Goal: Task Accomplishment & Management: Manage account settings

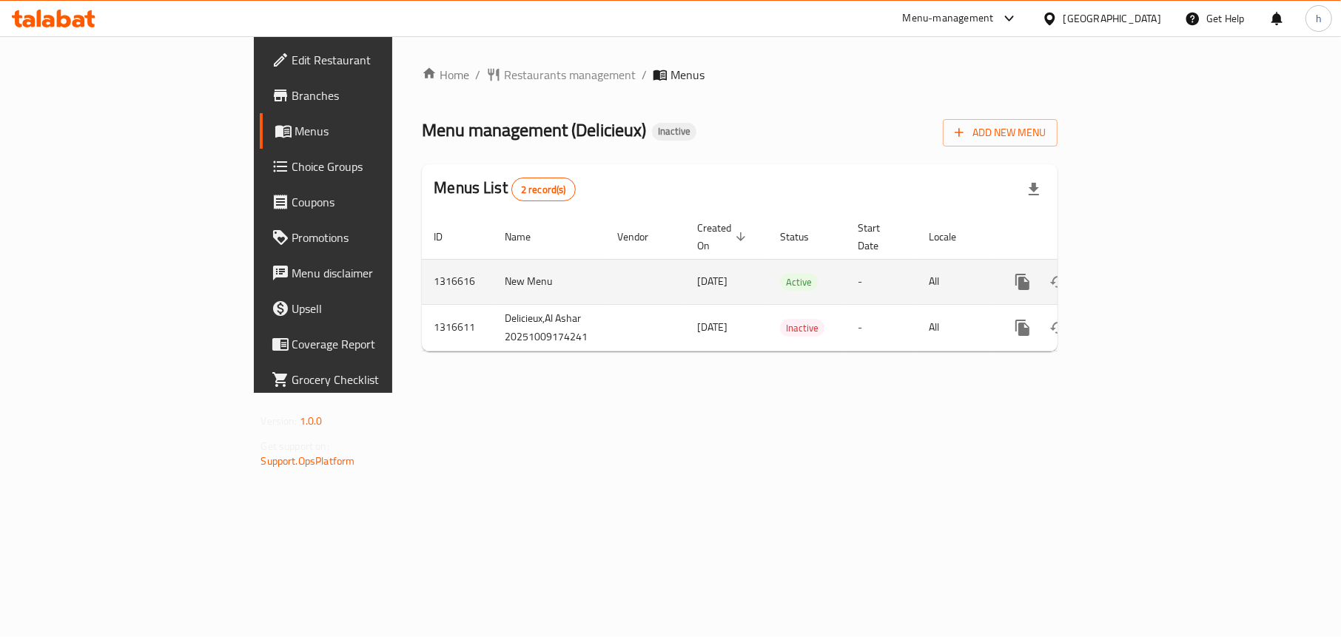
click at [1138, 273] on icon "enhanced table" at bounding box center [1130, 282] width 18 height 18
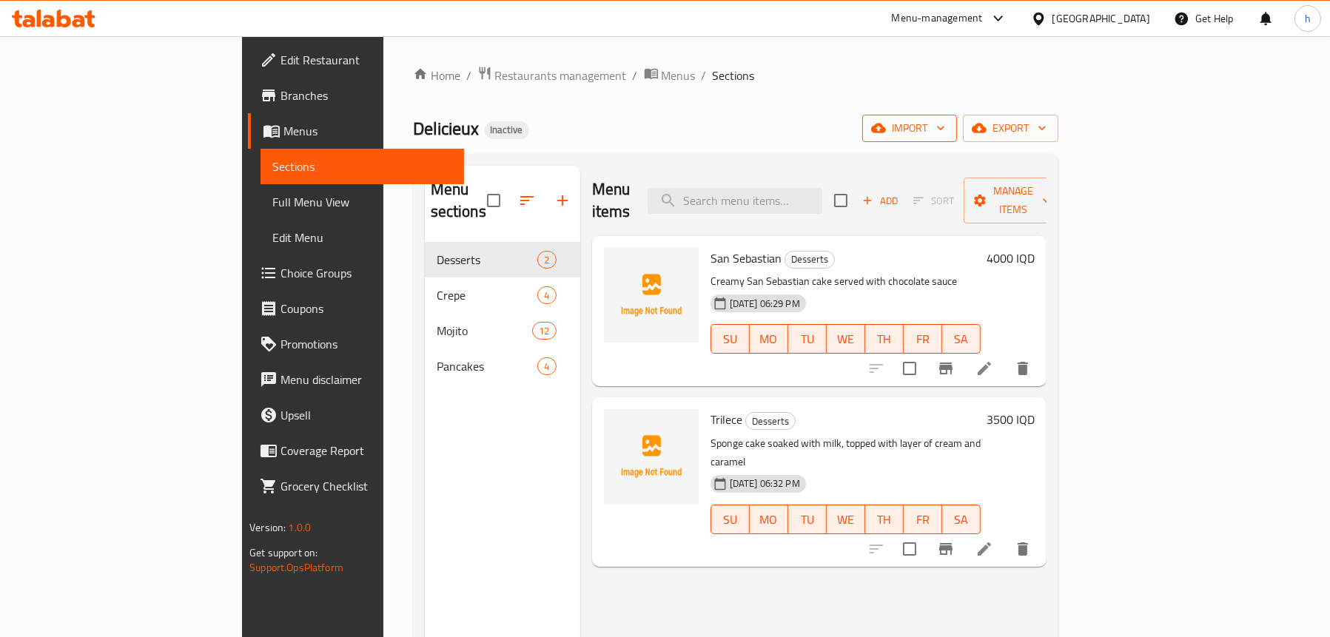
click at [886, 132] on icon "button" at bounding box center [878, 129] width 15 height 10
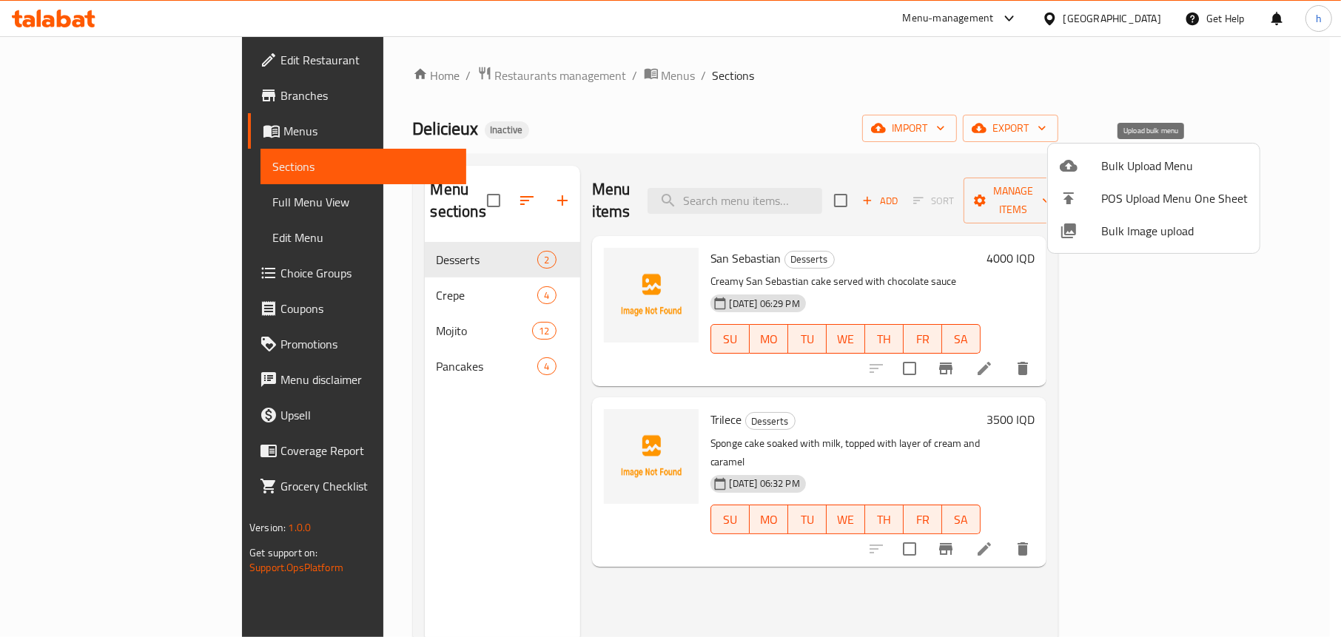
click at [1089, 169] on div at bounding box center [1080, 166] width 41 height 18
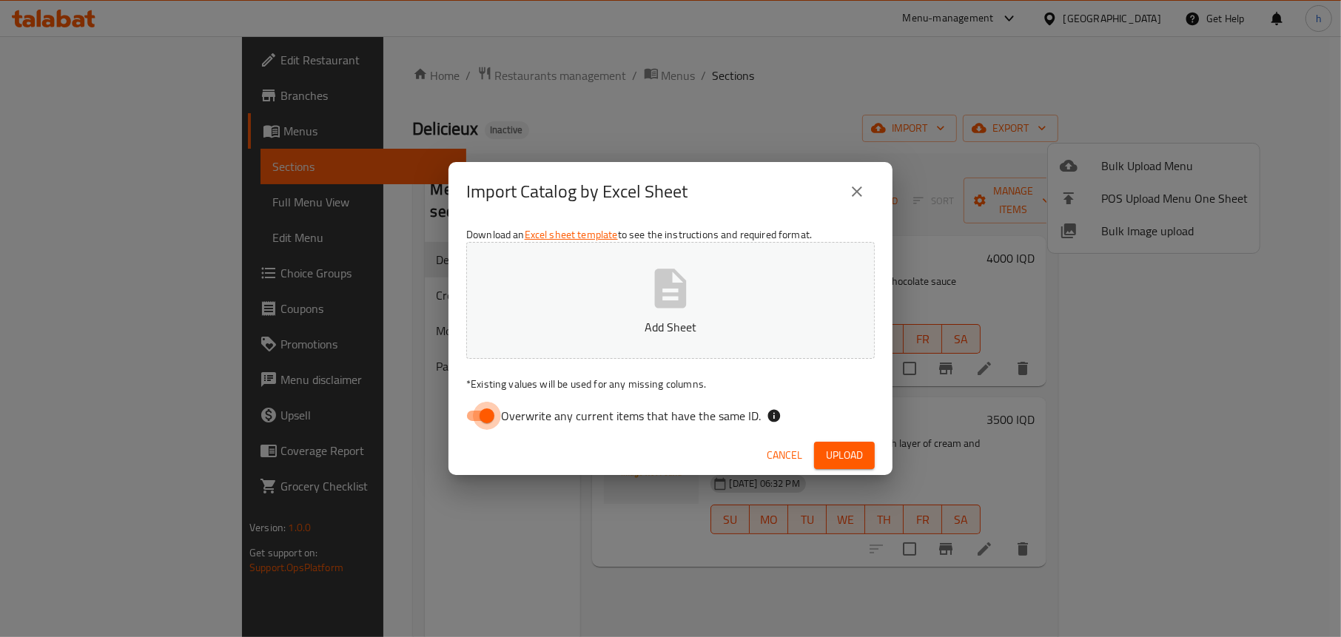
click at [474, 420] on input "Overwrite any current items that have the same ID." at bounding box center [487, 416] width 84 height 28
checkbox input "false"
click at [645, 318] on p "Add Sheet" at bounding box center [670, 327] width 363 height 18
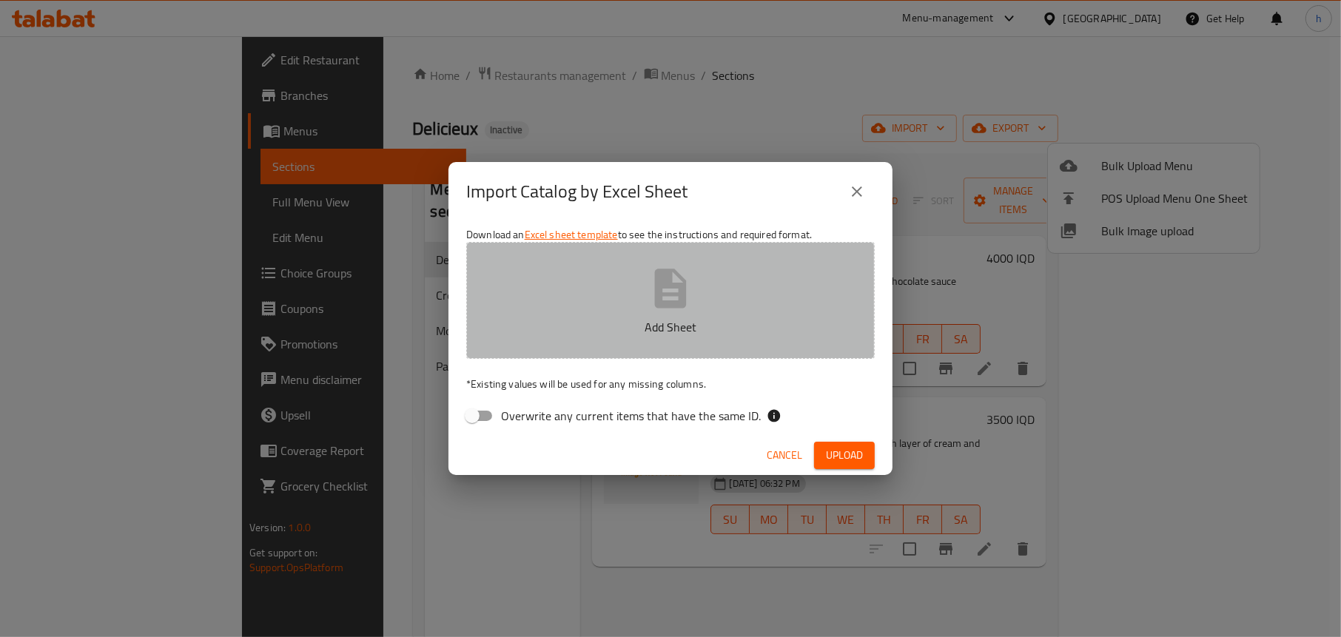
click at [610, 328] on p "Add Sheet" at bounding box center [670, 327] width 363 height 18
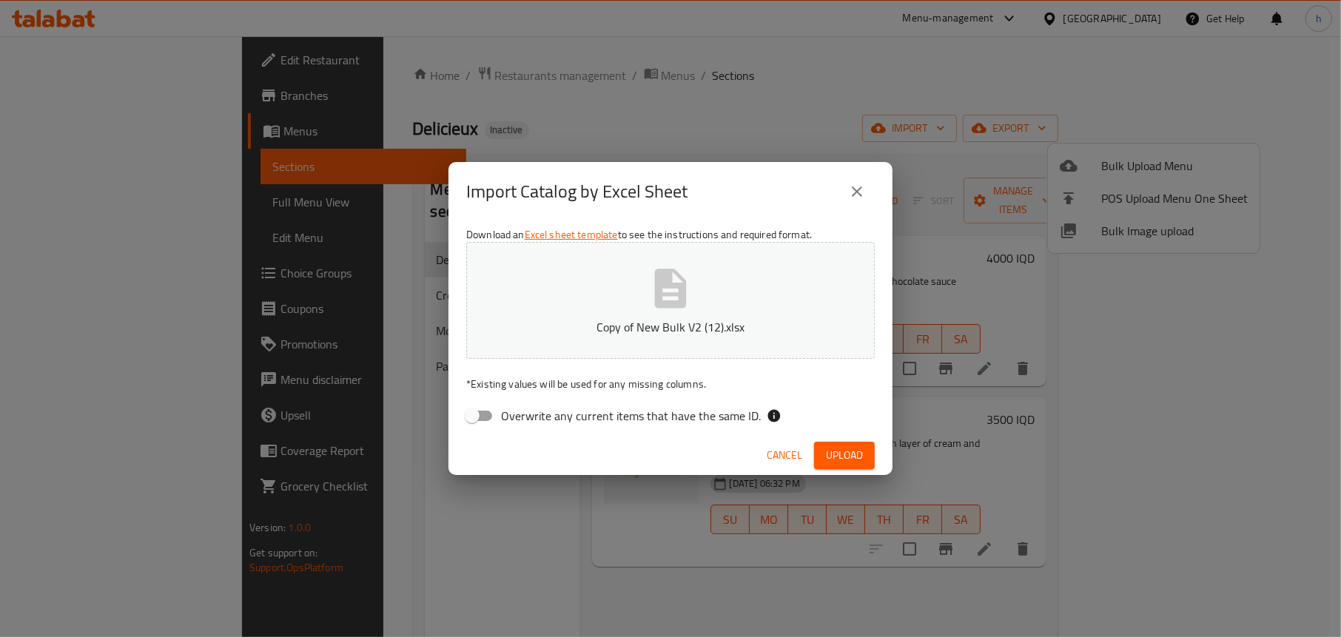
click at [846, 446] on span "Upload" at bounding box center [844, 455] width 37 height 19
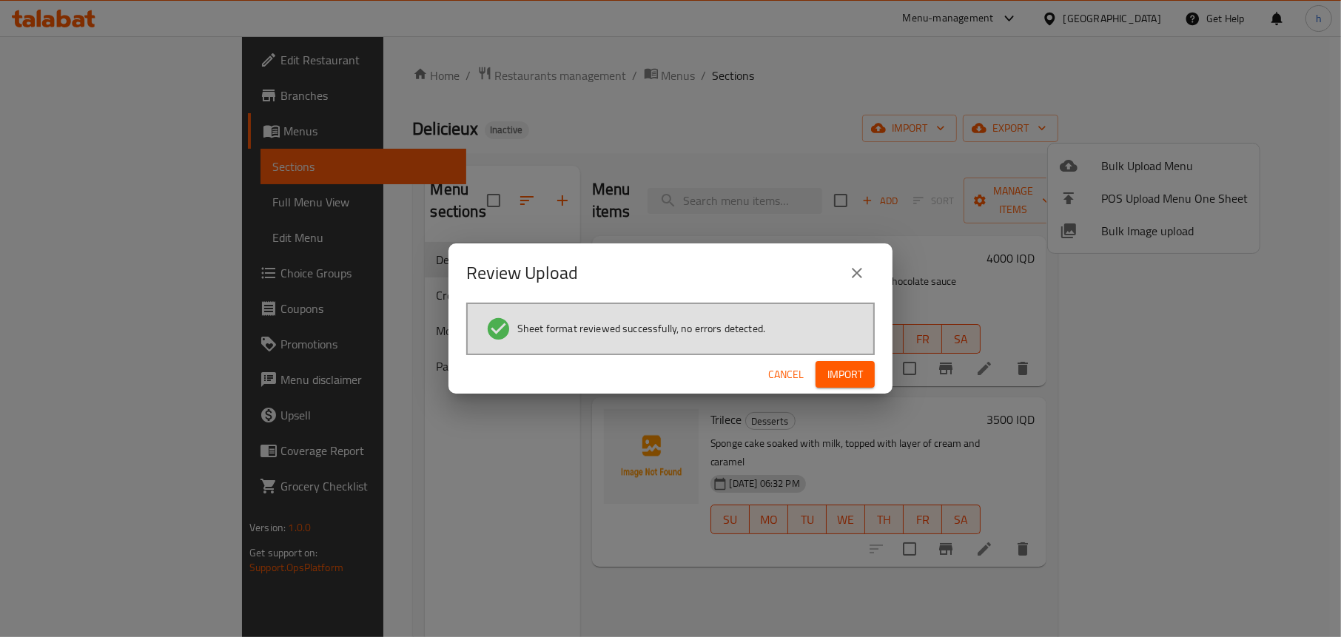
click at [856, 380] on span "Import" at bounding box center [846, 375] width 36 height 19
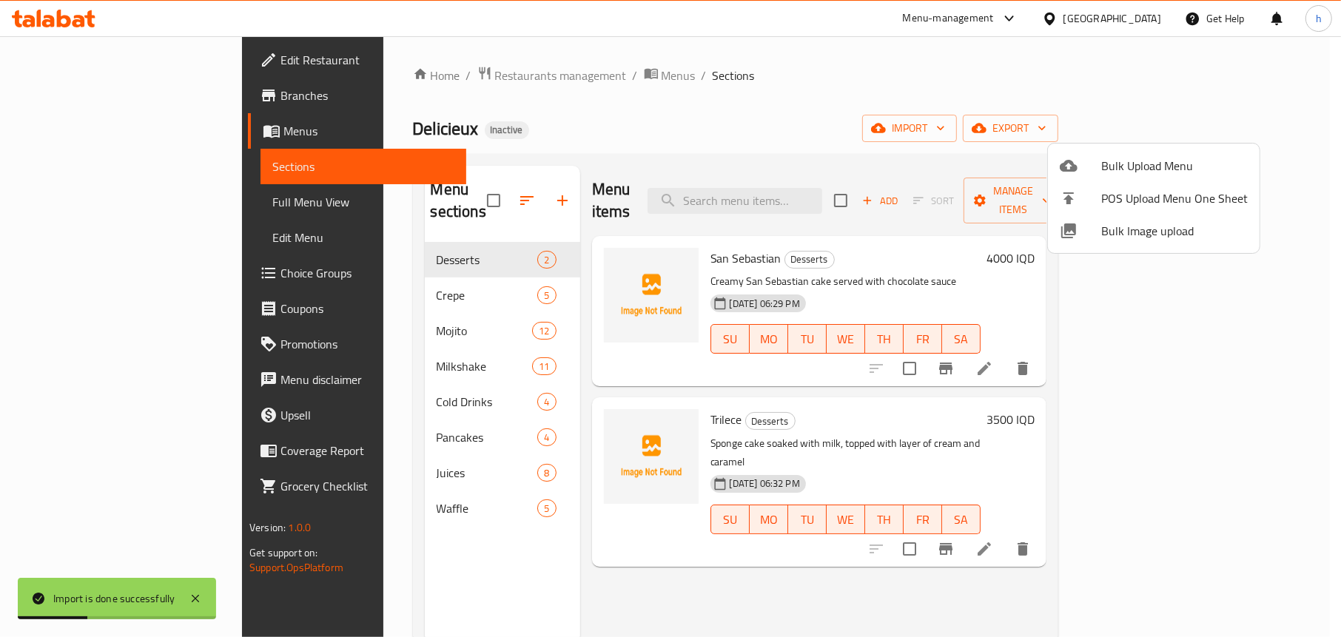
click at [488, 95] on div at bounding box center [670, 318] width 1341 height 637
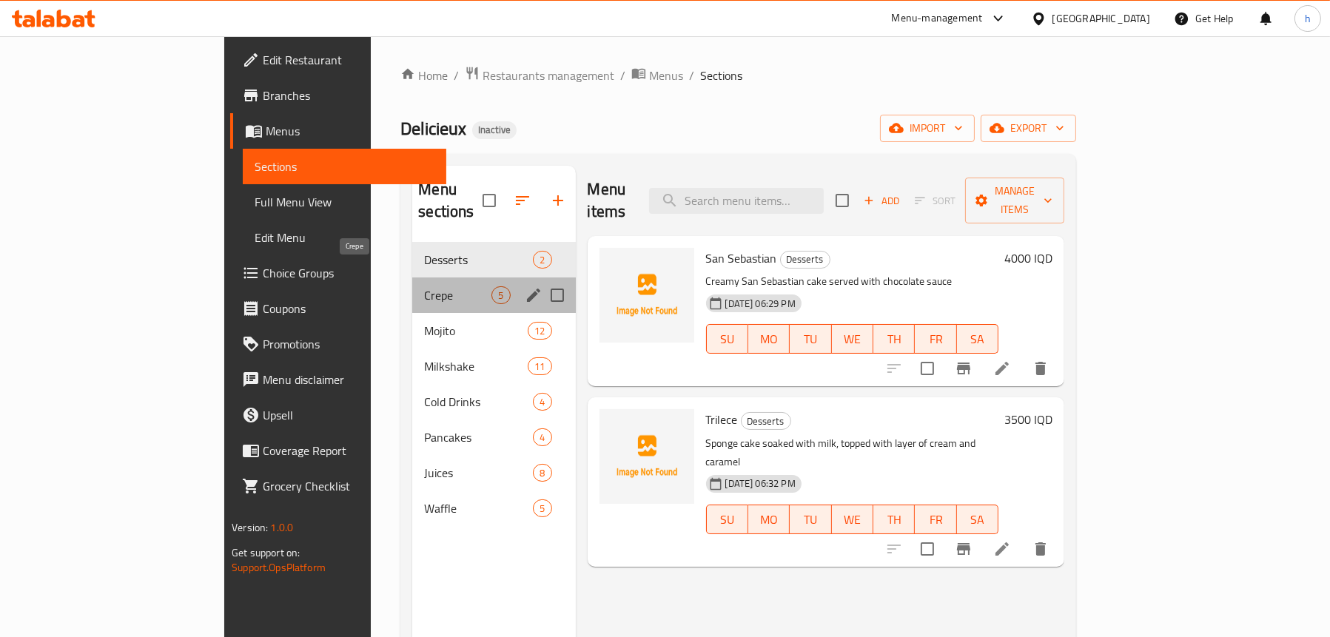
click at [424, 286] on span "Crepe" at bounding box center [457, 295] width 67 height 18
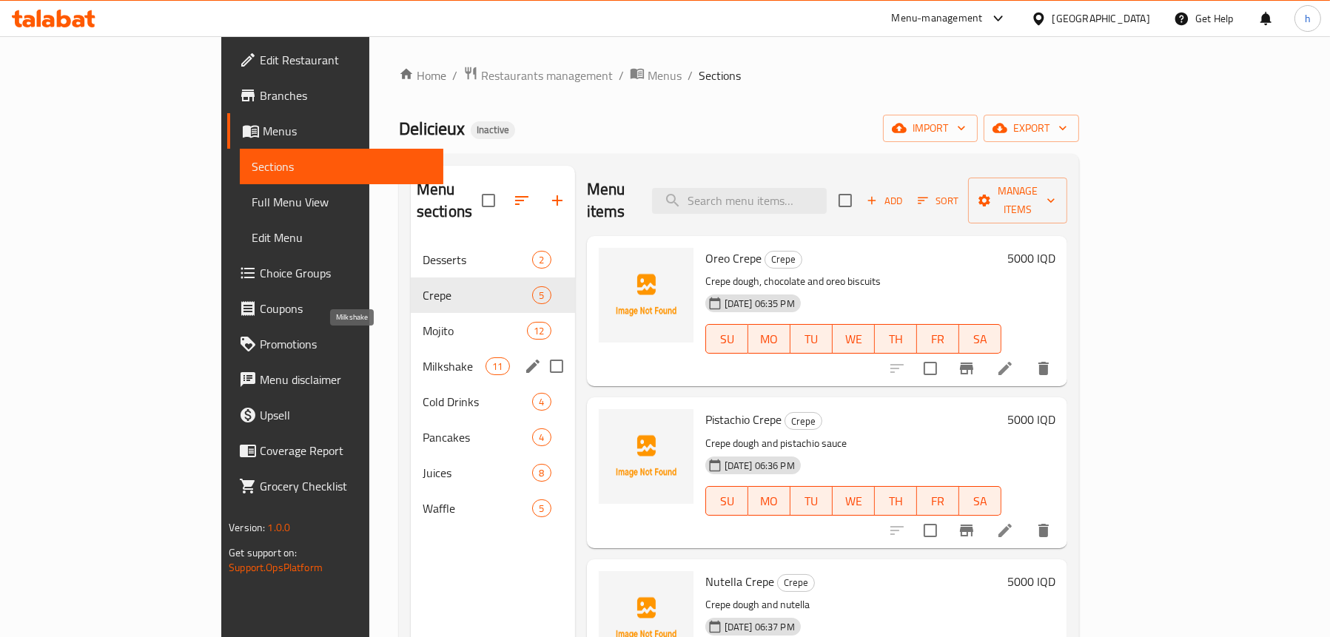
click at [423, 358] on span "Milkshake" at bounding box center [454, 367] width 63 height 18
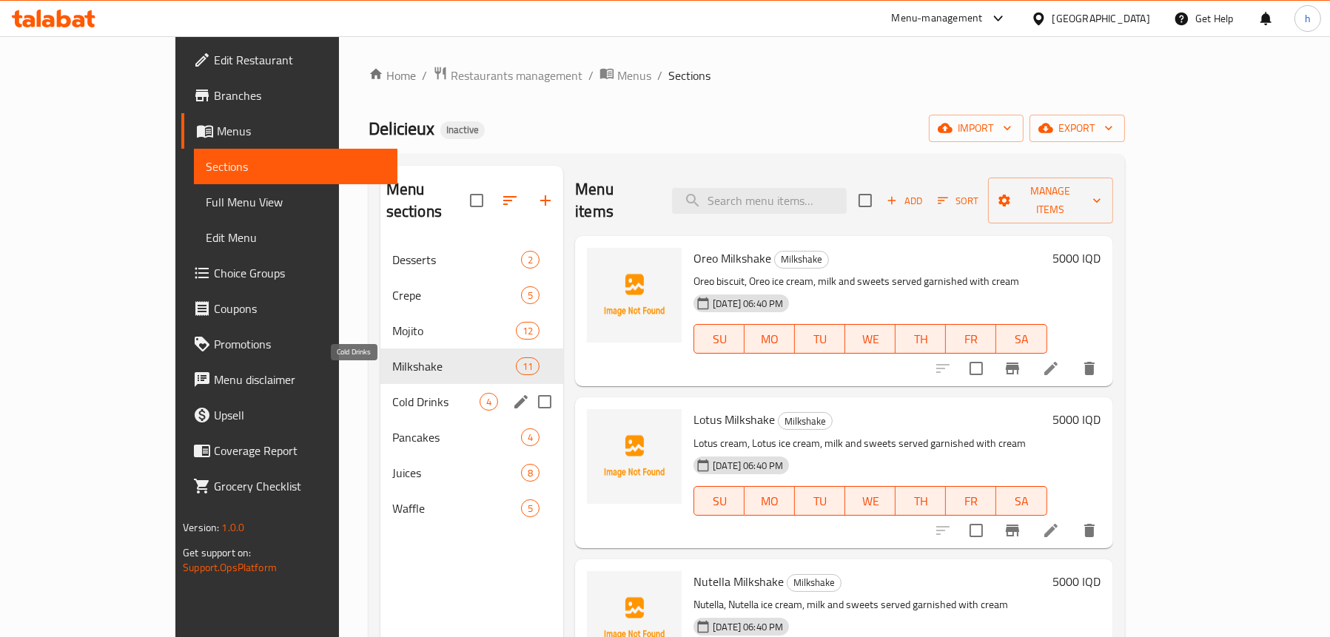
click at [392, 393] on span "Cold Drinks" at bounding box center [435, 402] width 87 height 18
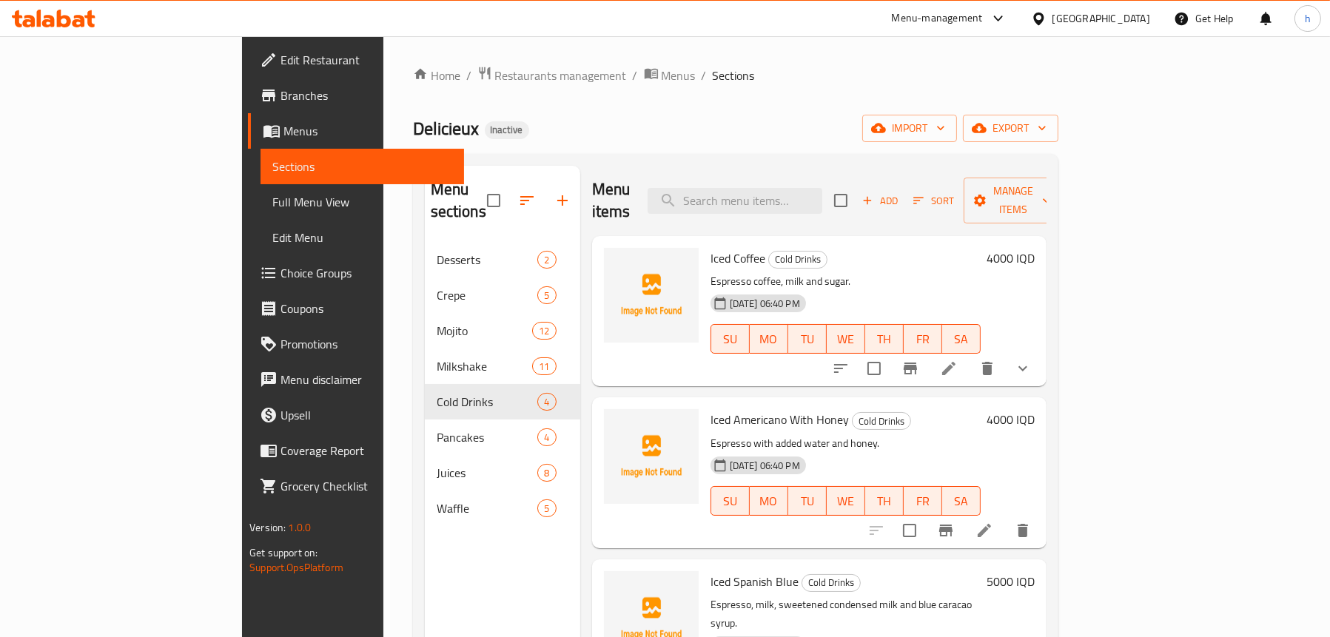
click at [592, 241] on div "Iced Coffee Cold Drinks Espresso coffee, milk and sugar. [DATE] 06:40 PM SU MO …" at bounding box center [819, 311] width 454 height 150
click at [616, 260] on icon "upload picture" at bounding box center [625, 269] width 18 height 18
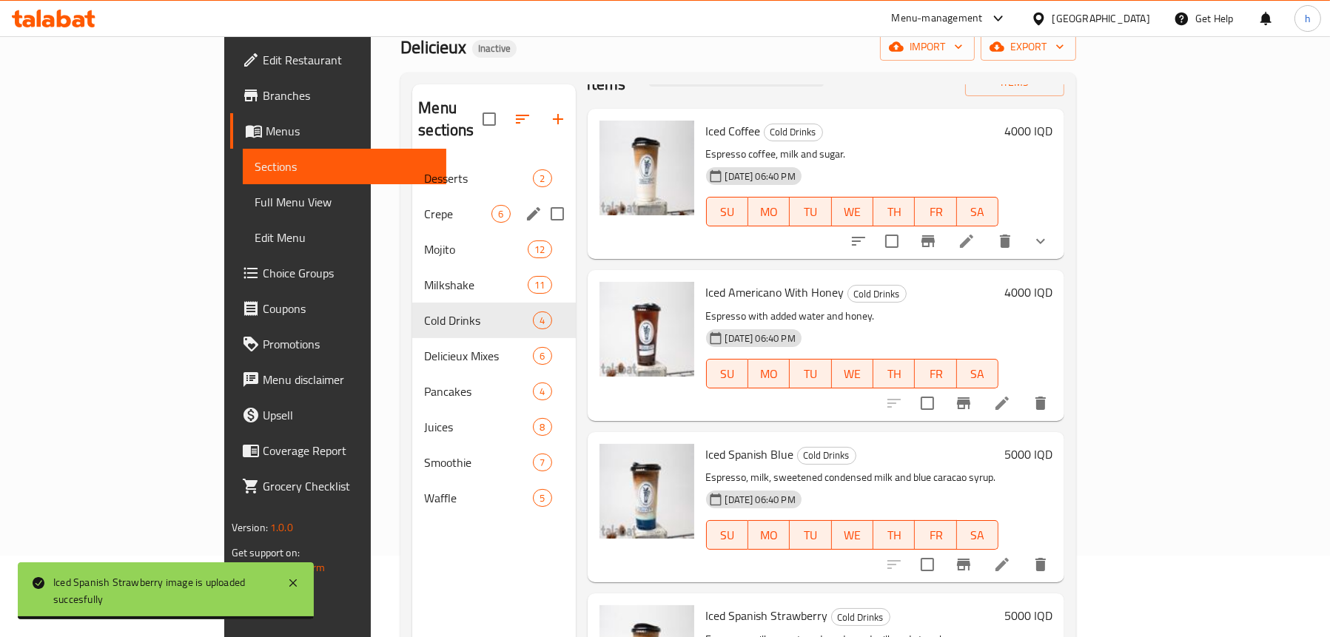
scroll to position [208, 0]
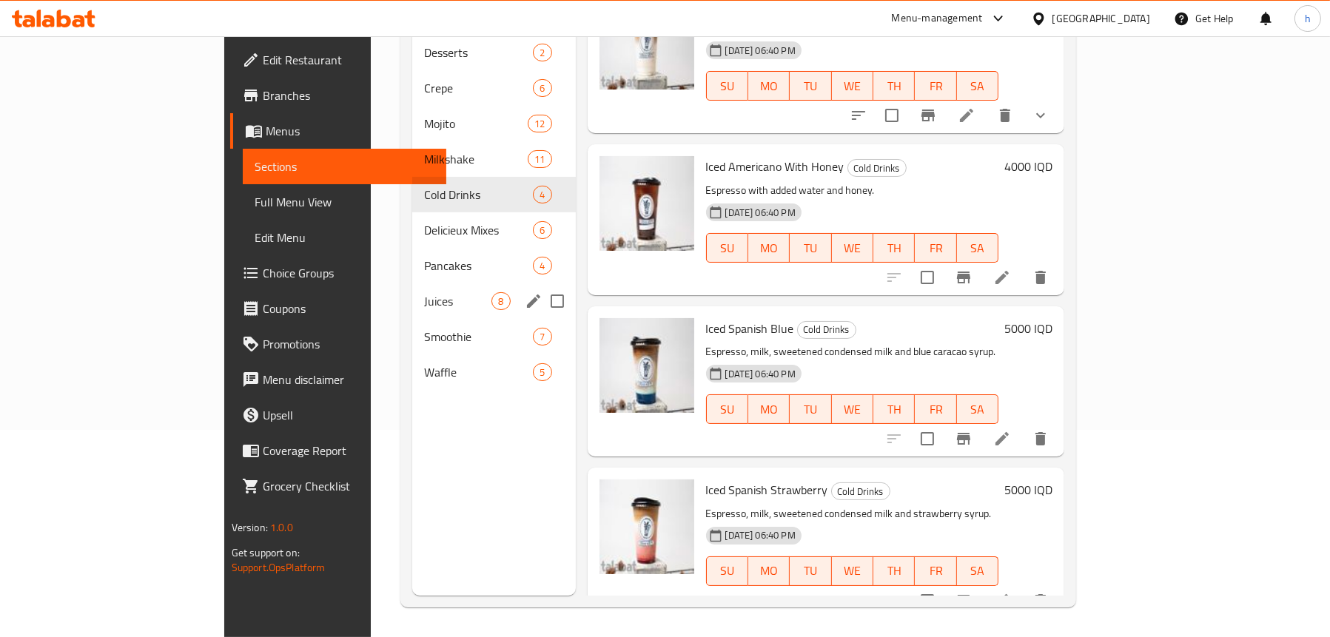
click at [424, 292] on span "Juices" at bounding box center [457, 301] width 67 height 18
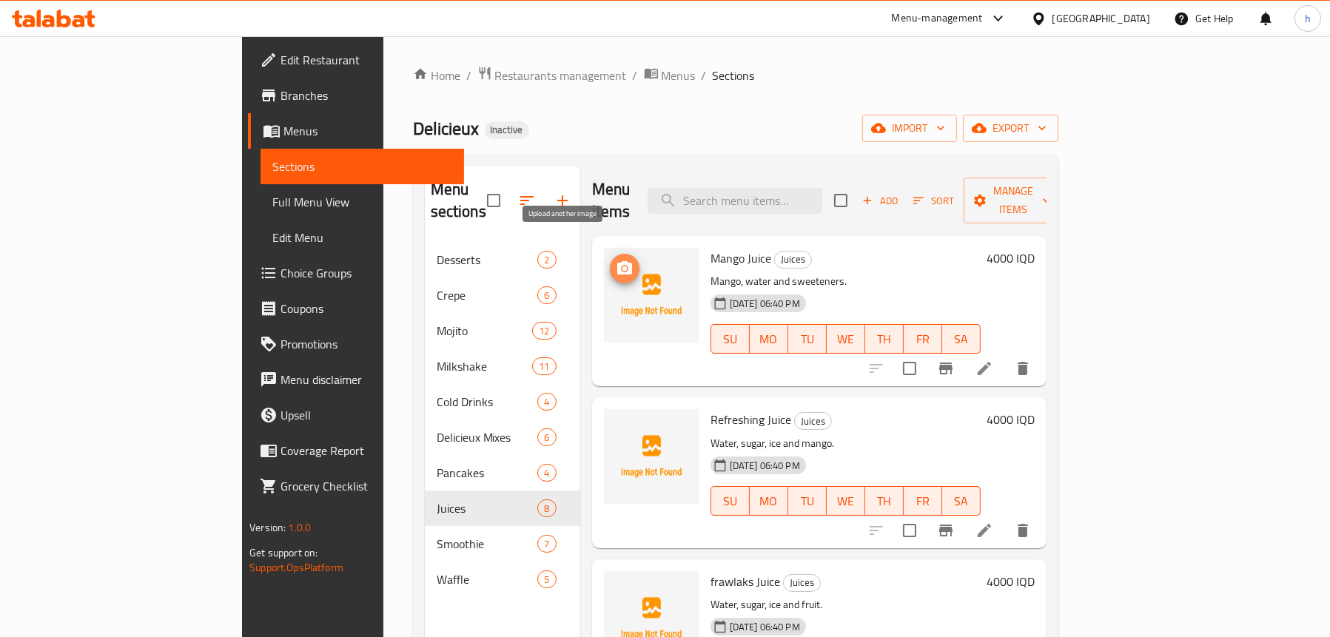
click at [617, 261] on icon "upload picture" at bounding box center [624, 267] width 15 height 13
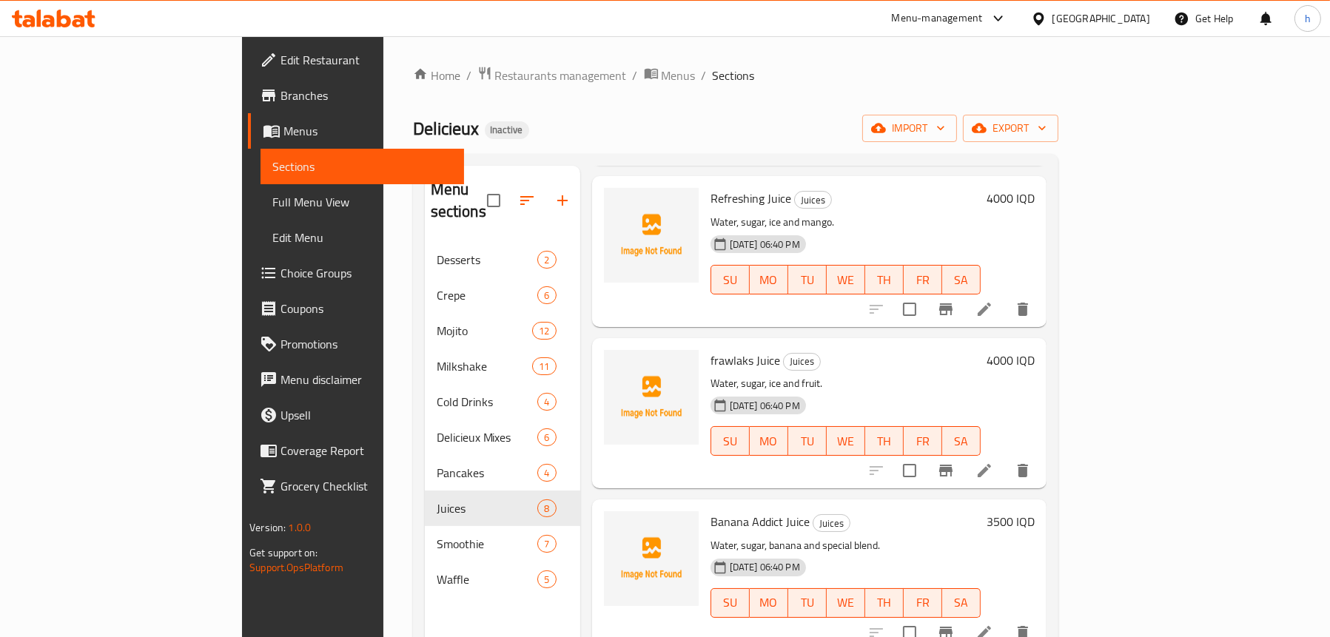
scroll to position [222, 0]
click at [993, 461] on icon at bounding box center [985, 470] width 18 height 18
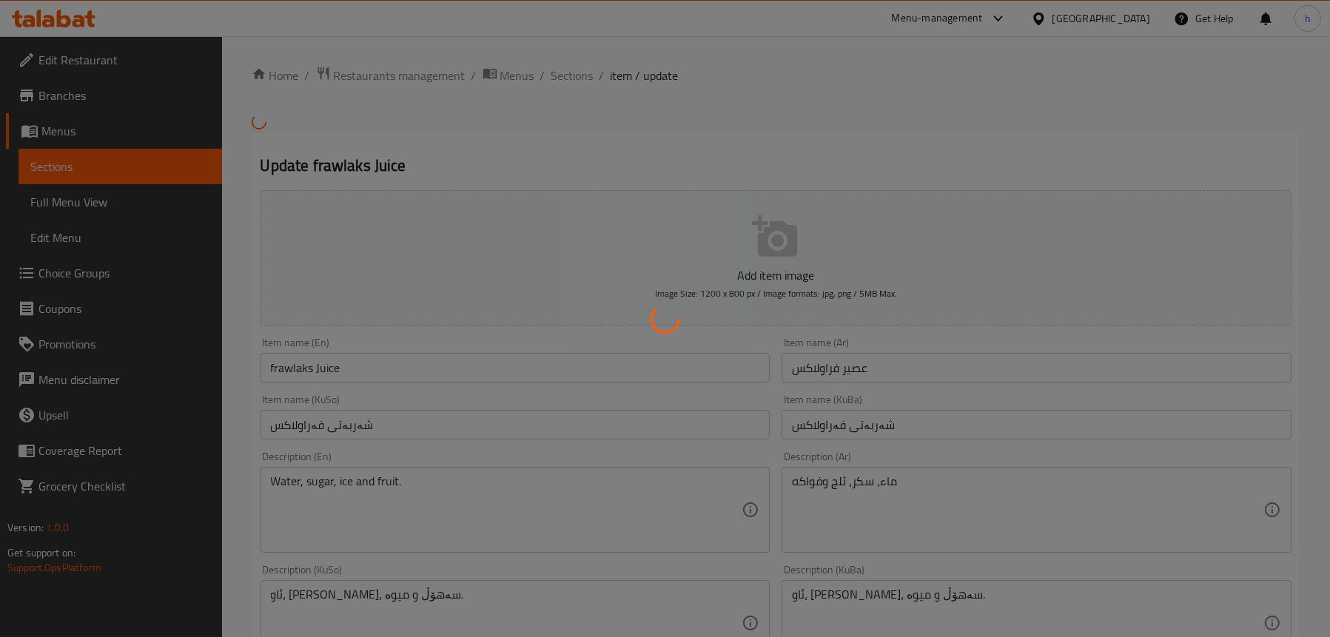
click at [272, 364] on div at bounding box center [665, 318] width 1330 height 637
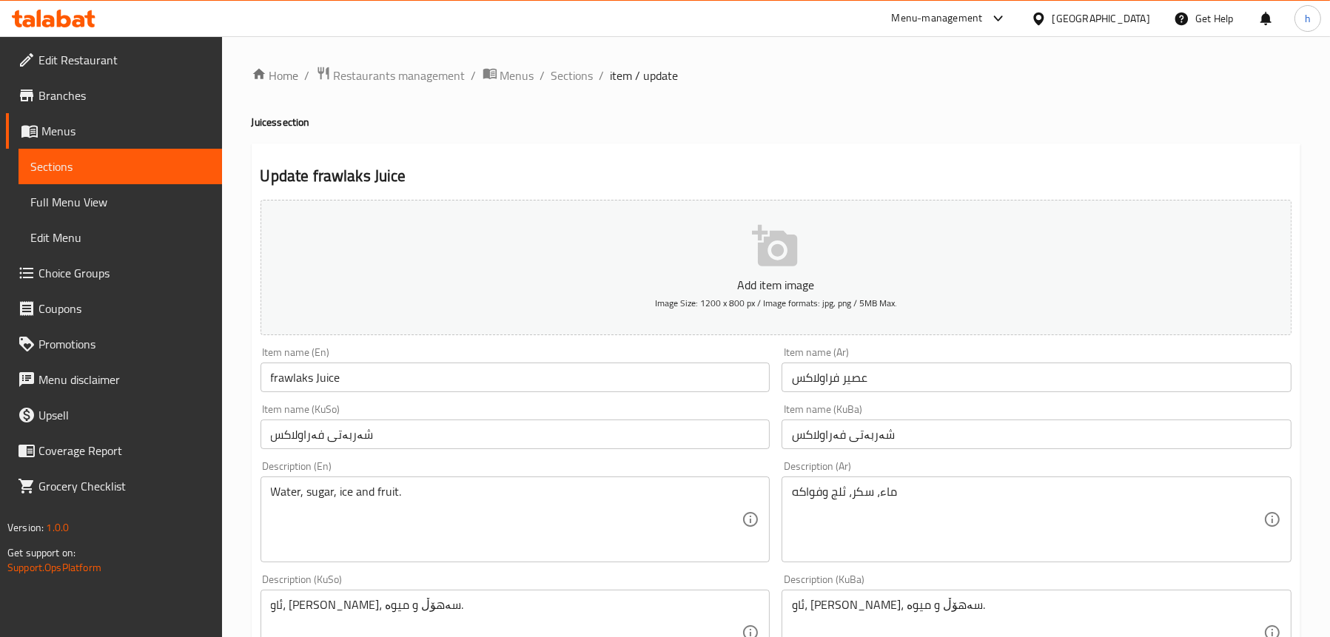
click at [272, 372] on input "frawlaks Juice" at bounding box center [516, 378] width 510 height 30
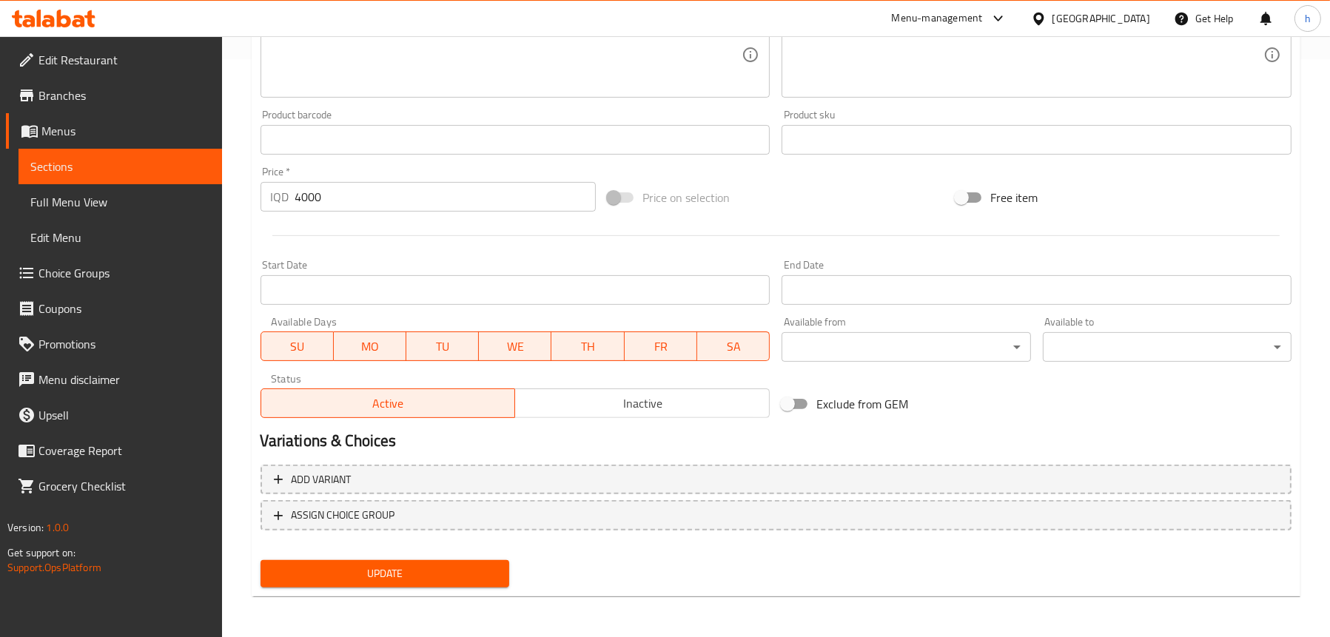
type input "Frawlaks Juice"
click at [331, 582] on span "Update" at bounding box center [384, 574] width 225 height 19
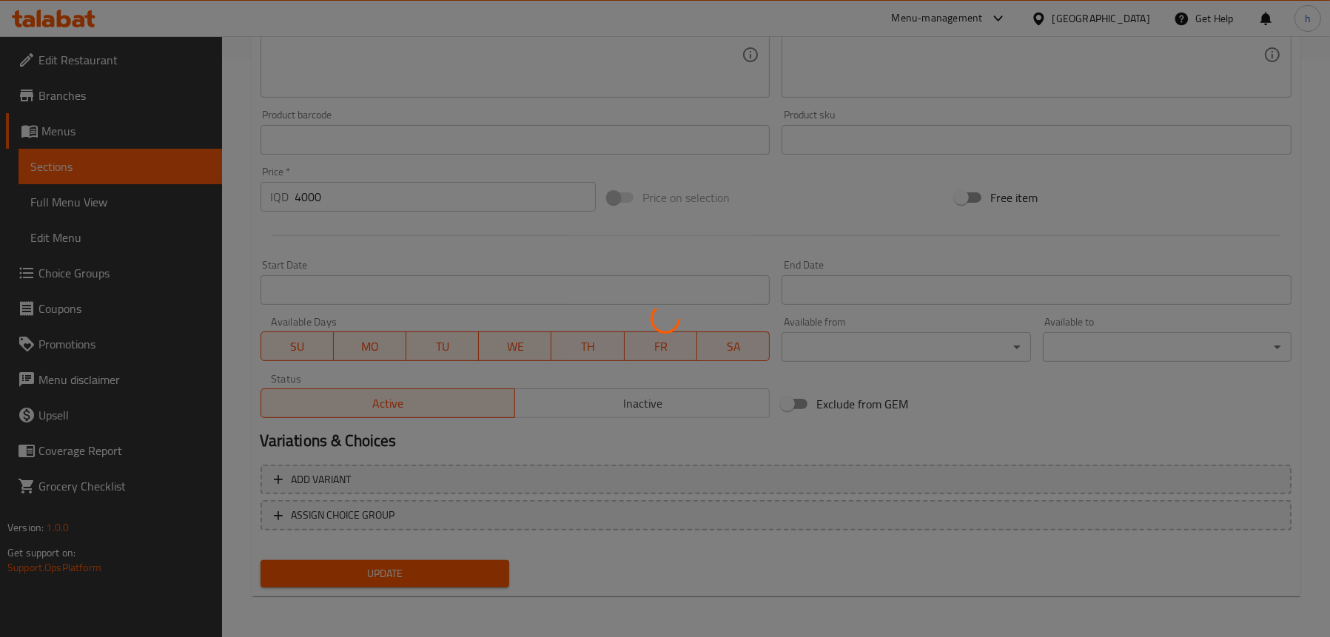
scroll to position [282, 0]
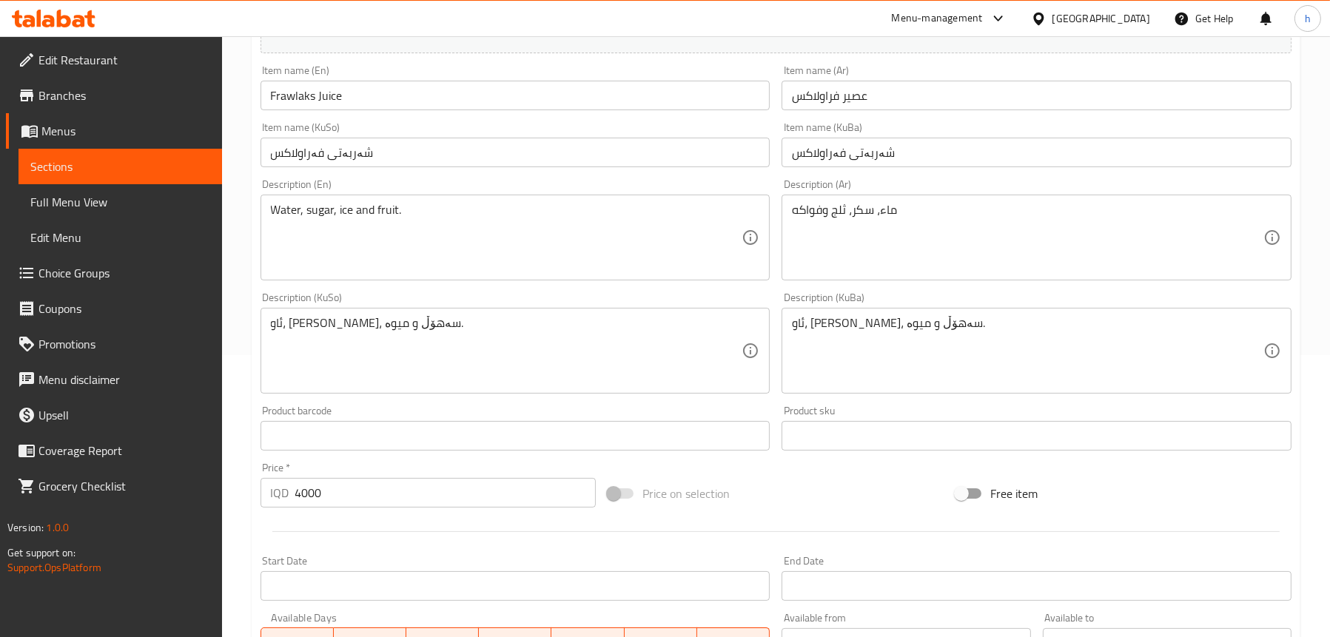
click at [98, 175] on span "Sections" at bounding box center [120, 167] width 180 height 18
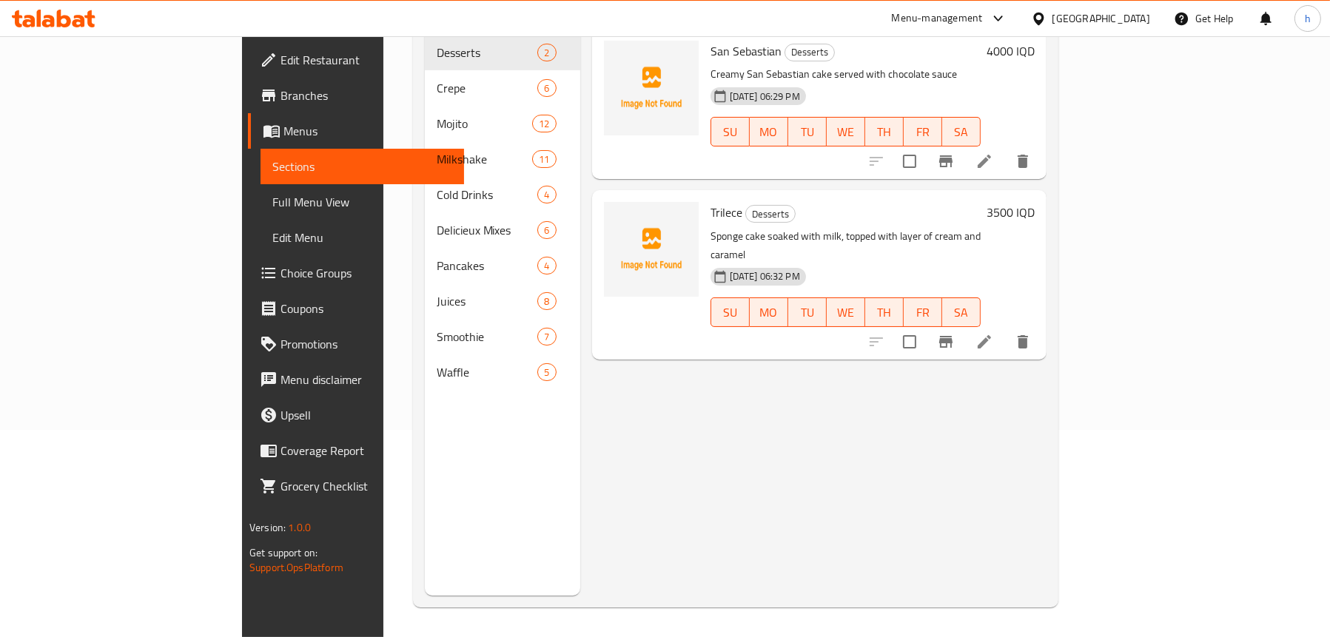
scroll to position [208, 0]
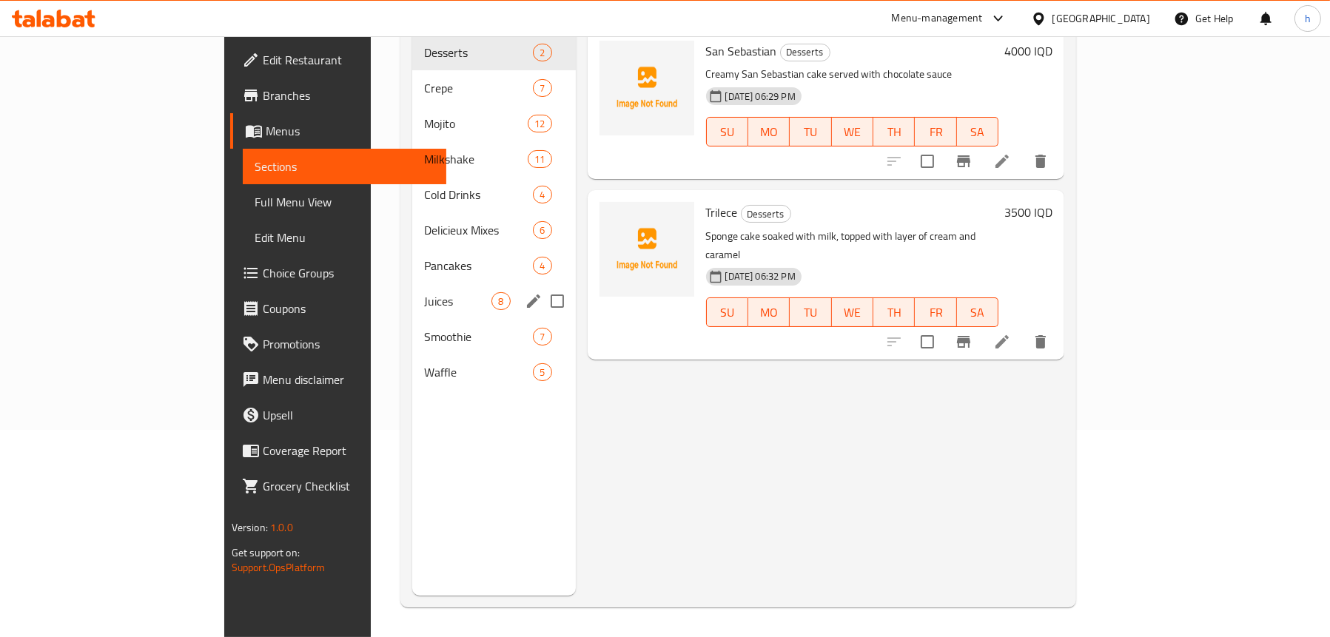
click at [424, 292] on span "Juices" at bounding box center [457, 301] width 67 height 18
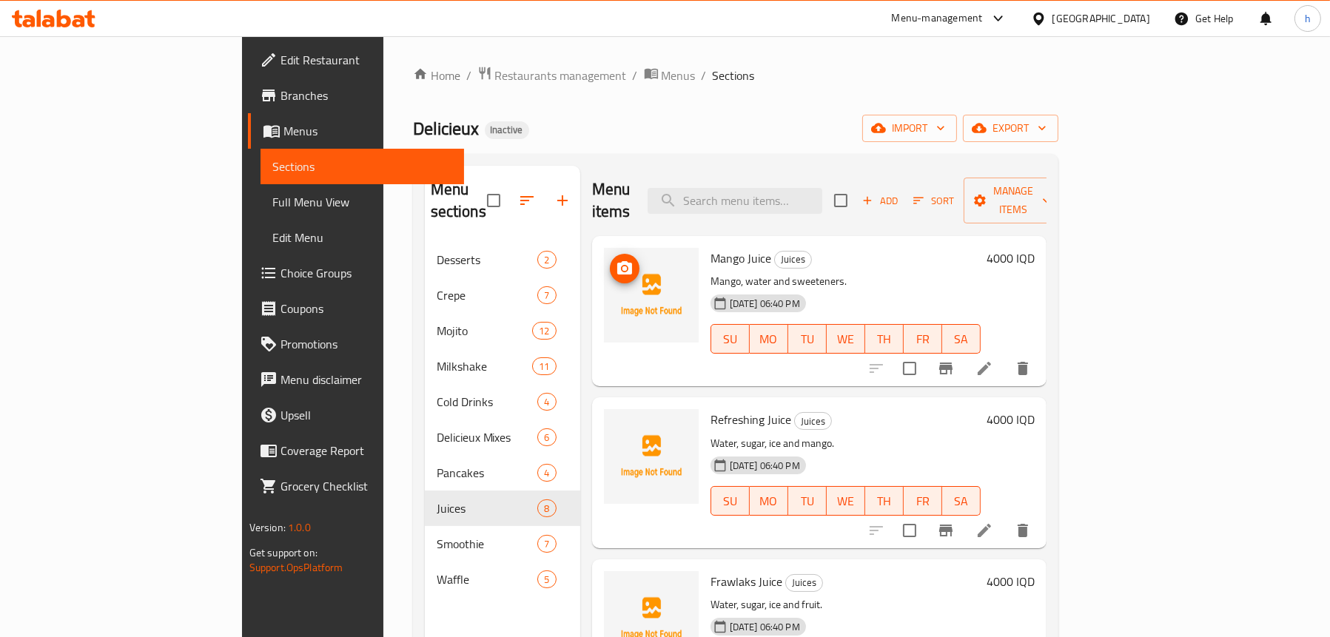
click at [616, 260] on icon "upload picture" at bounding box center [625, 269] width 18 height 18
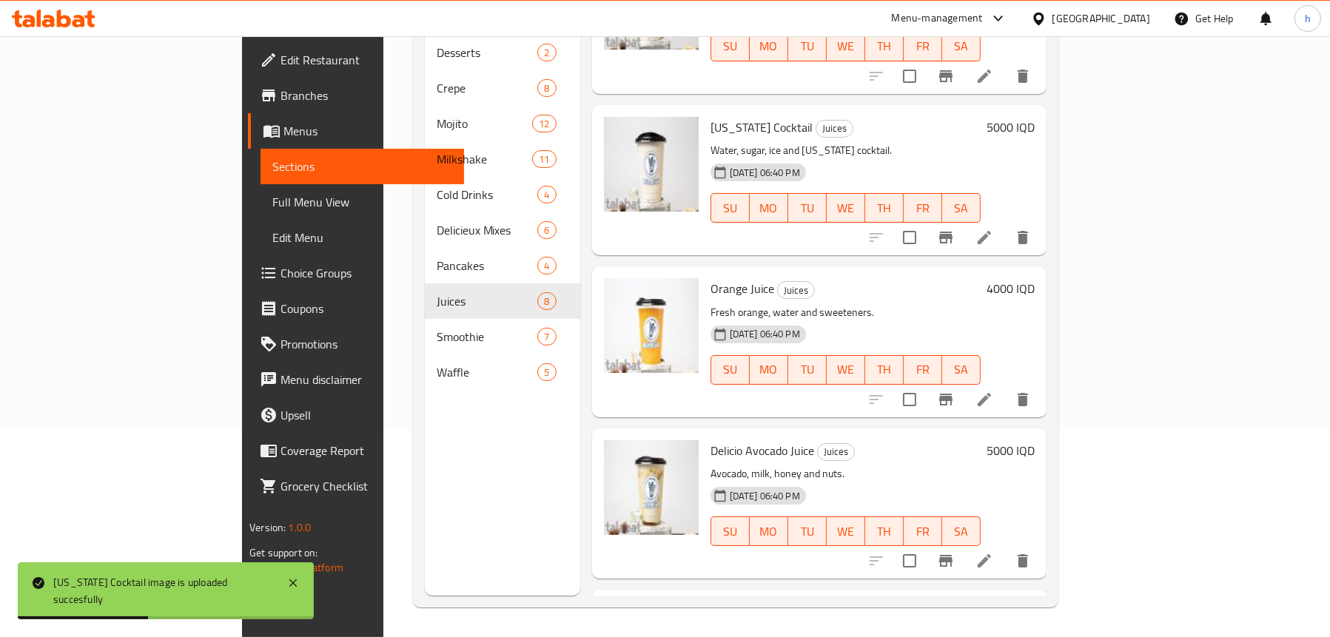
scroll to position [692, 0]
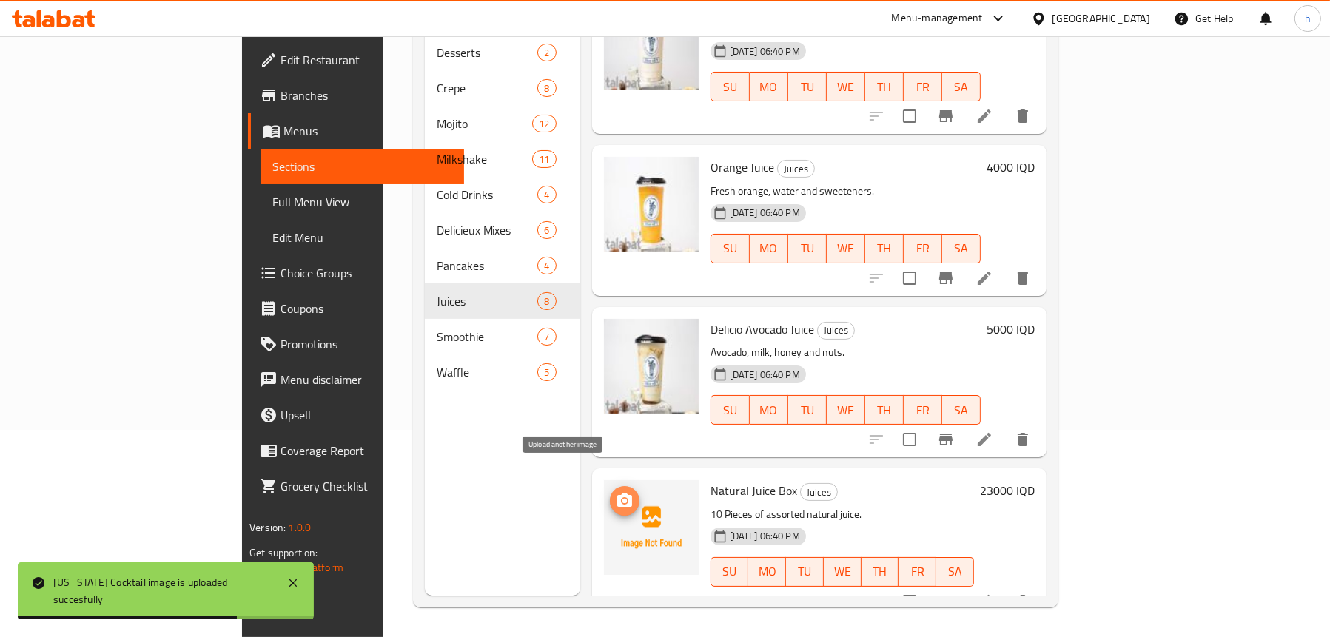
click at [617, 494] on icon "upload picture" at bounding box center [624, 500] width 15 height 13
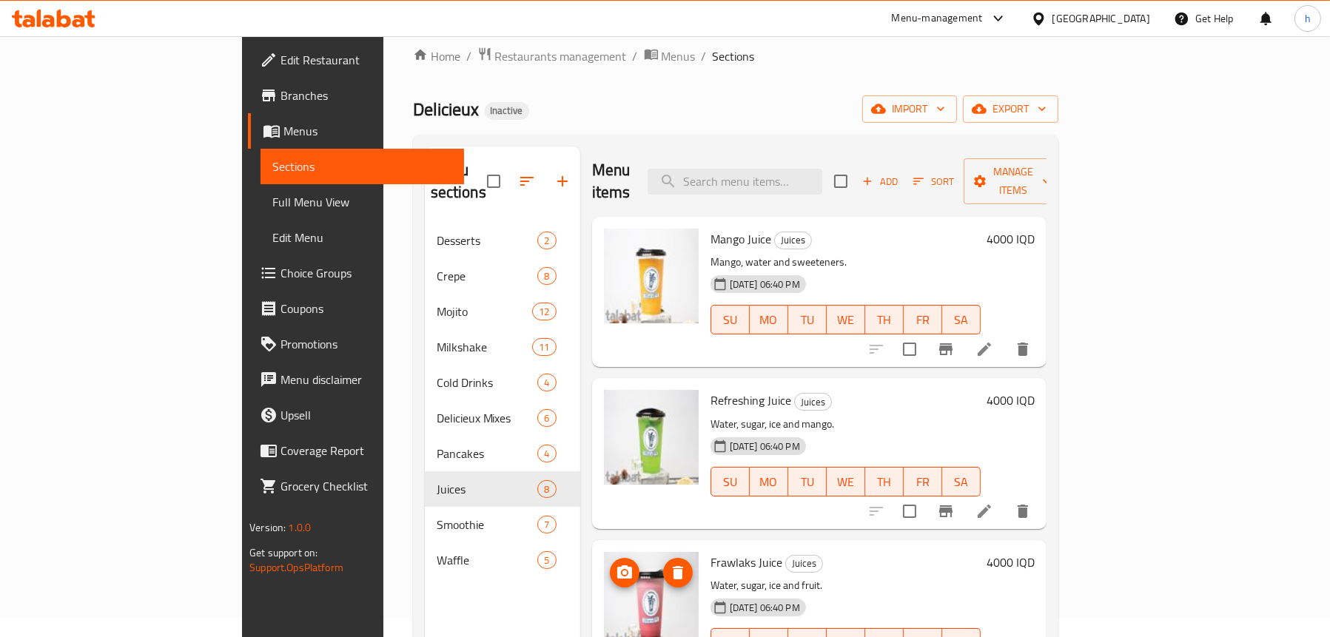
scroll to position [0, 0]
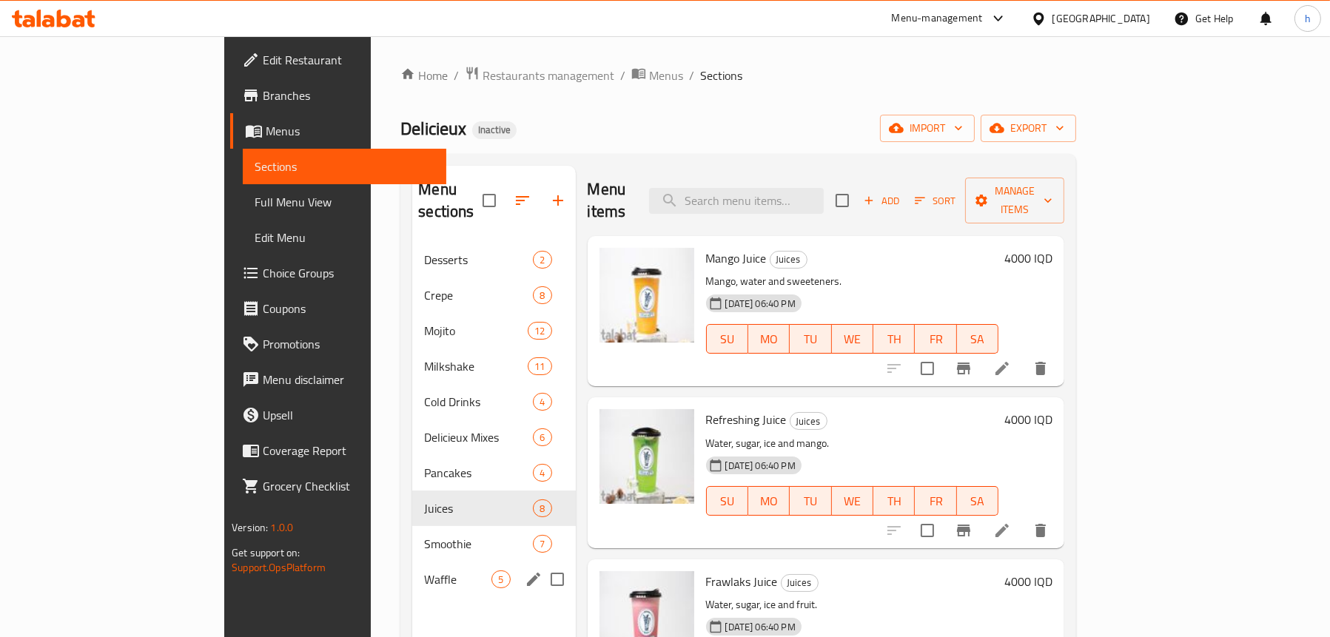
click at [412, 562] on div "Waffle 5" at bounding box center [493, 580] width 163 height 36
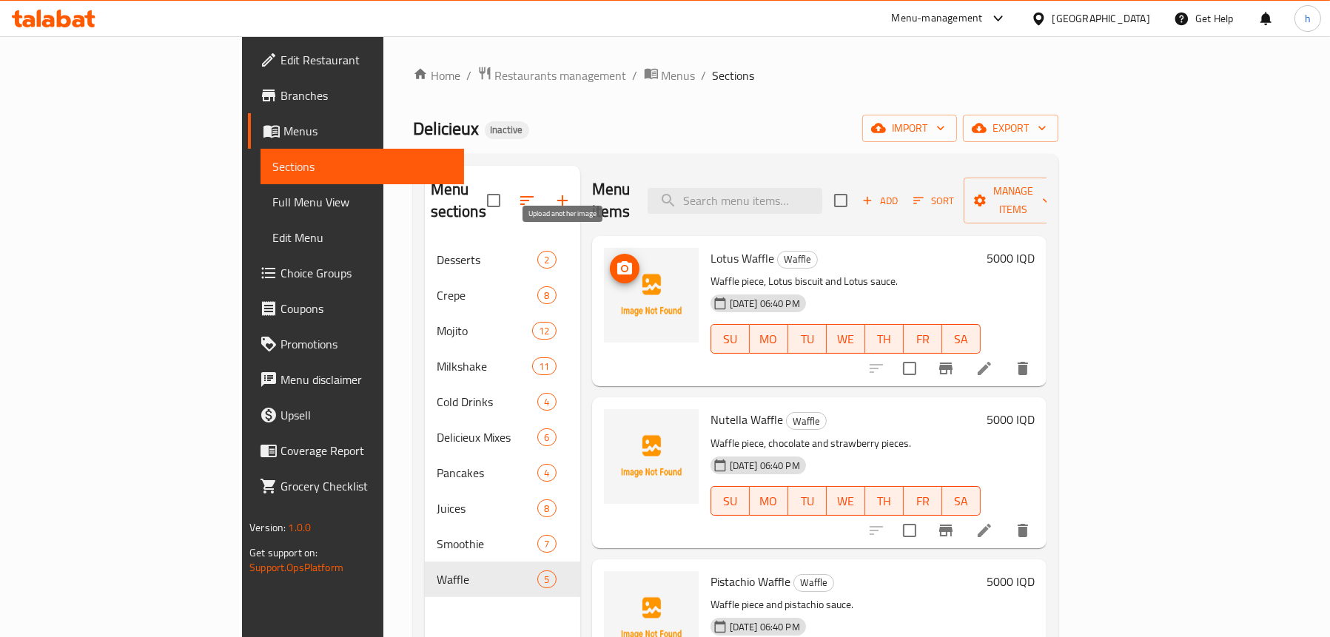
click at [610, 260] on span "upload picture" at bounding box center [625, 269] width 30 height 18
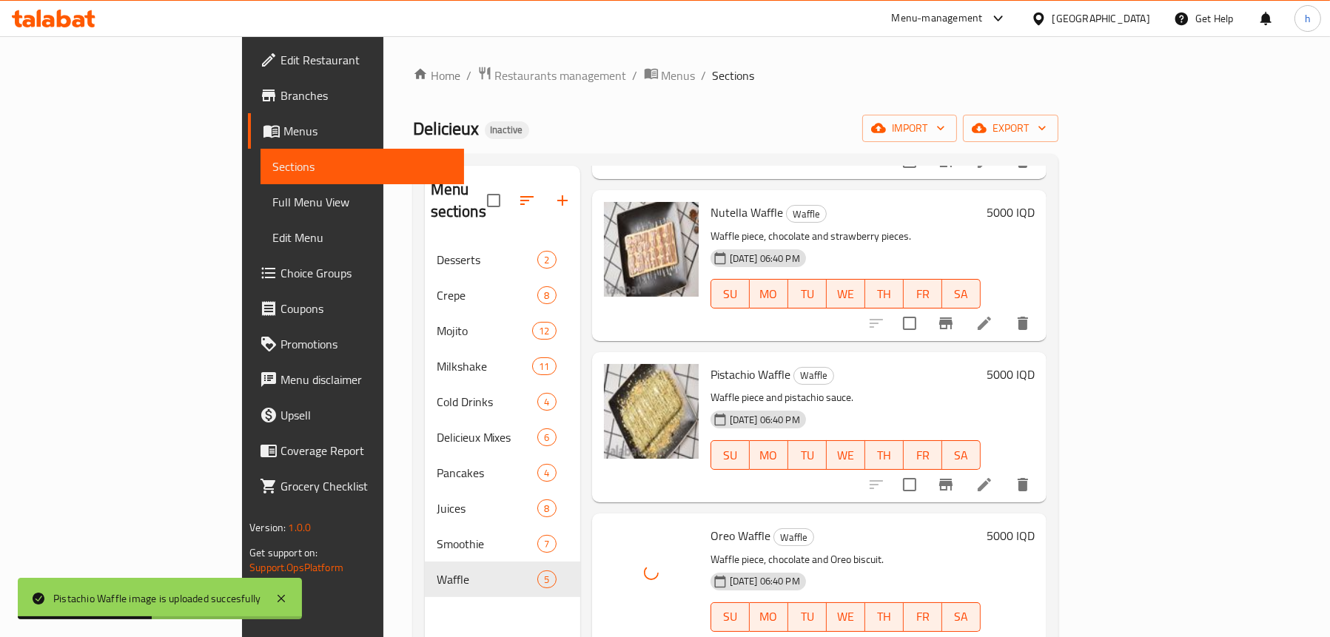
scroll to position [208, 0]
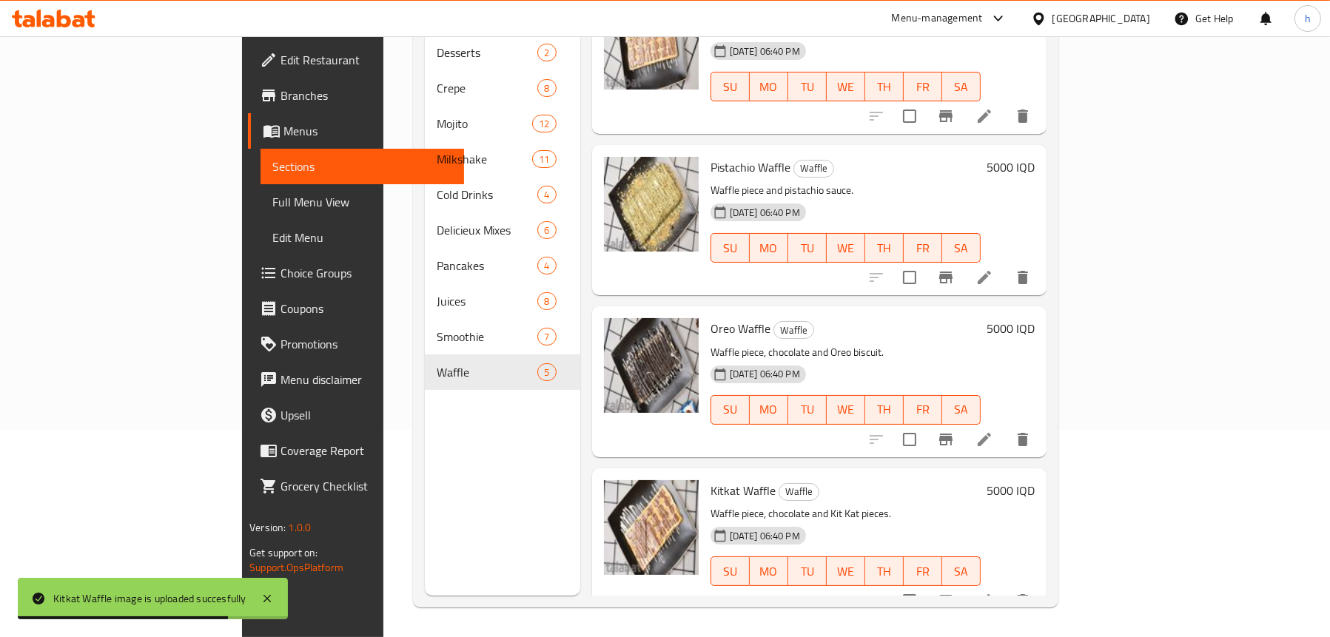
click at [272, 203] on span "Full Menu View" at bounding box center [362, 202] width 180 height 18
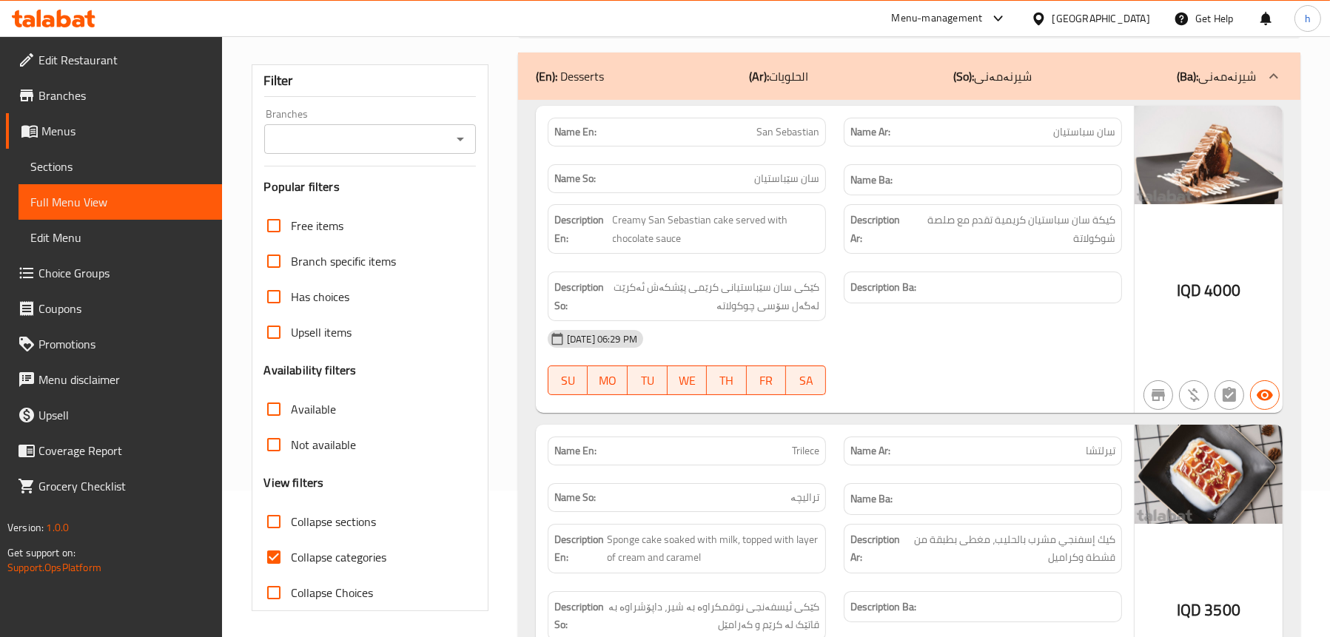
scroll to position [60, 0]
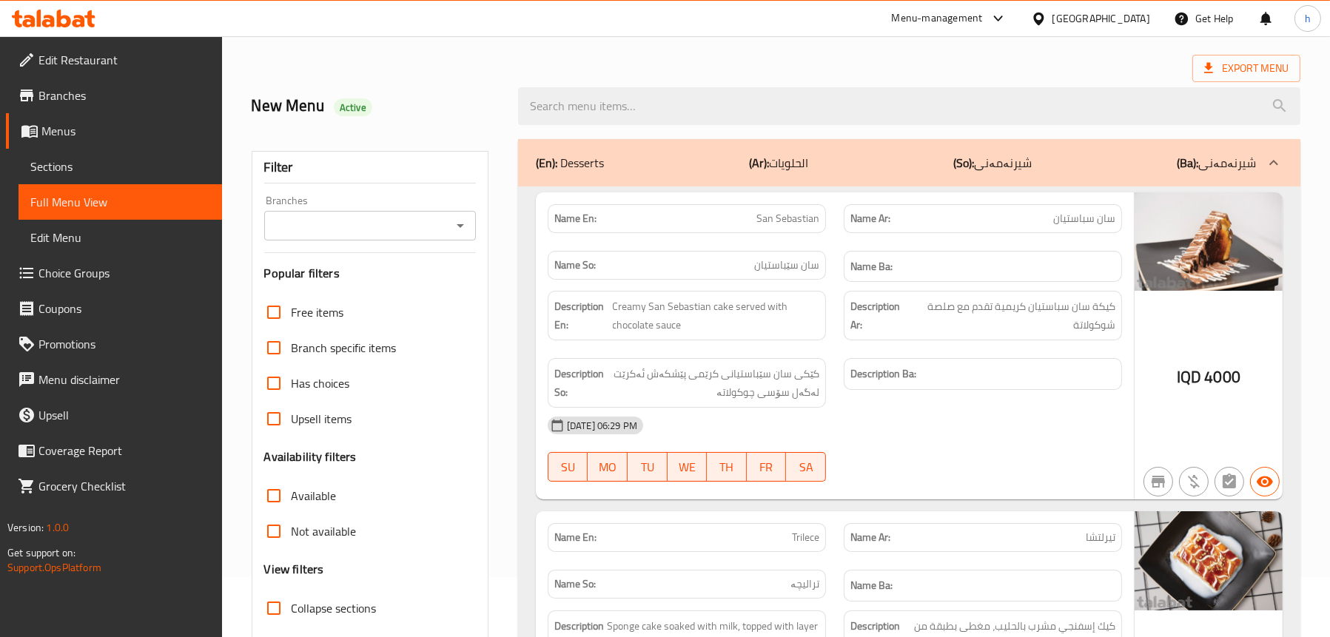
click at [457, 222] on icon "Open" at bounding box center [461, 226] width 18 height 18
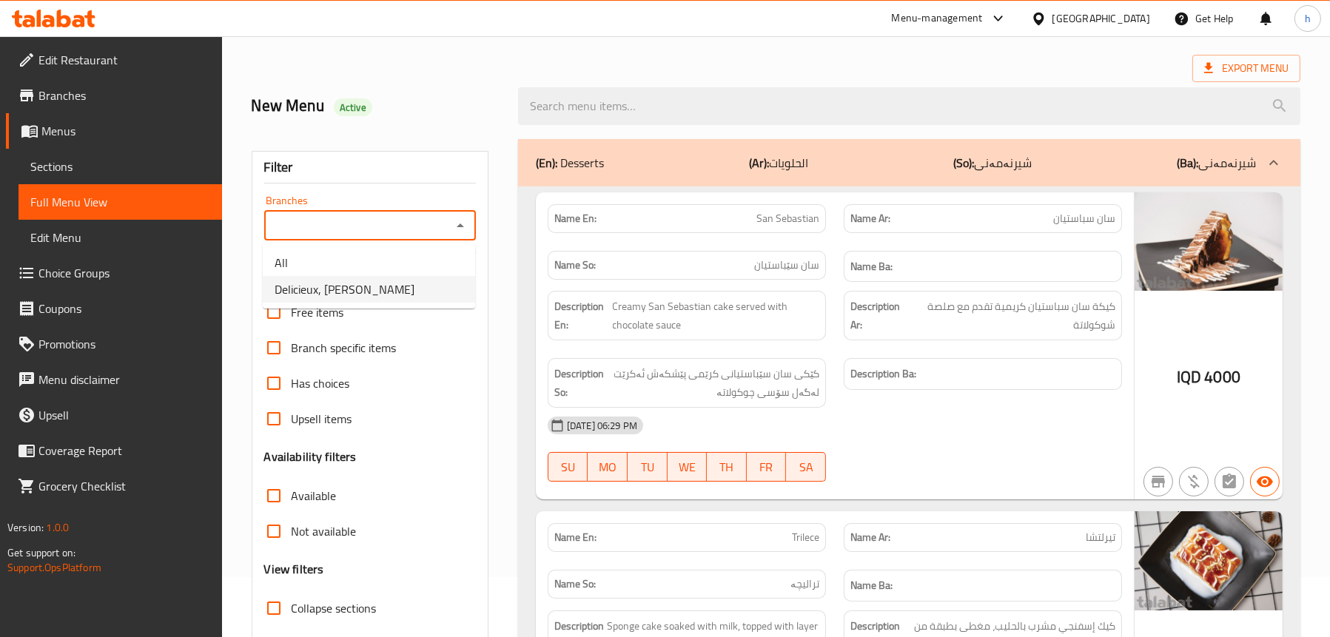
click at [423, 286] on li "Delicieux, [PERSON_NAME]" at bounding box center [369, 289] width 212 height 27
type input "Delicieux, [PERSON_NAME]"
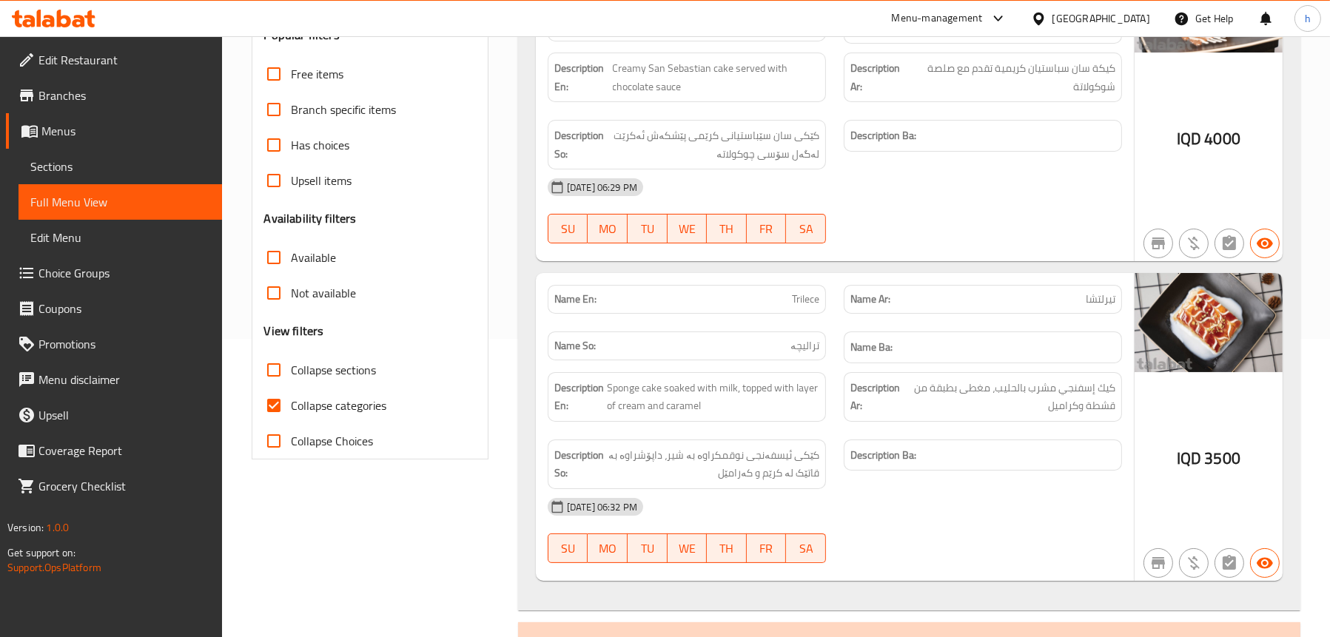
scroll to position [356, 0]
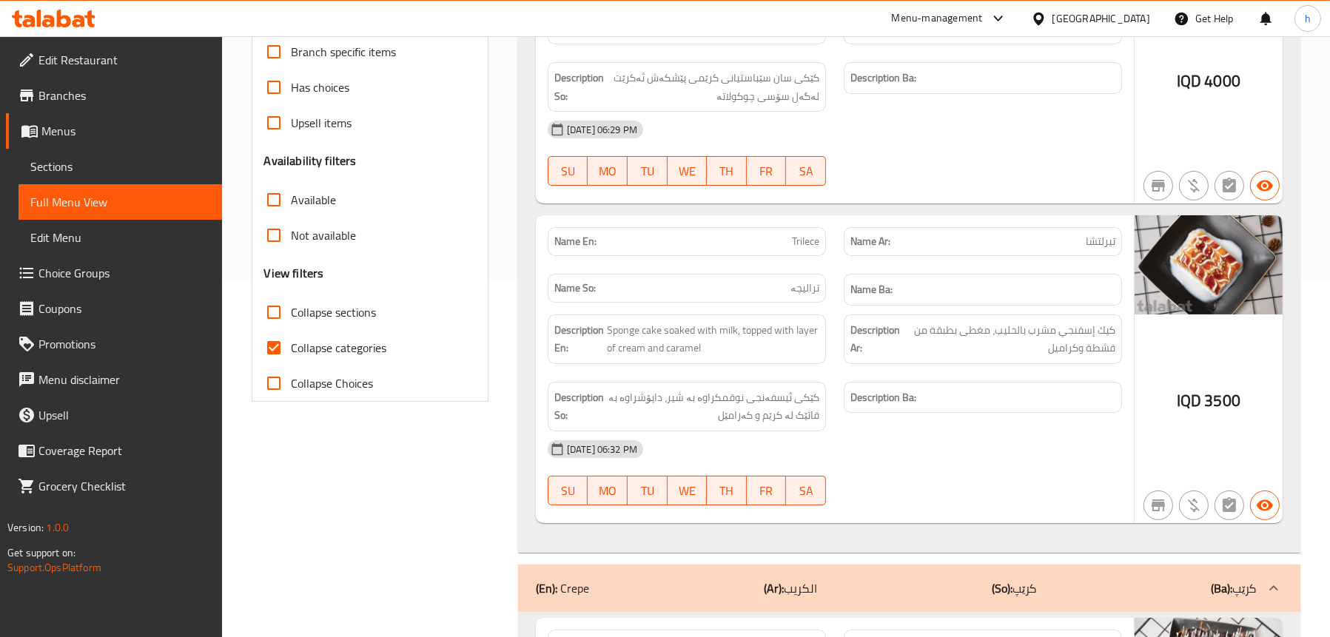
click at [301, 314] on span "Collapse sections" at bounding box center [334, 312] width 85 height 18
click at [292, 314] on input "Collapse sections" at bounding box center [274, 313] width 36 height 36
checkbox input "true"
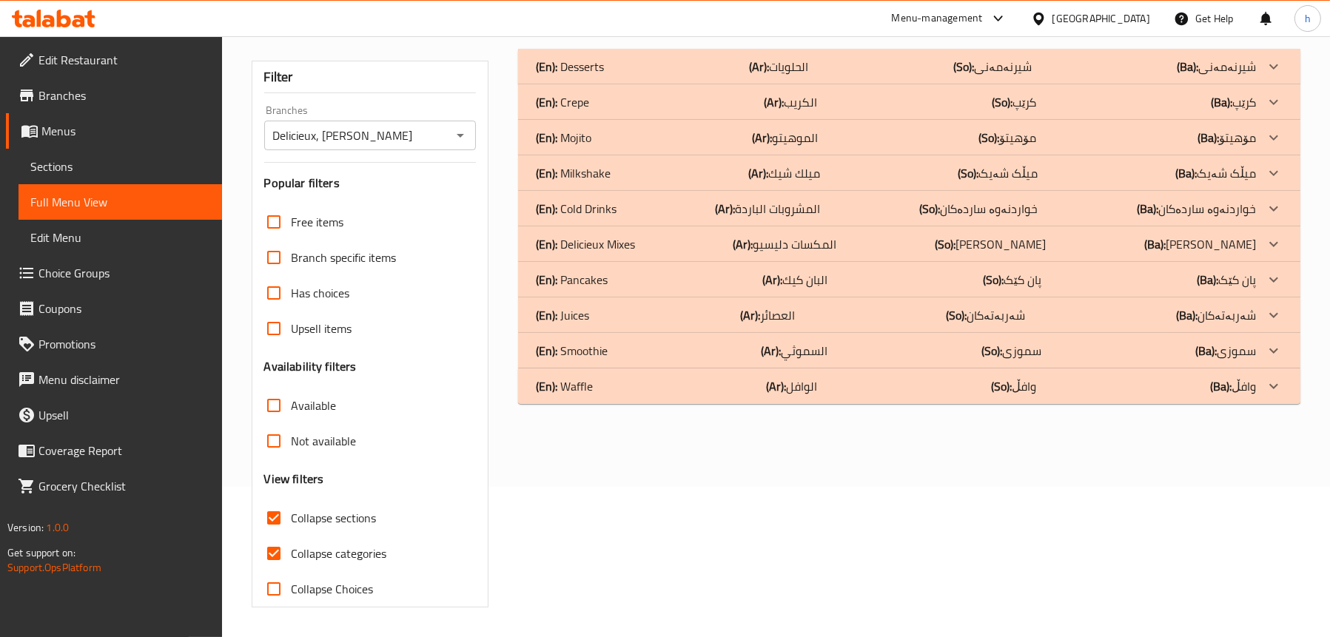
click at [322, 353] on div "Free items Branch specific items Has choices Upsell items Availability filters …" at bounding box center [370, 405] width 212 height 403
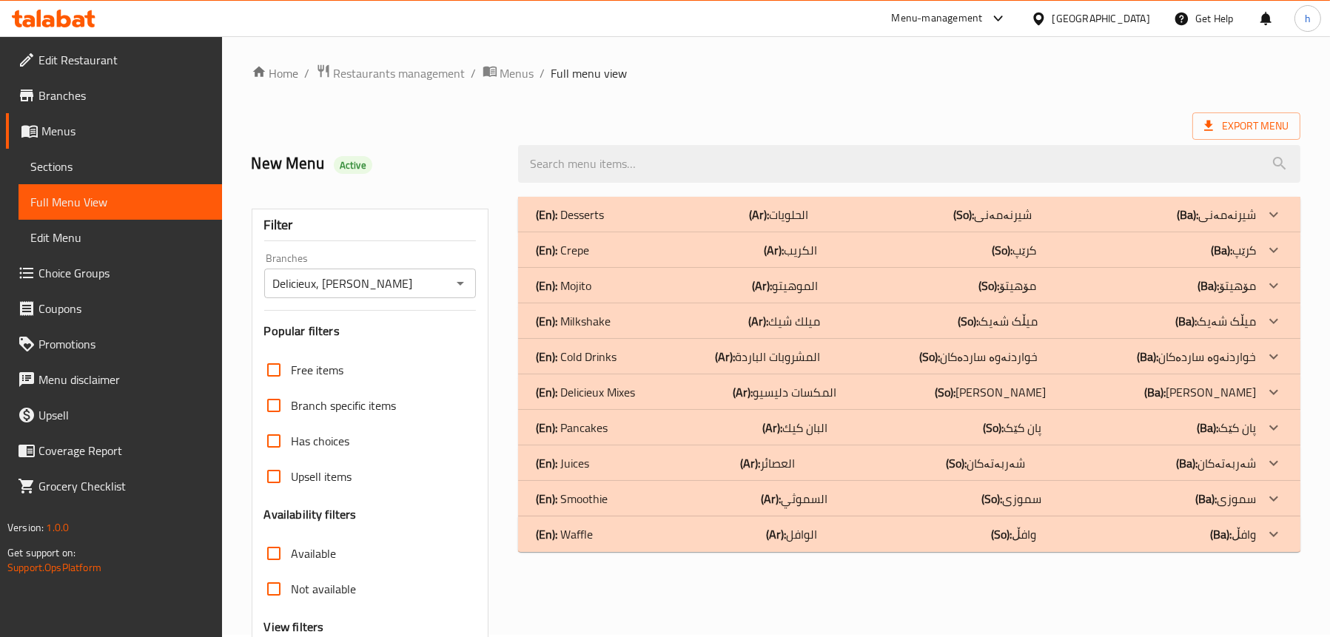
scroll to position [76, 0]
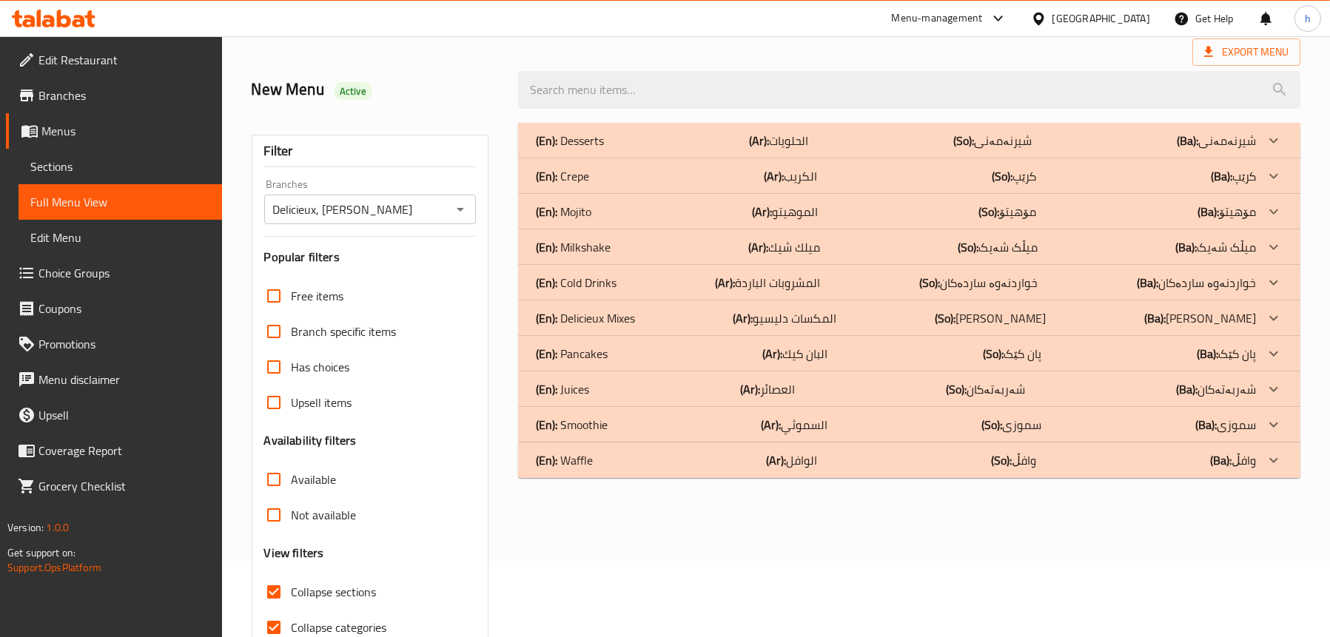
click at [610, 283] on p "(En): Cold Drinks" at bounding box center [576, 283] width 81 height 18
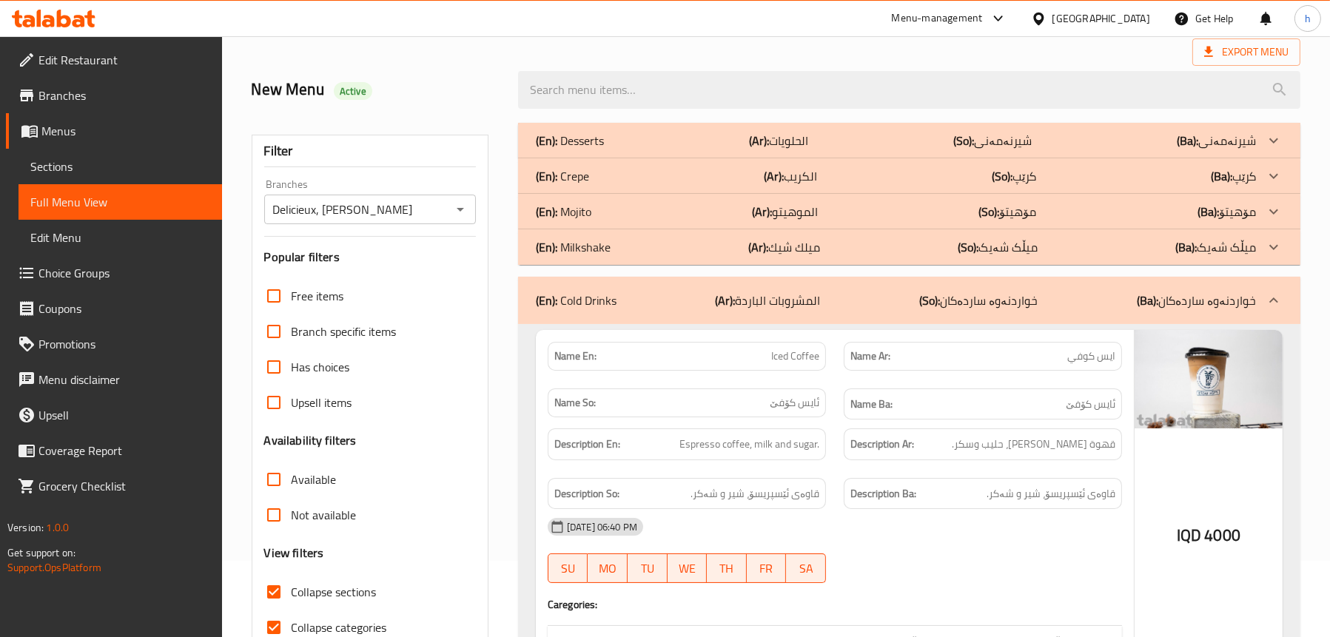
scroll to position [298, 0]
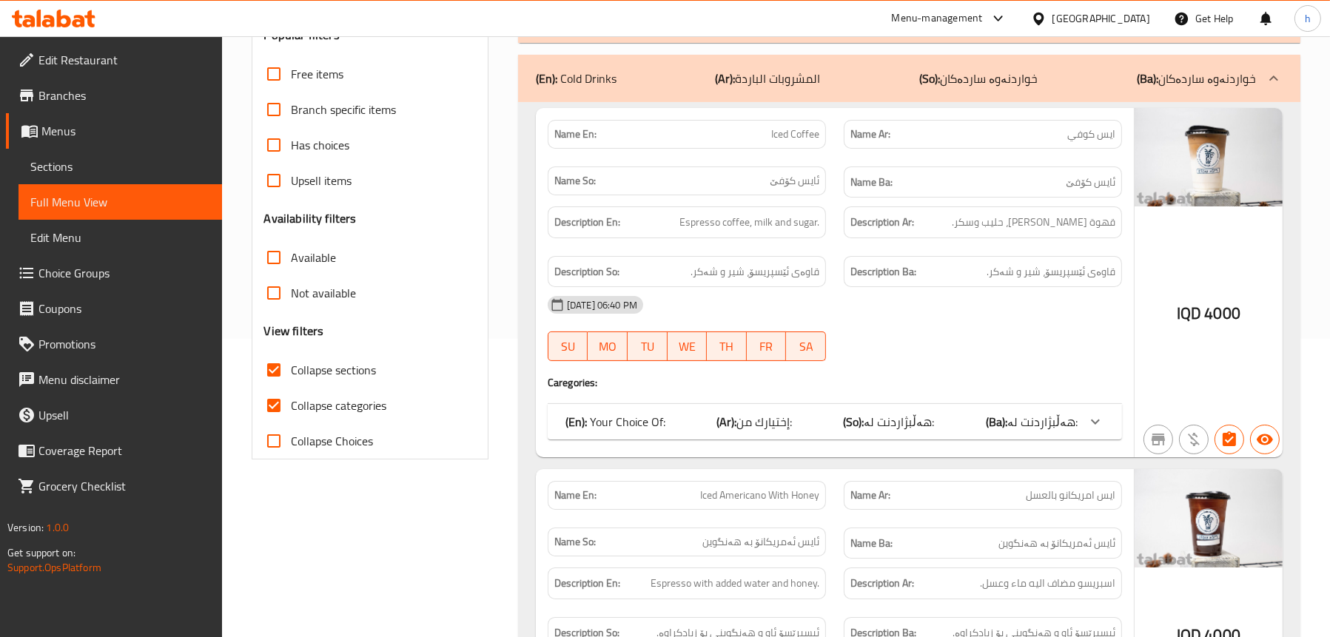
click at [1019, 421] on span "هەڵبژاردنت لە:" at bounding box center [1042, 422] width 70 height 22
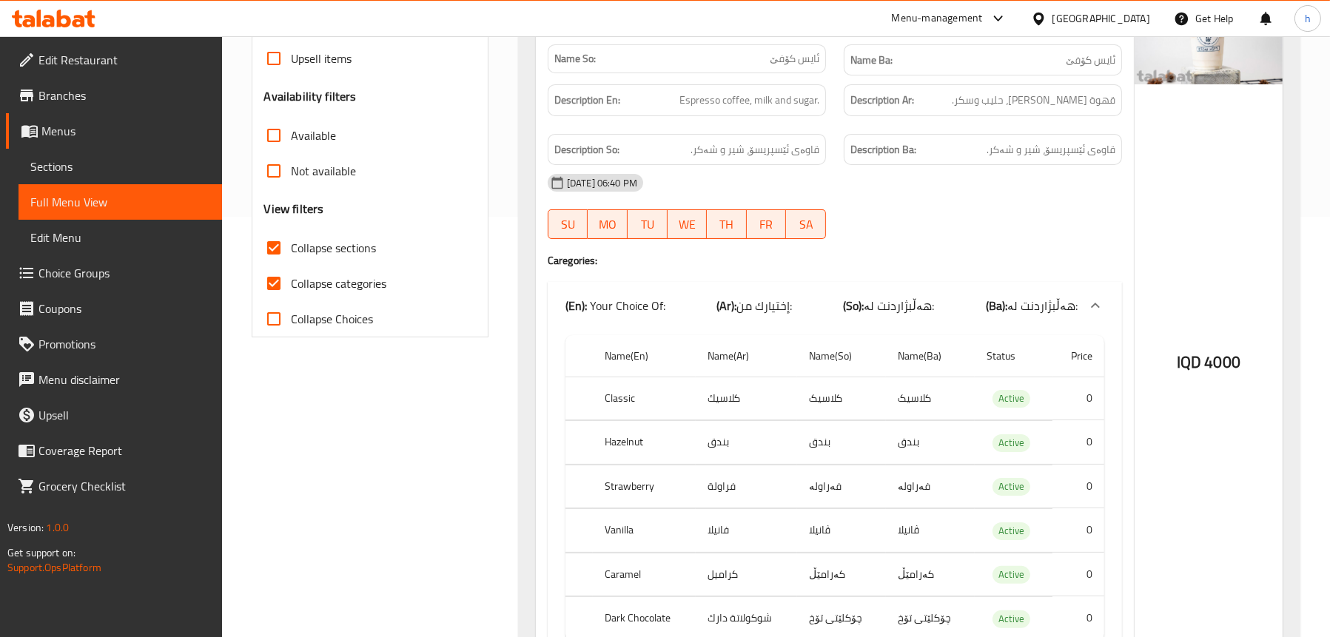
scroll to position [446, 0]
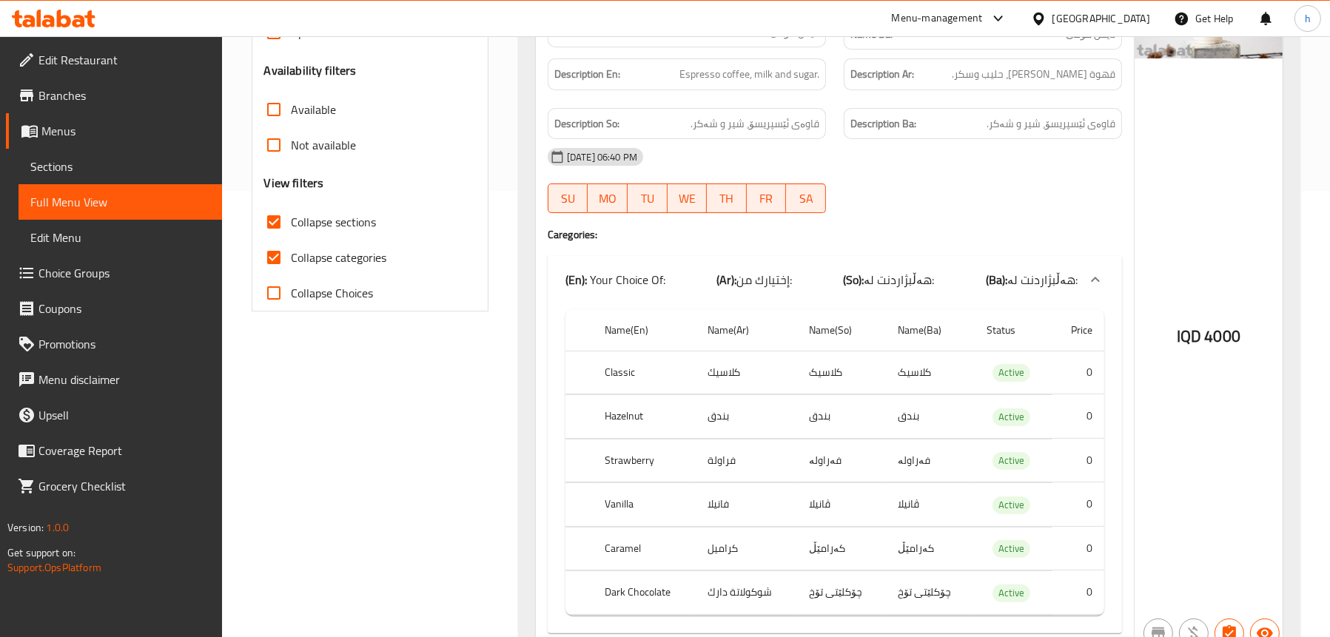
click at [726, 414] on td "بندق" at bounding box center [746, 417] width 101 height 44
copy td "بندق"
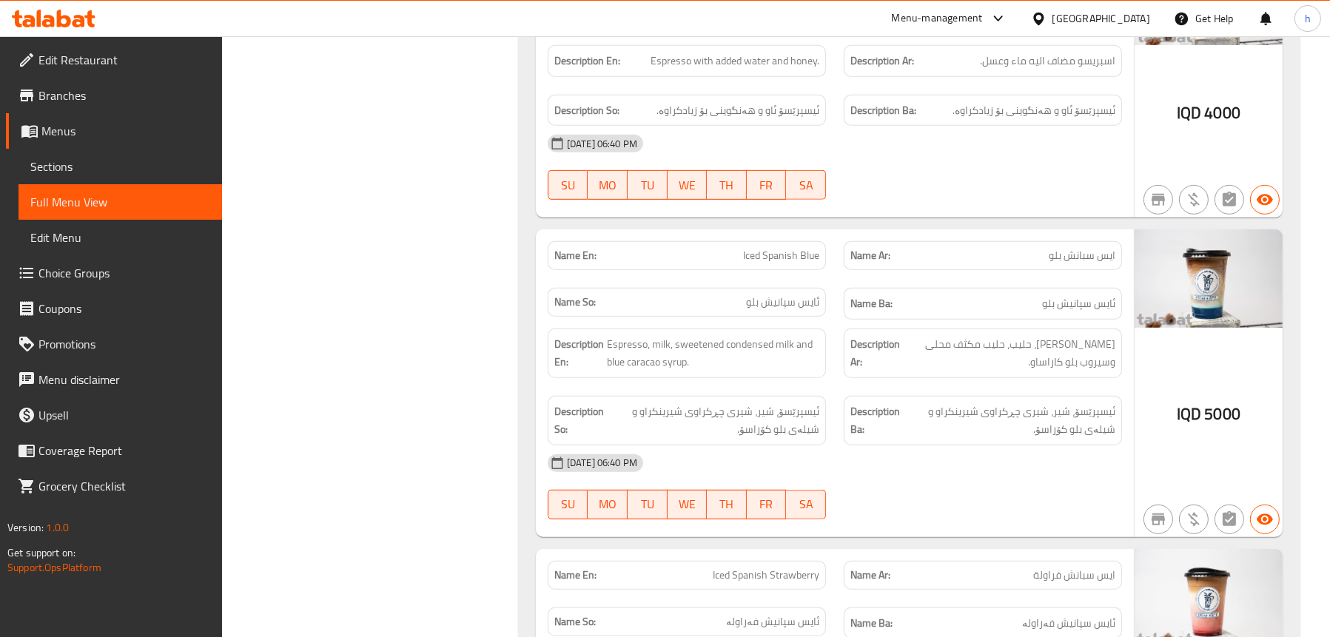
scroll to position [1187, 0]
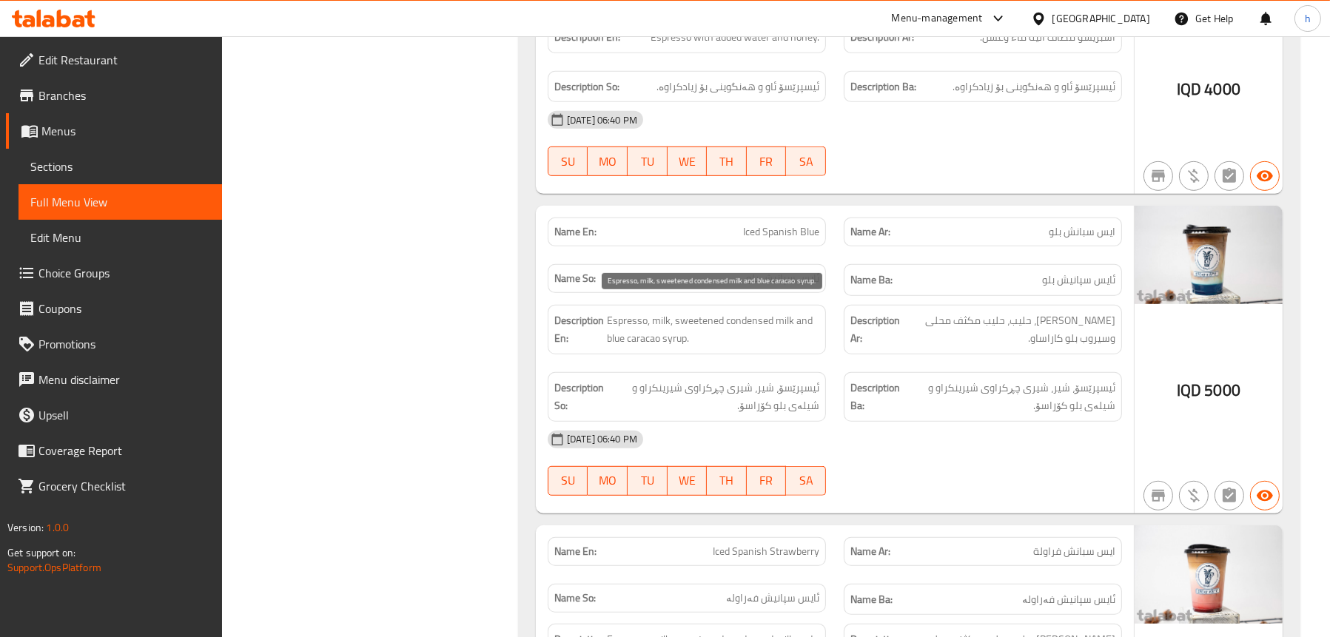
click at [631, 343] on span "Espresso, milk, sweetened condensed milk and blue caracao syrup." at bounding box center [713, 330] width 212 height 36
copy span "caracao"
click at [407, 362] on div "Filter Branches Delicieux, [PERSON_NAME] Branches Popular filters Free items Br…" at bounding box center [376, 32] width 266 height 2057
click at [44, 167] on span "Sections" at bounding box center [120, 167] width 180 height 18
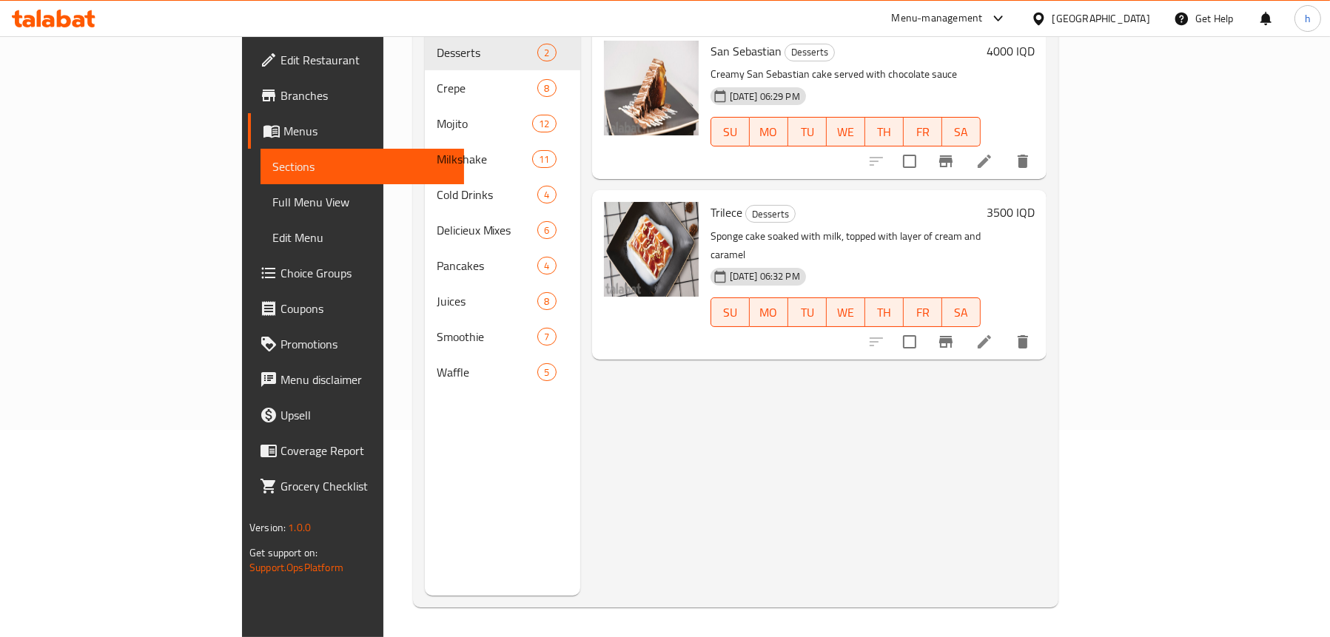
scroll to position [208, 0]
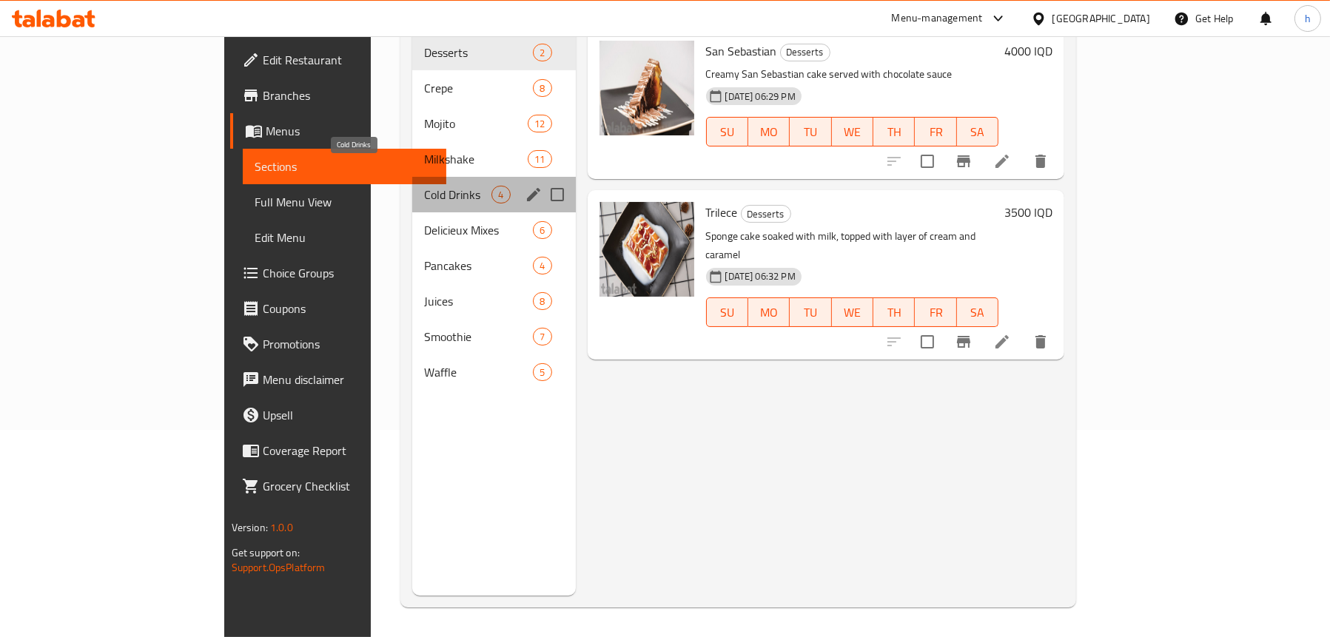
click at [424, 186] on span "Cold Drinks" at bounding box center [457, 195] width 67 height 18
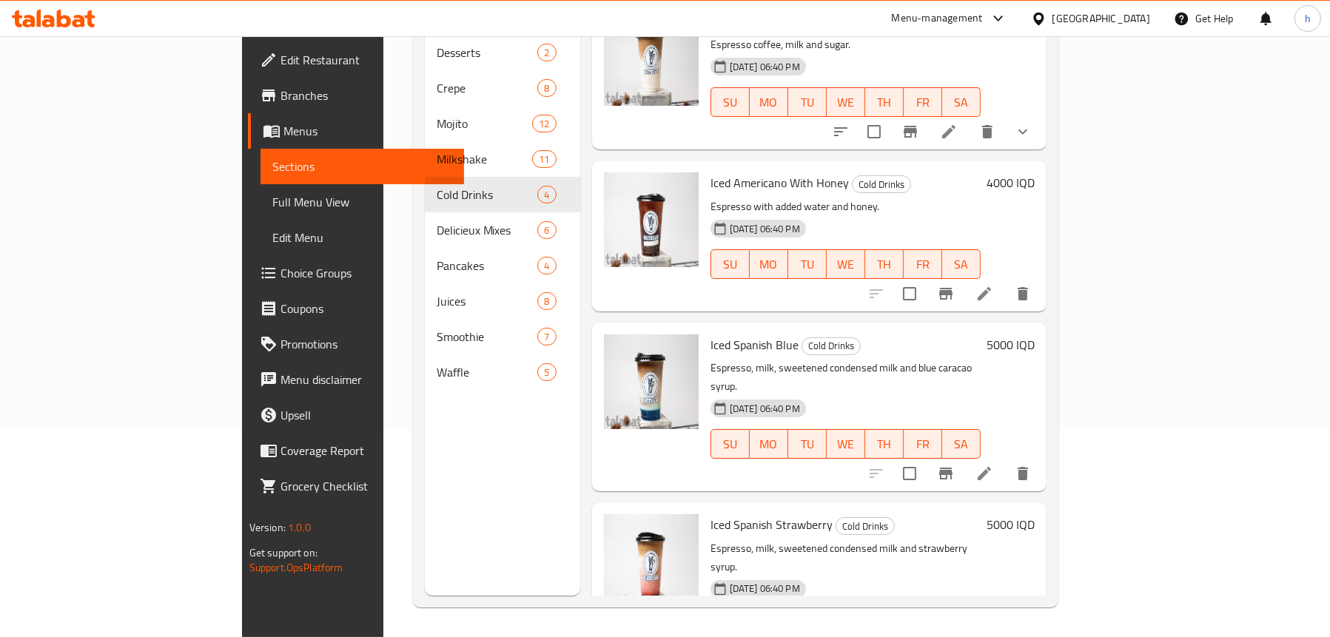
scroll to position [46, 0]
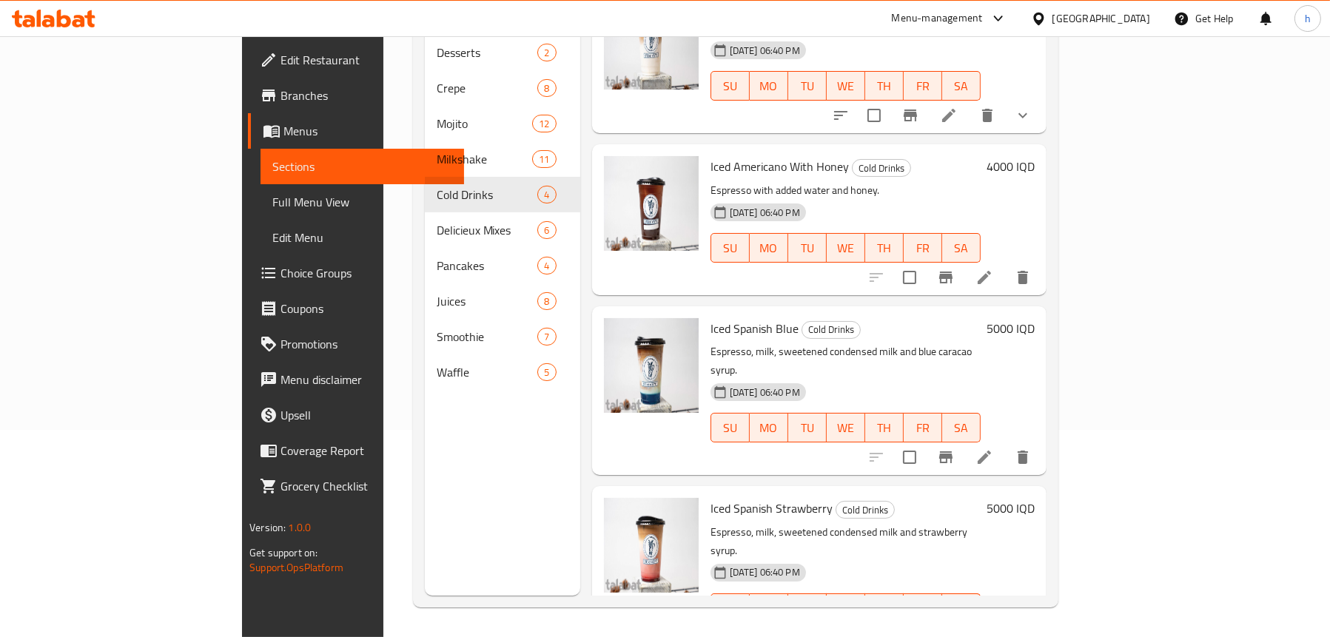
click at [1005, 444] on li at bounding box center [984, 457] width 41 height 27
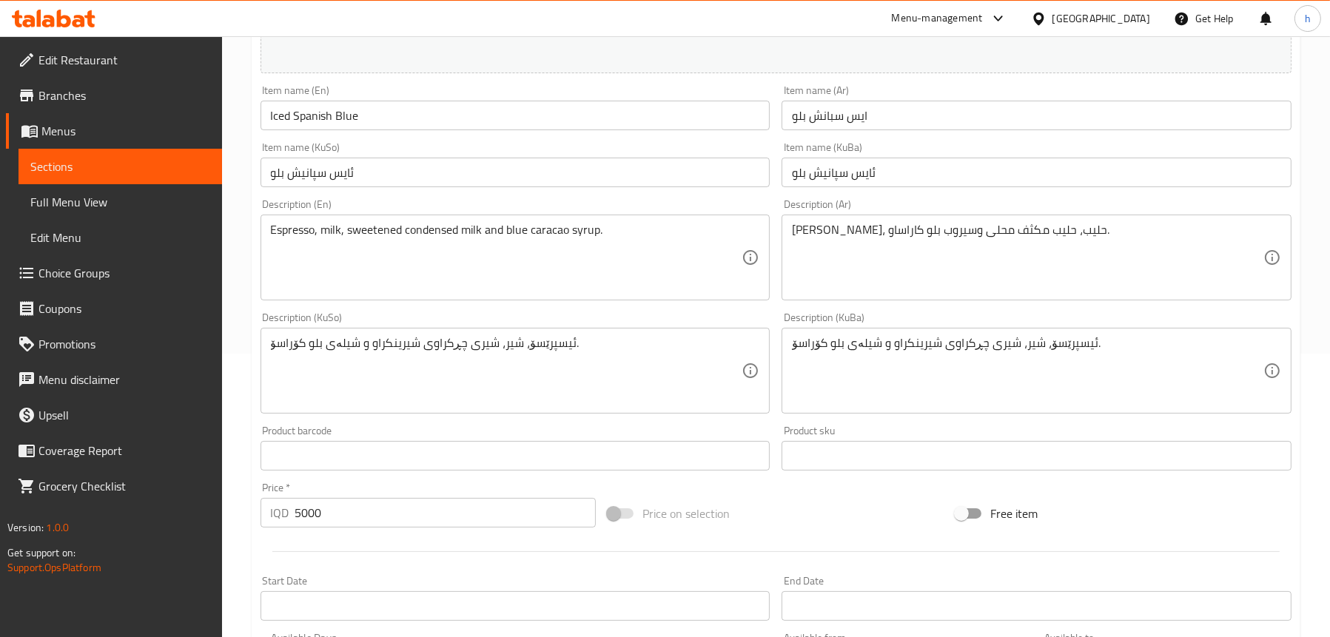
scroll to position [296, 0]
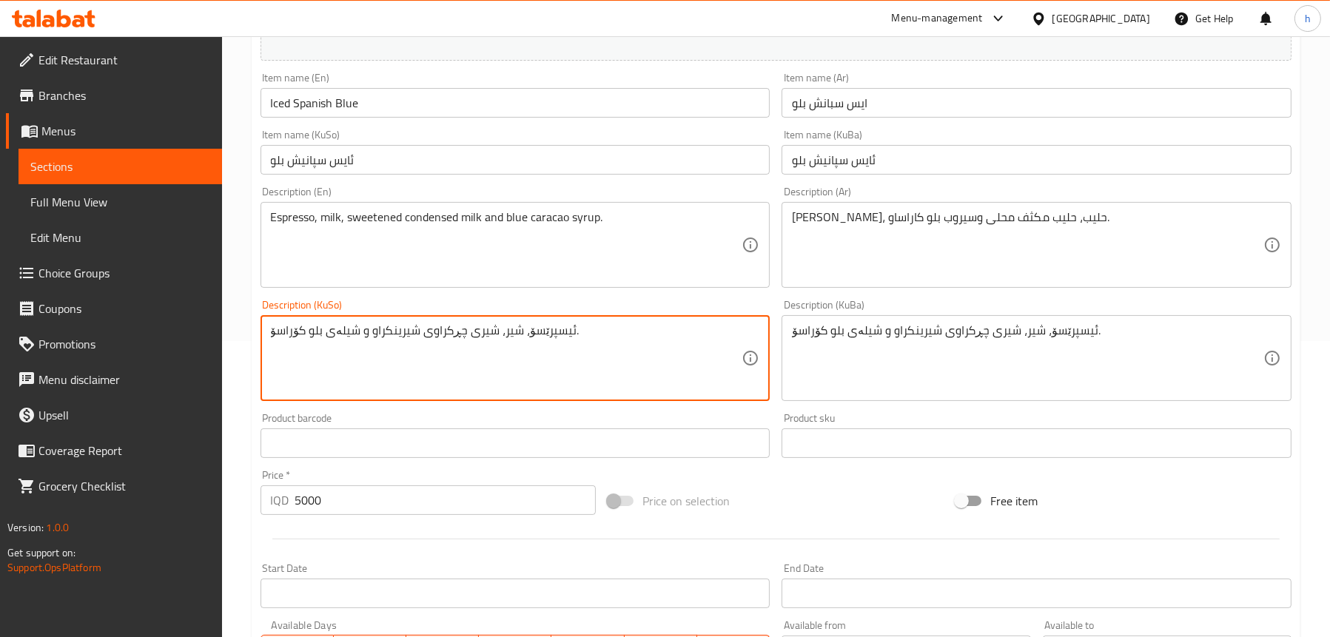
click at [285, 329] on textarea "ئیسپرێسۆ، شیر، شیری چڕکراوی شیرینکراو و شیلەی بلو کۆراسۆ." at bounding box center [507, 358] width 472 height 70
type textarea "ئیسپرێسۆ، شیر، شیری چڕکراوی شیرینکراو و شیلەی بلو کۆراساو."
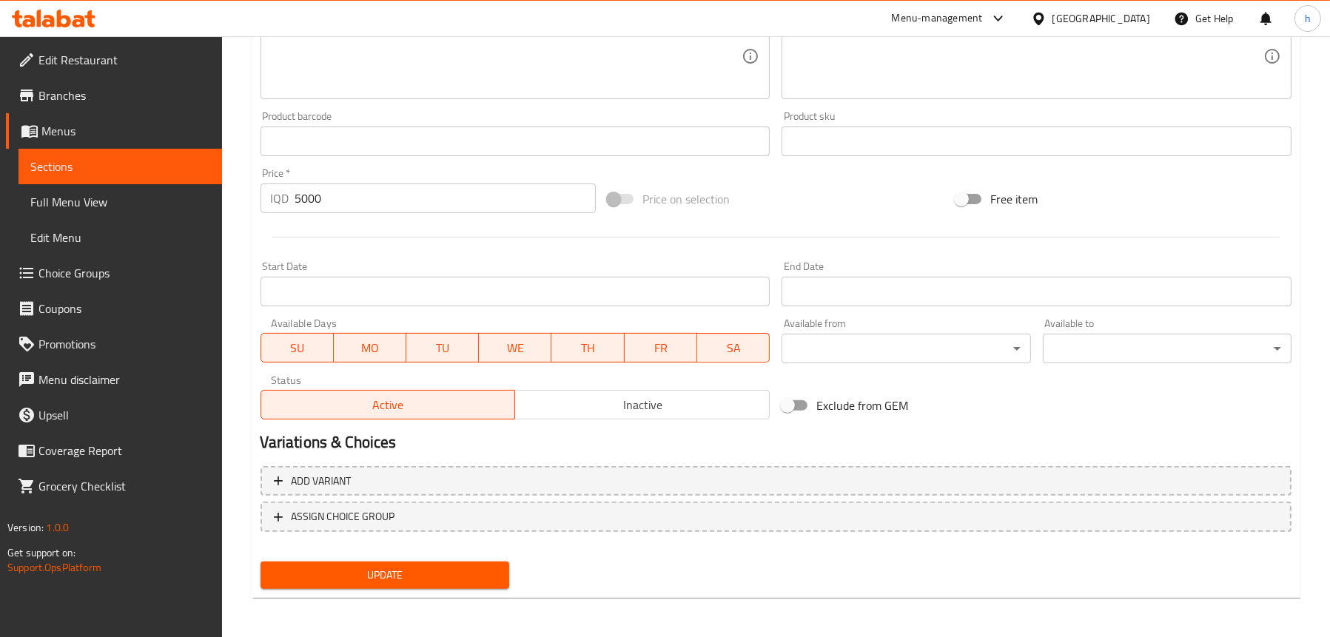
scroll to position [600, 0]
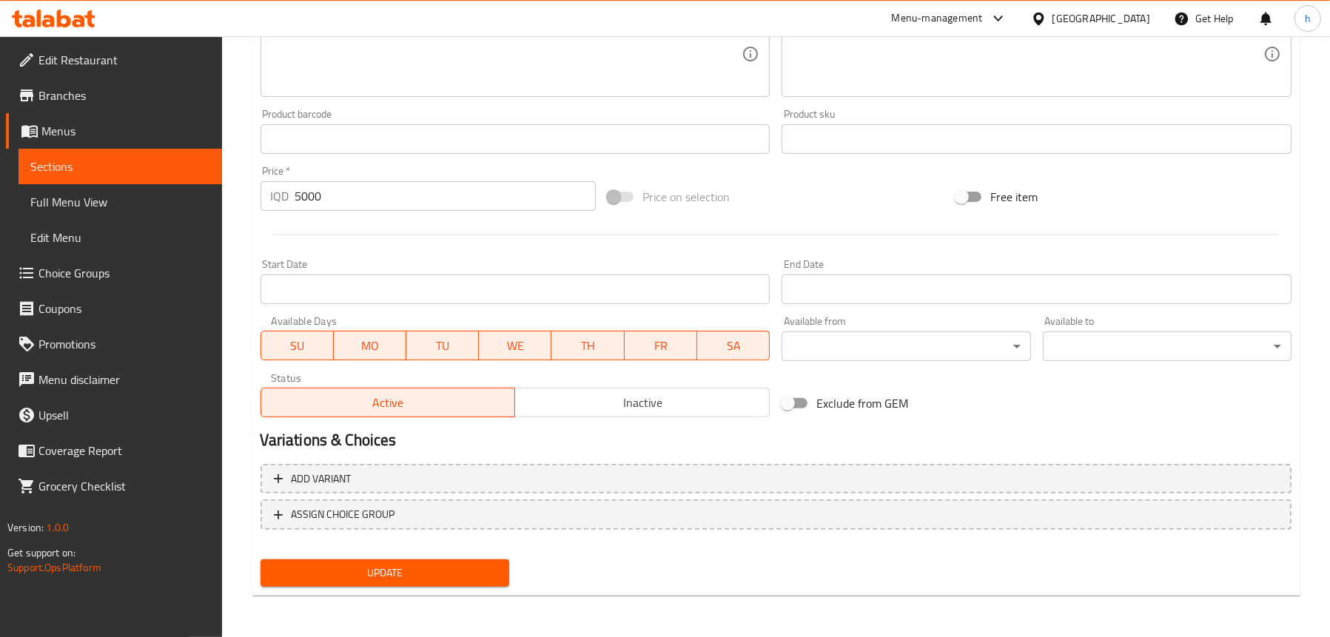
type textarea "[PERSON_NAME]، حليب، حليب مكثف محلى وسيروب بلو كوراساو."
click at [347, 571] on span "Update" at bounding box center [384, 573] width 225 height 19
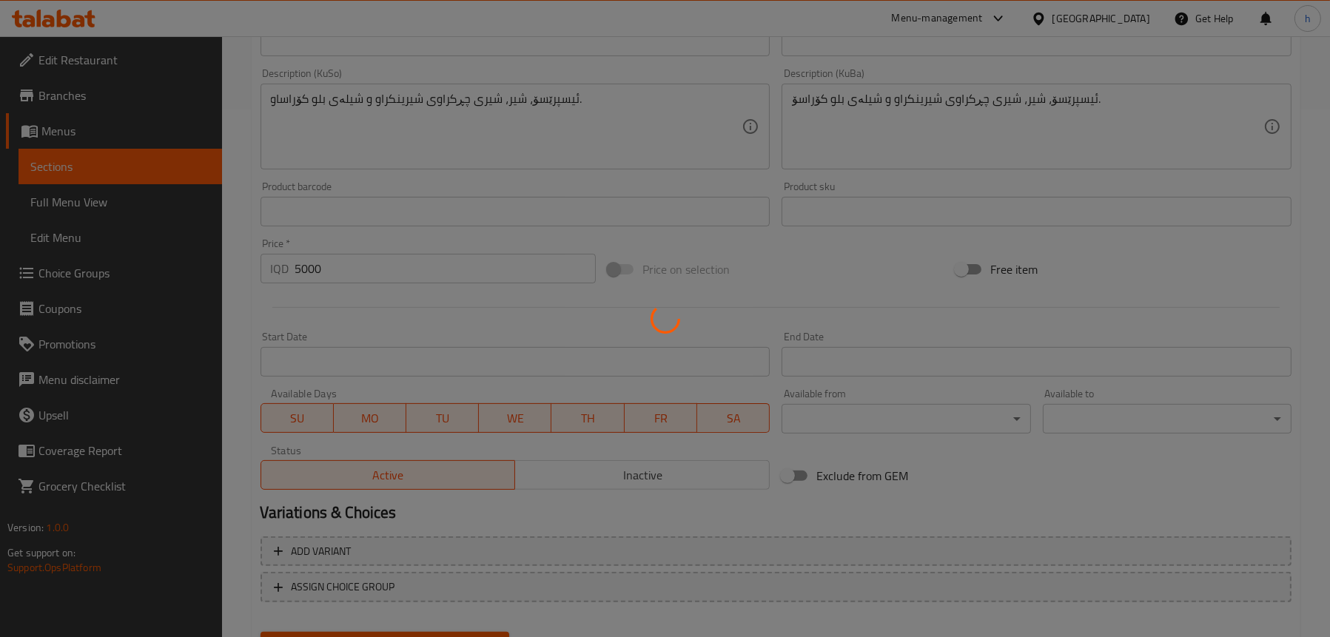
scroll to position [452, 0]
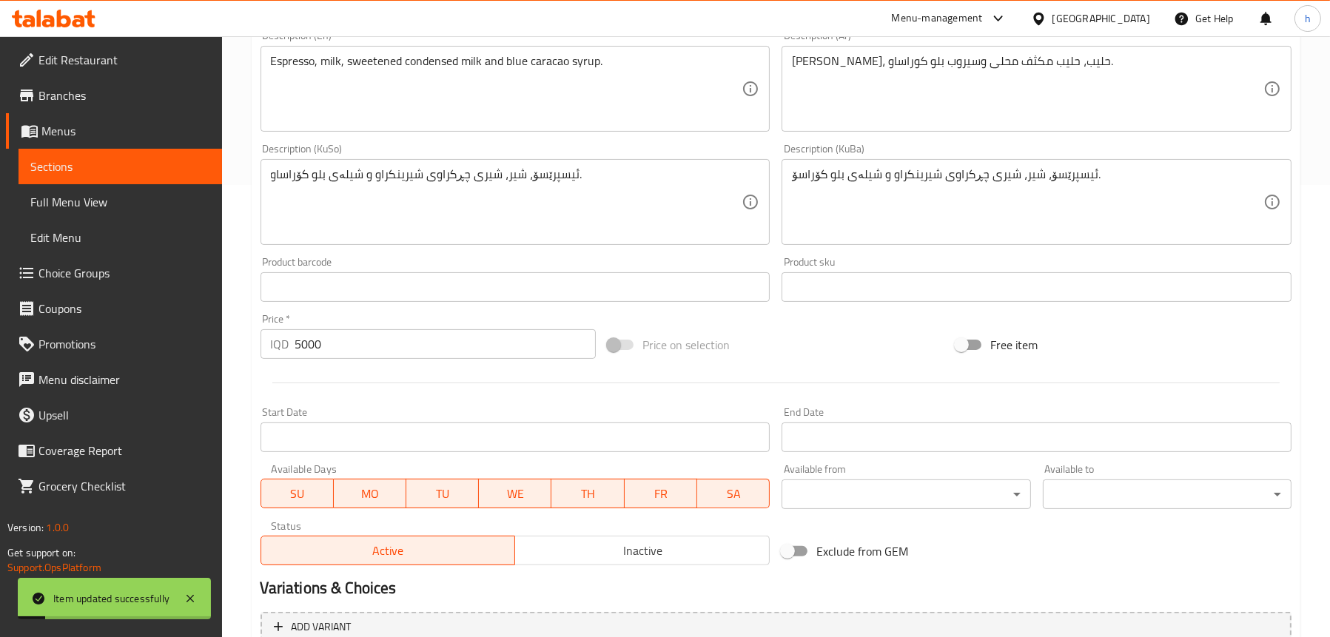
click at [66, 206] on span "Full Menu View" at bounding box center [120, 202] width 180 height 18
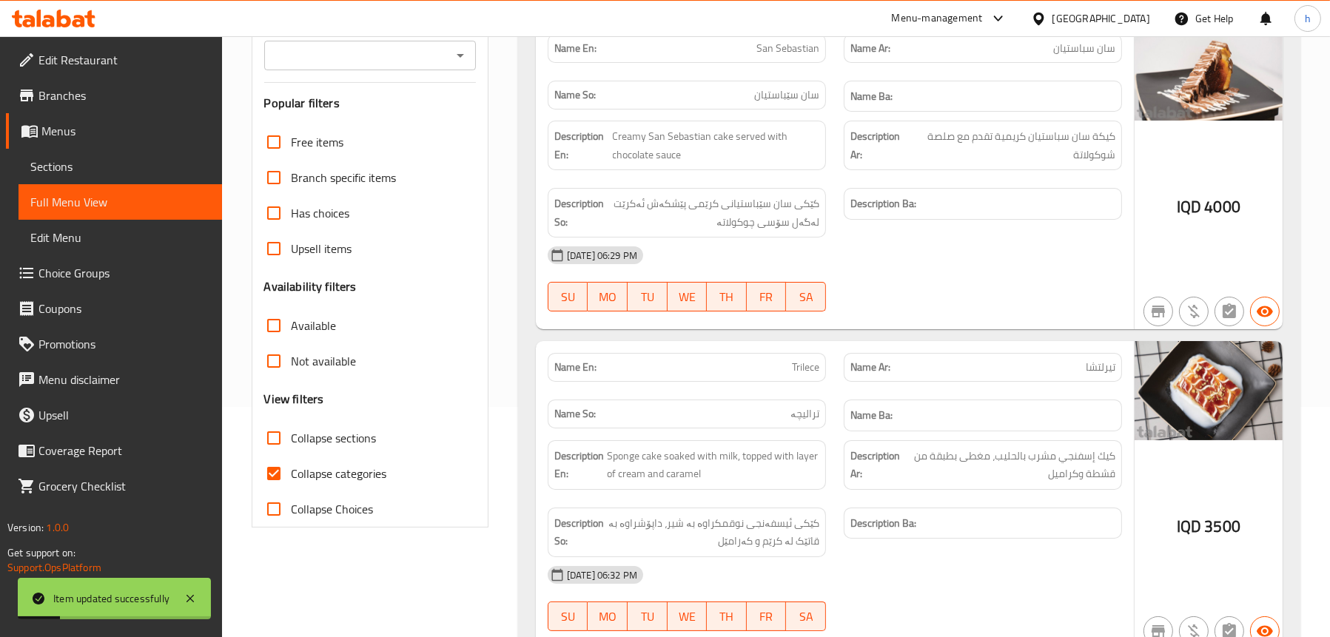
scroll to position [82, 0]
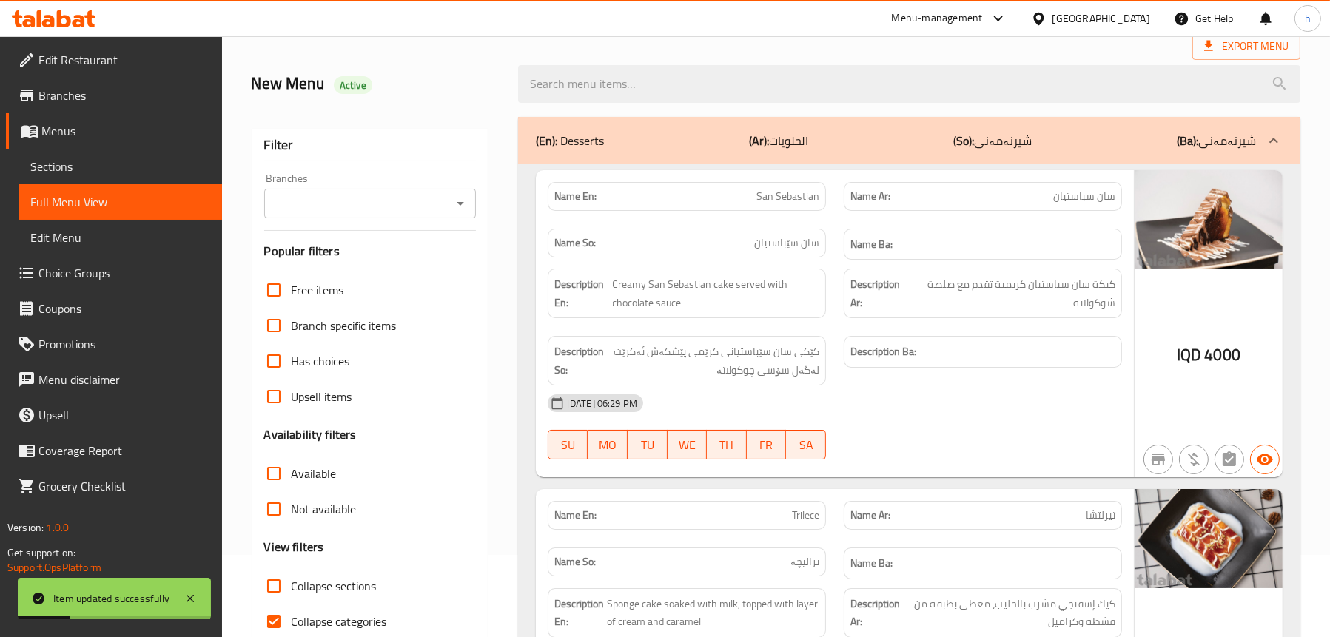
click at [463, 209] on icon "Open" at bounding box center [461, 204] width 18 height 18
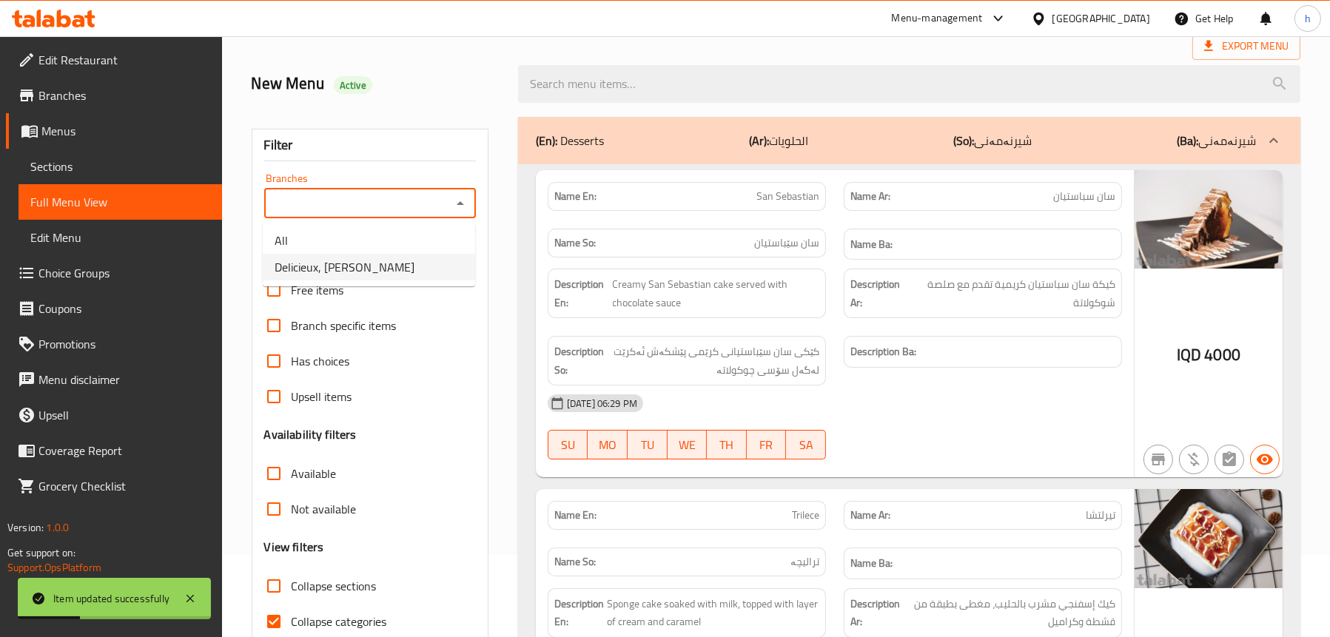
click at [403, 258] on li "Delicieux, [PERSON_NAME]" at bounding box center [369, 267] width 212 height 27
type input "Delicieux, [PERSON_NAME]"
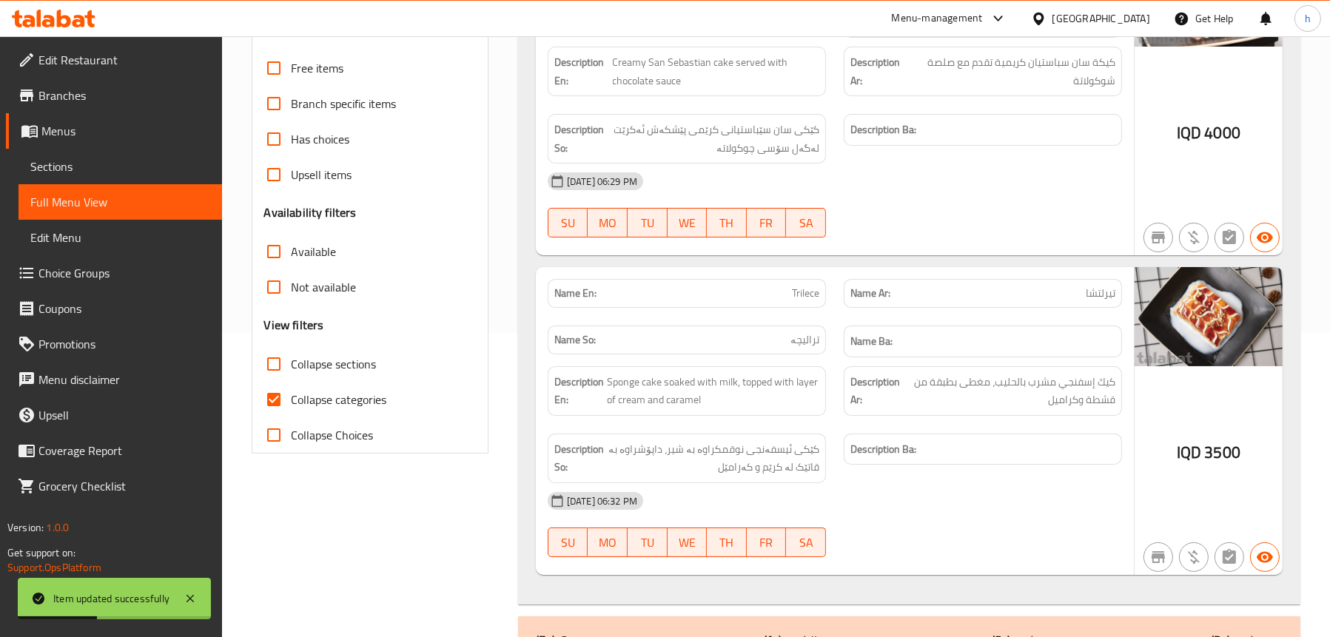
click at [301, 373] on span "Collapse sections" at bounding box center [334, 364] width 85 height 18
click at [292, 373] on input "Collapse sections" at bounding box center [274, 364] width 36 height 36
checkbox input "true"
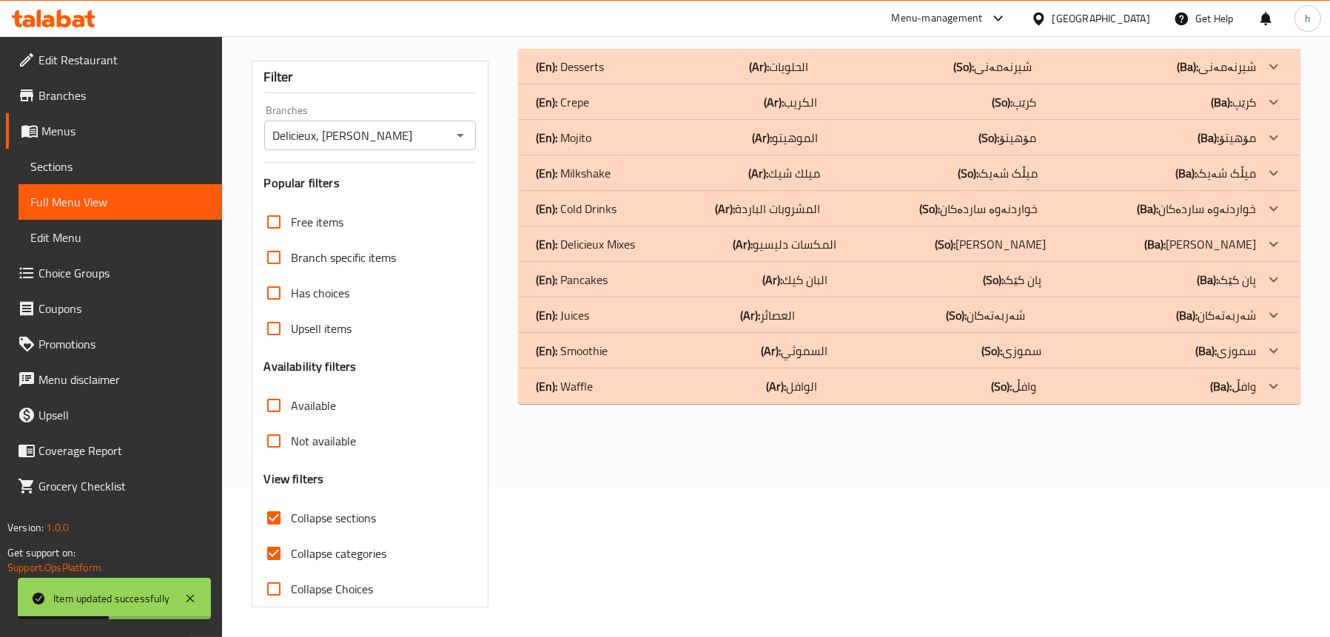
scroll to position [150, 0]
click at [621, 207] on div "(En): Cold Drinks (Ar): المشروبات الباردة (So): خواردنەوە ساردەکان (Ba): خواردن…" at bounding box center [896, 209] width 720 height 18
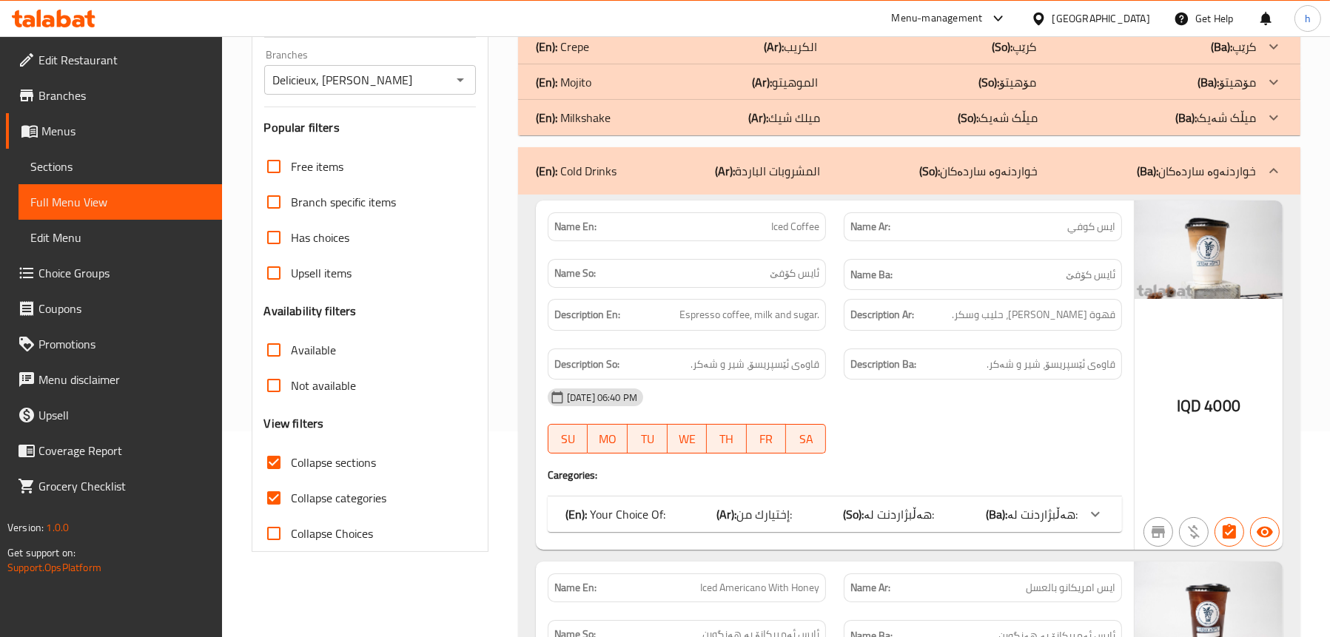
scroll to position [372, 0]
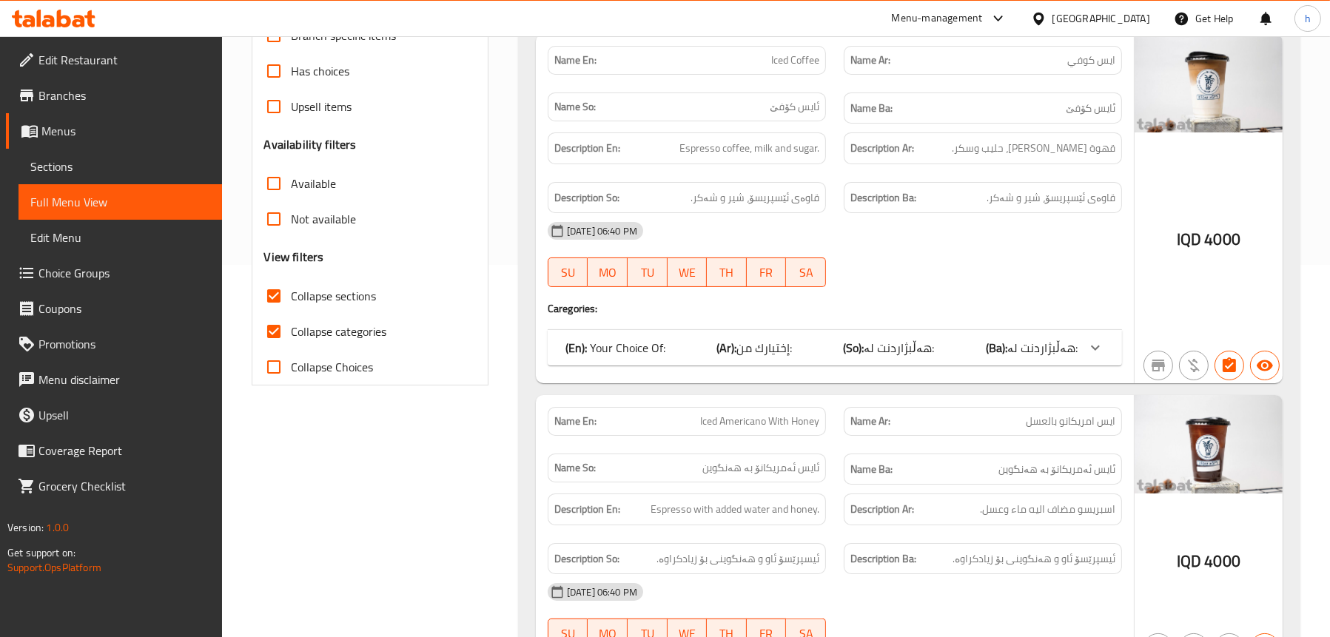
click at [723, 355] on b "(Ar):" at bounding box center [727, 348] width 20 height 22
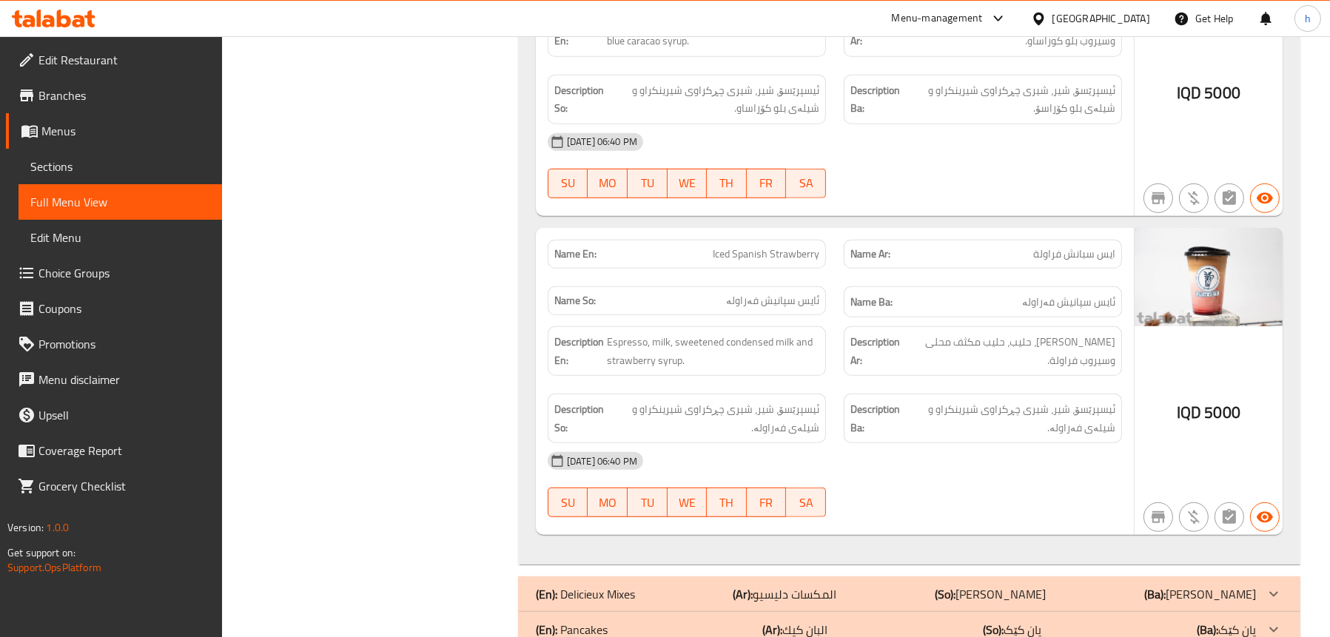
scroll to position [1628, 0]
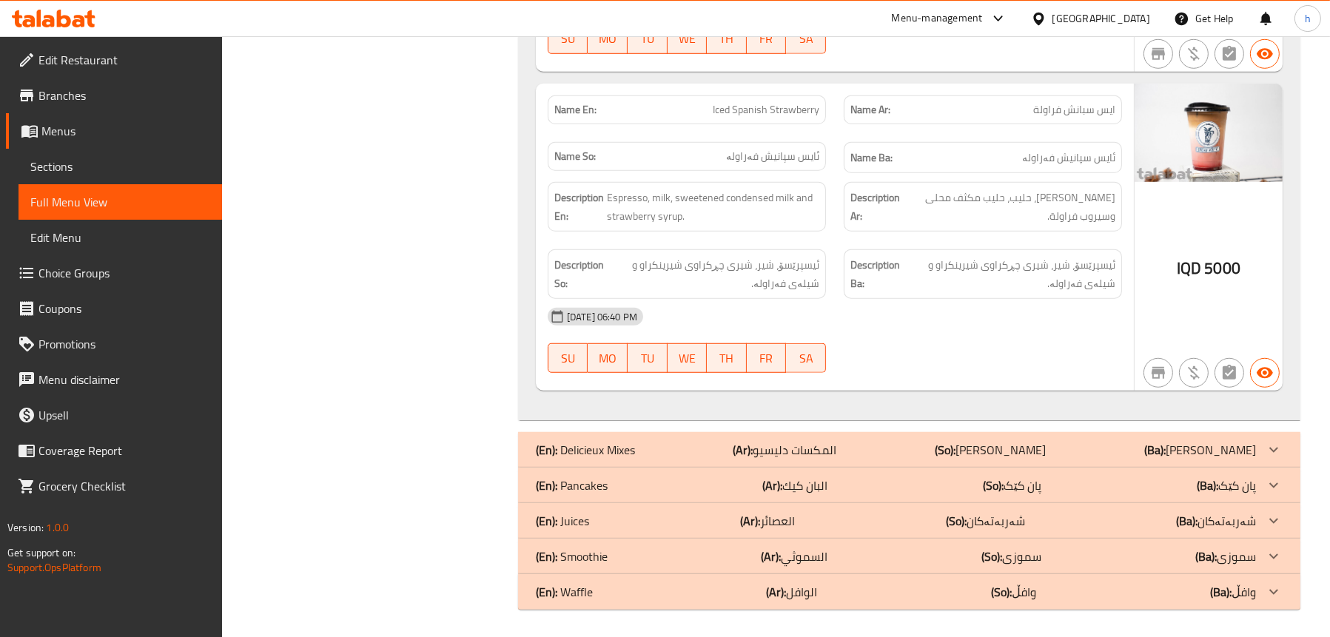
click at [580, 523] on p "(En): Juices" at bounding box center [562, 521] width 53 height 18
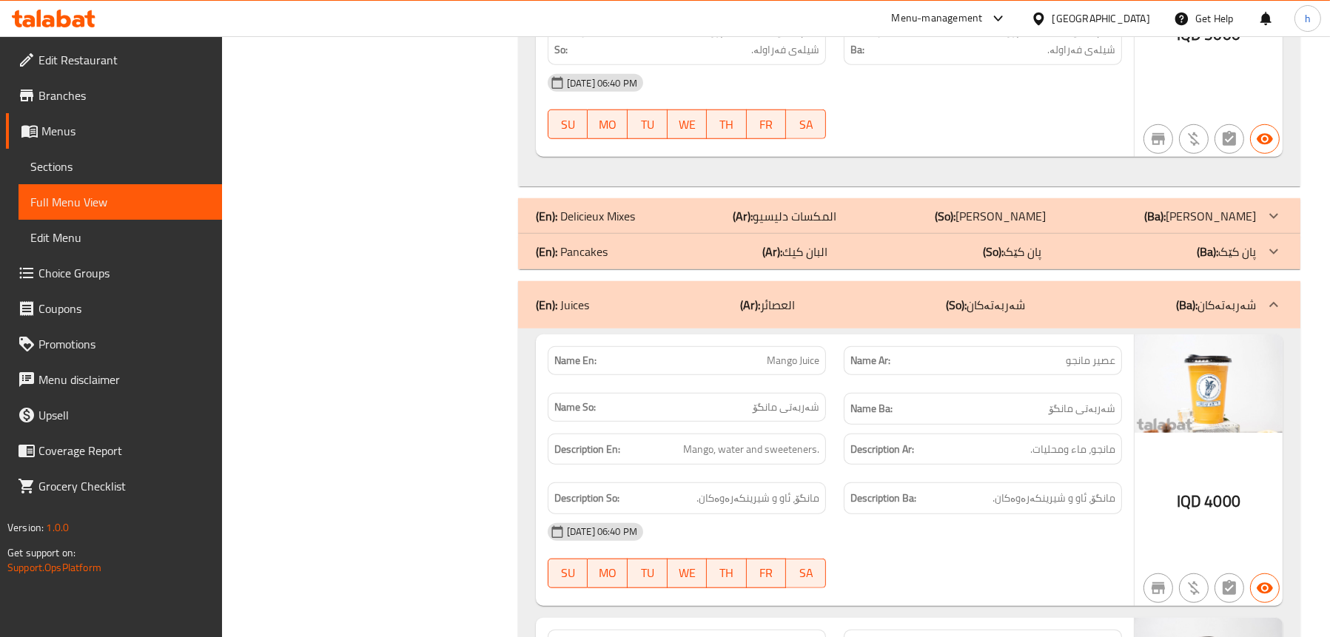
scroll to position [2073, 0]
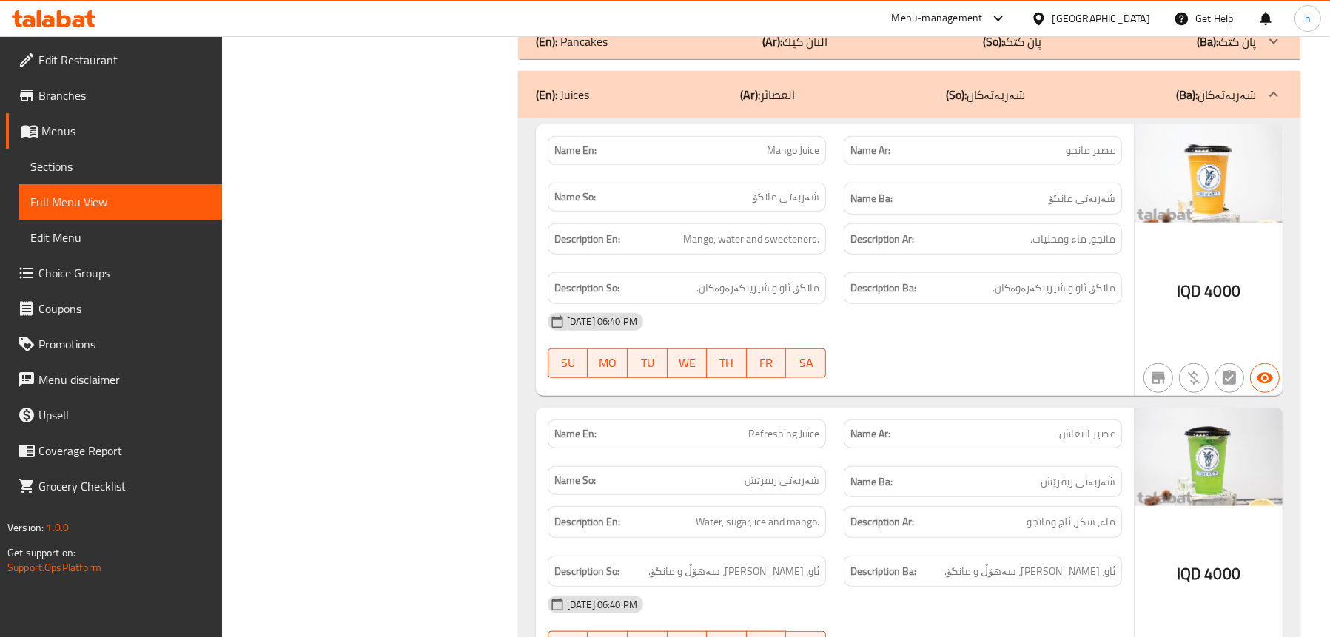
click at [107, 156] on link "Sections" at bounding box center [121, 167] width 204 height 36
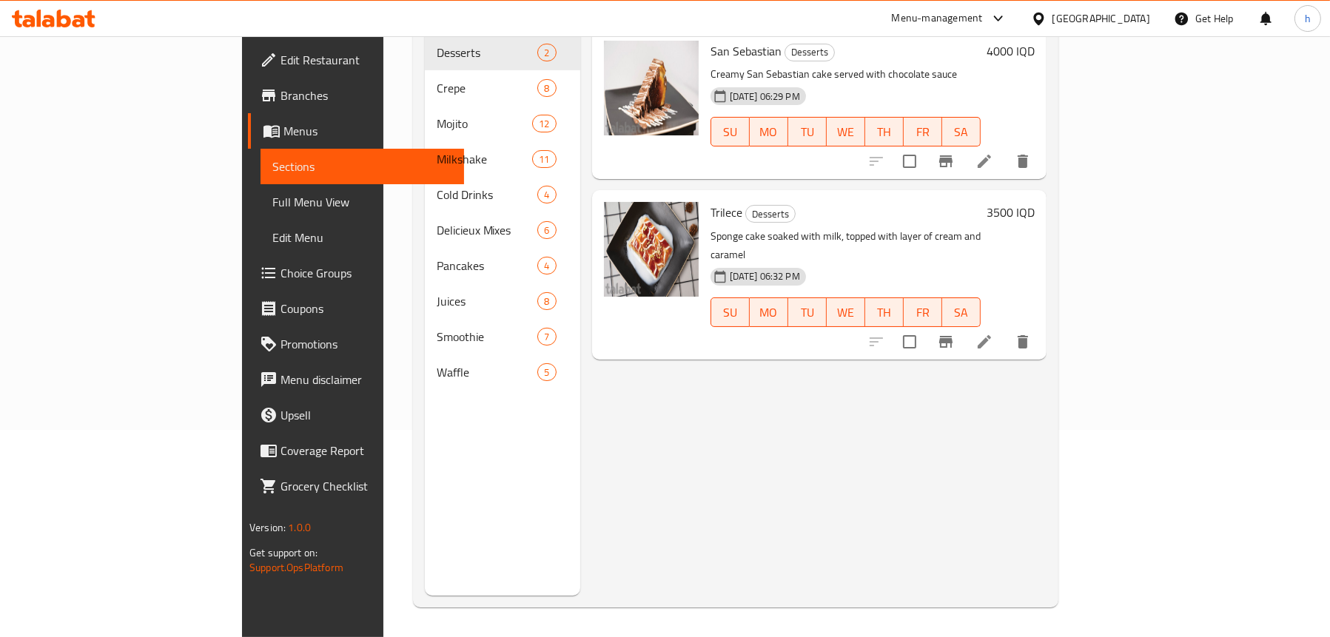
scroll to position [208, 0]
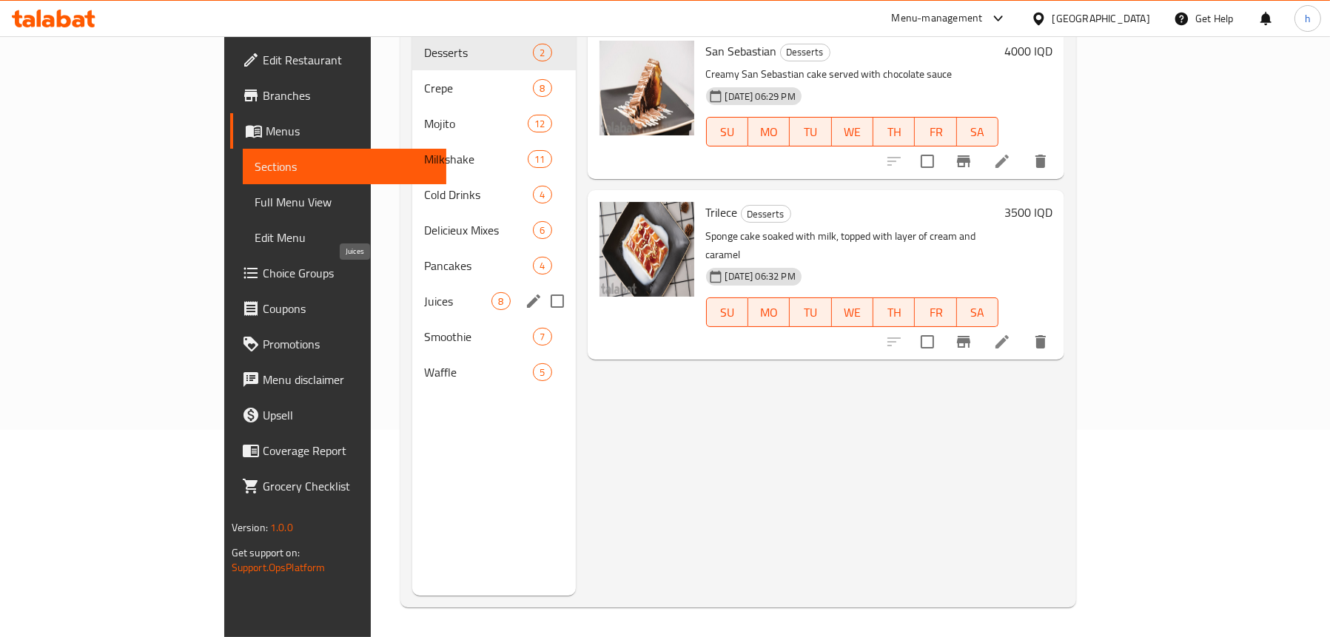
click at [424, 292] on span "Juices" at bounding box center [457, 301] width 67 height 18
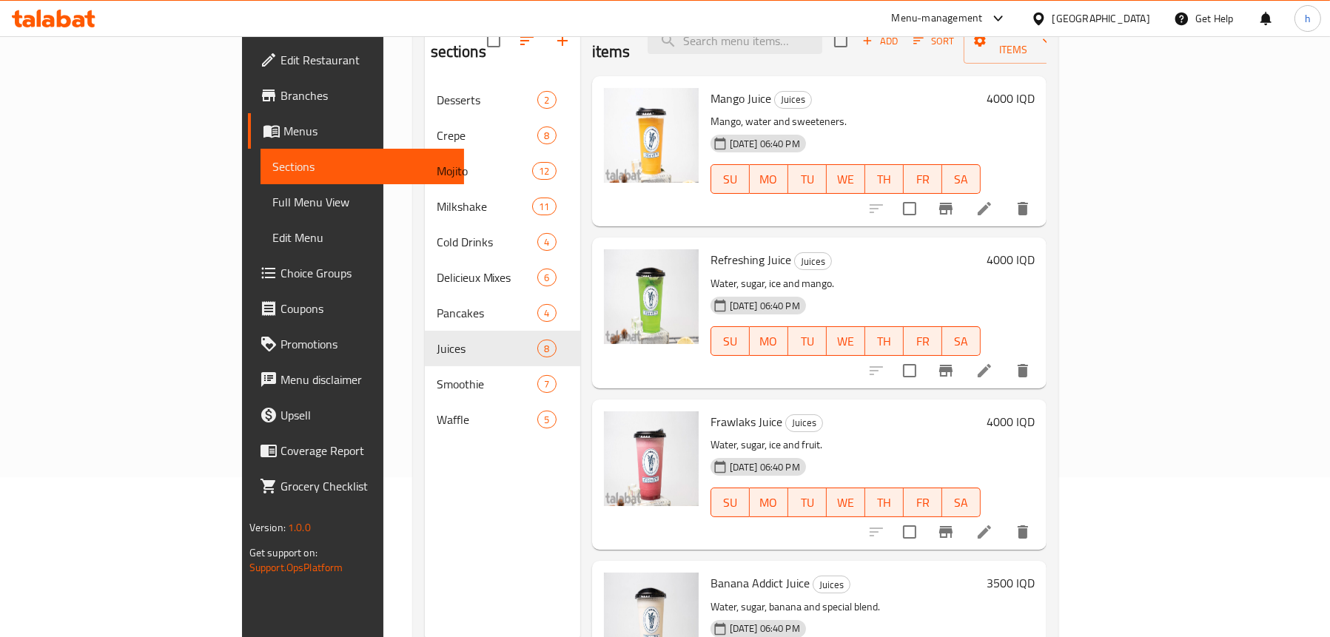
scroll to position [134, 0]
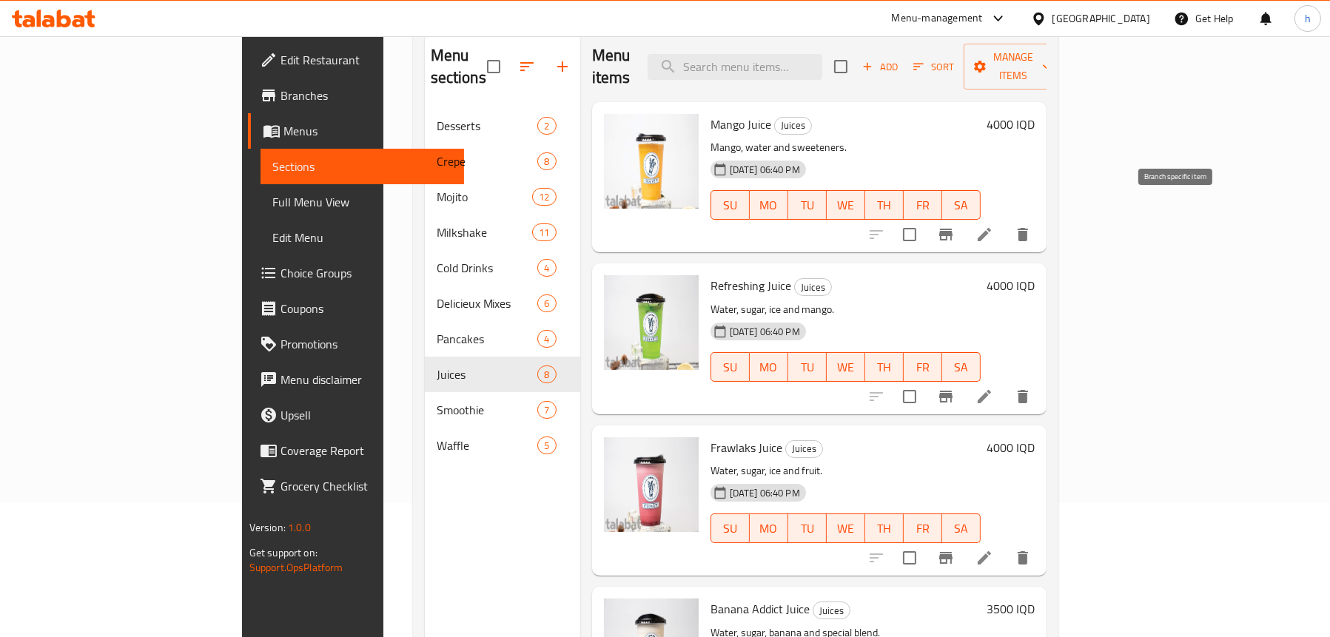
click at [1005, 222] on li at bounding box center [984, 234] width 41 height 27
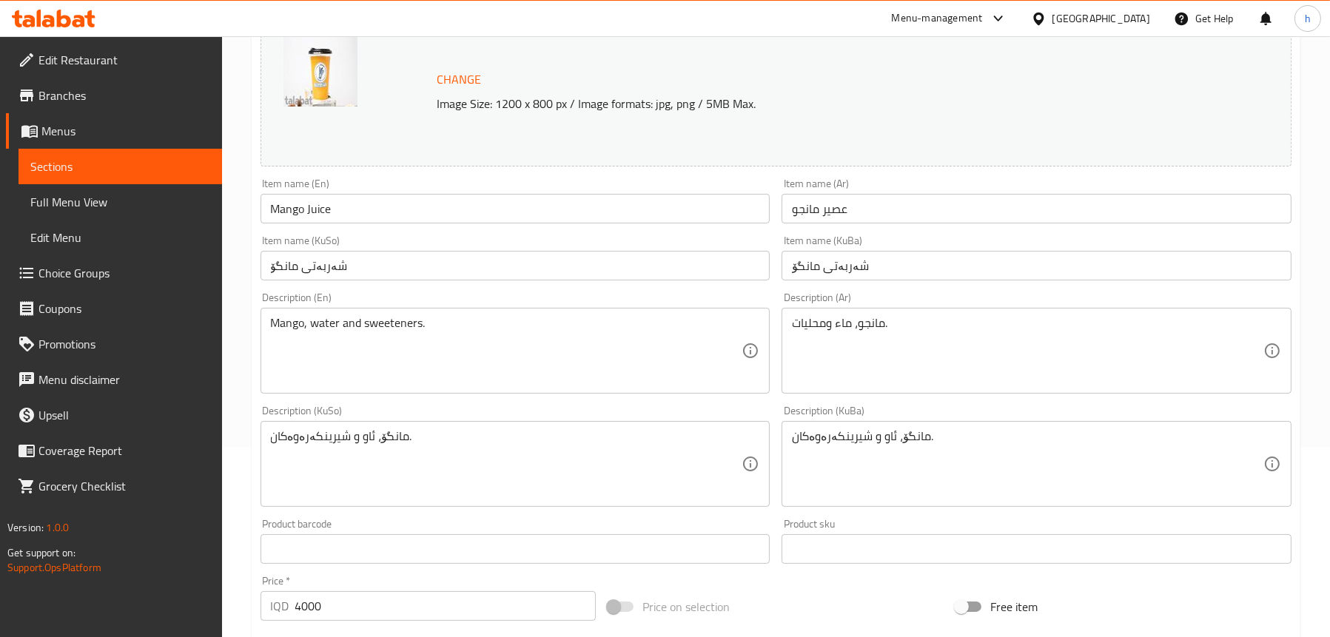
scroll to position [296, 0]
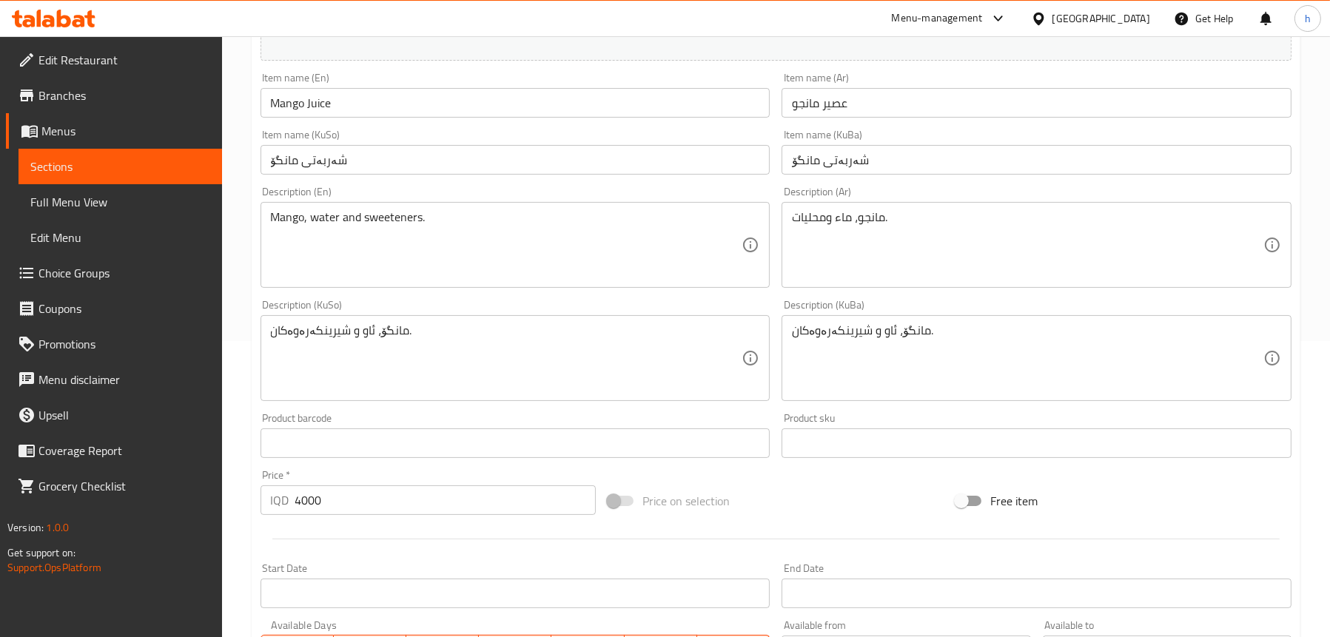
click at [311, 329] on textarea "مانگۆ، ئاو و شیرینکەرەوەکان." at bounding box center [507, 358] width 472 height 70
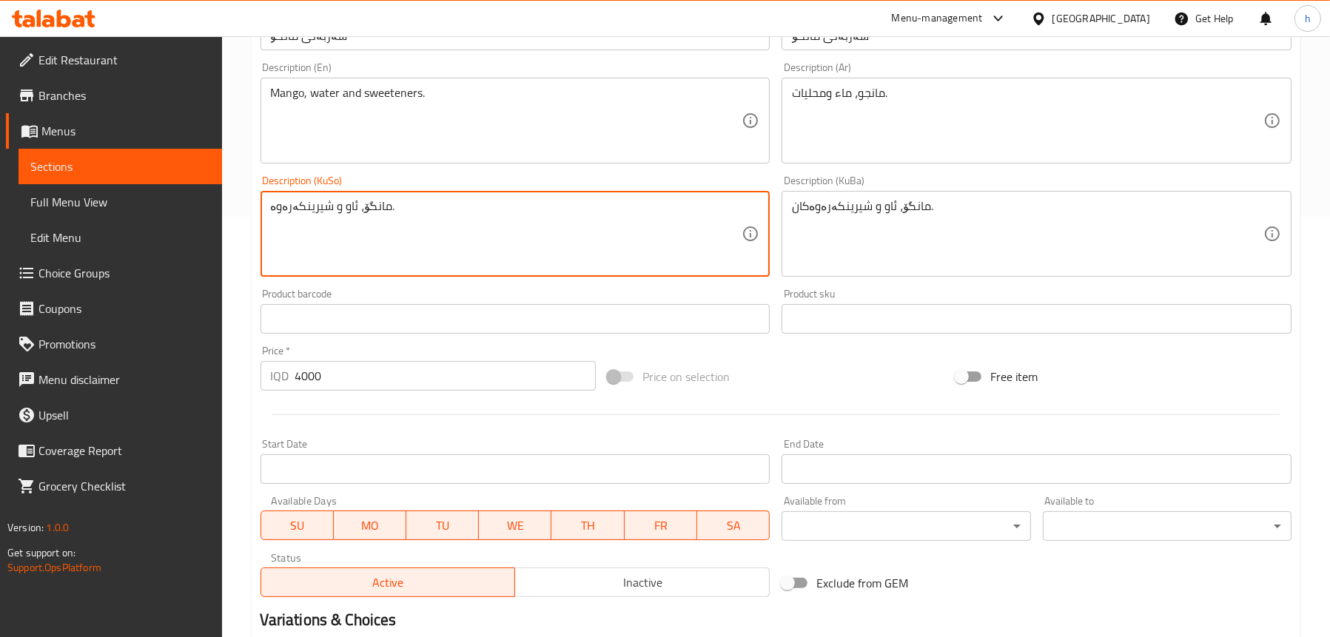
scroll to position [600, 0]
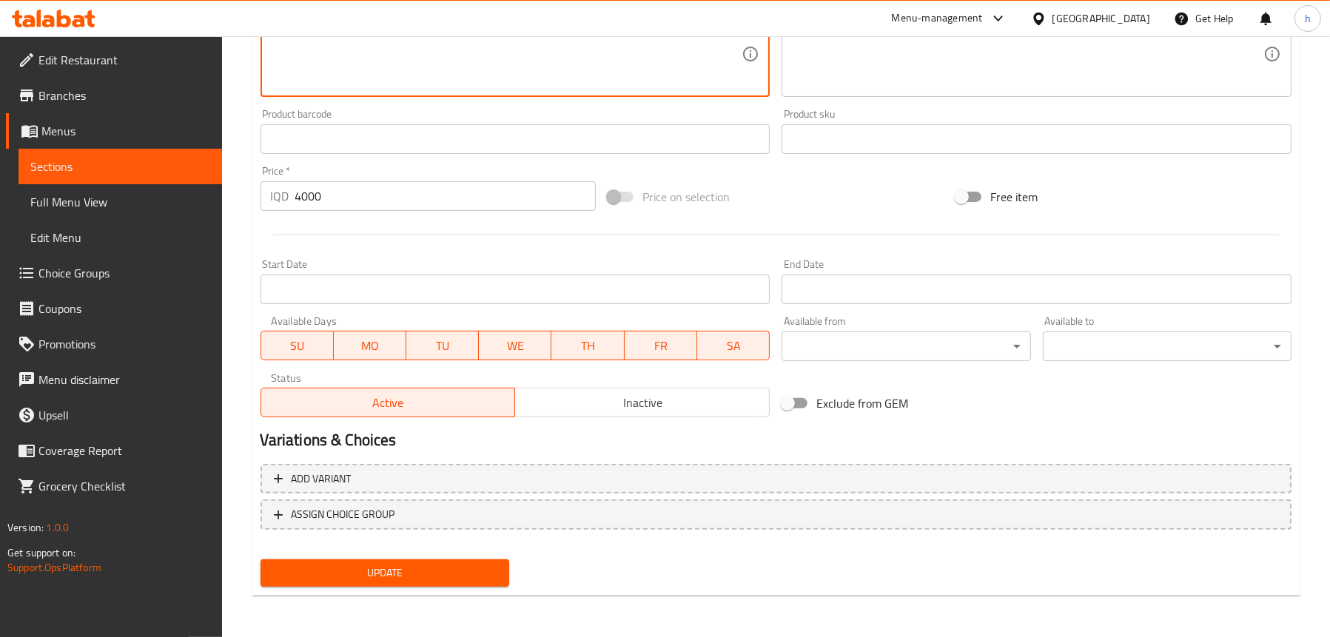
type textarea "مانگۆ، ئاو و شیرینکەرەوە."
click at [422, 560] on button "Update" at bounding box center [385, 573] width 249 height 27
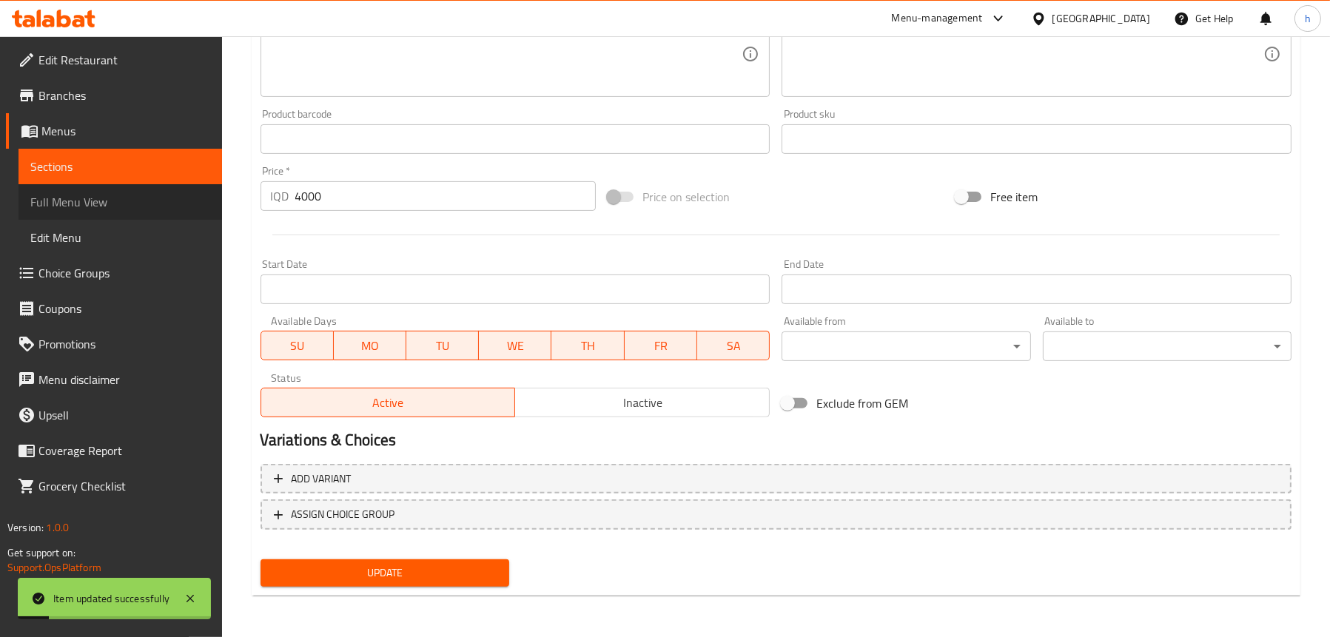
click at [113, 193] on span "Full Menu View" at bounding box center [120, 202] width 180 height 18
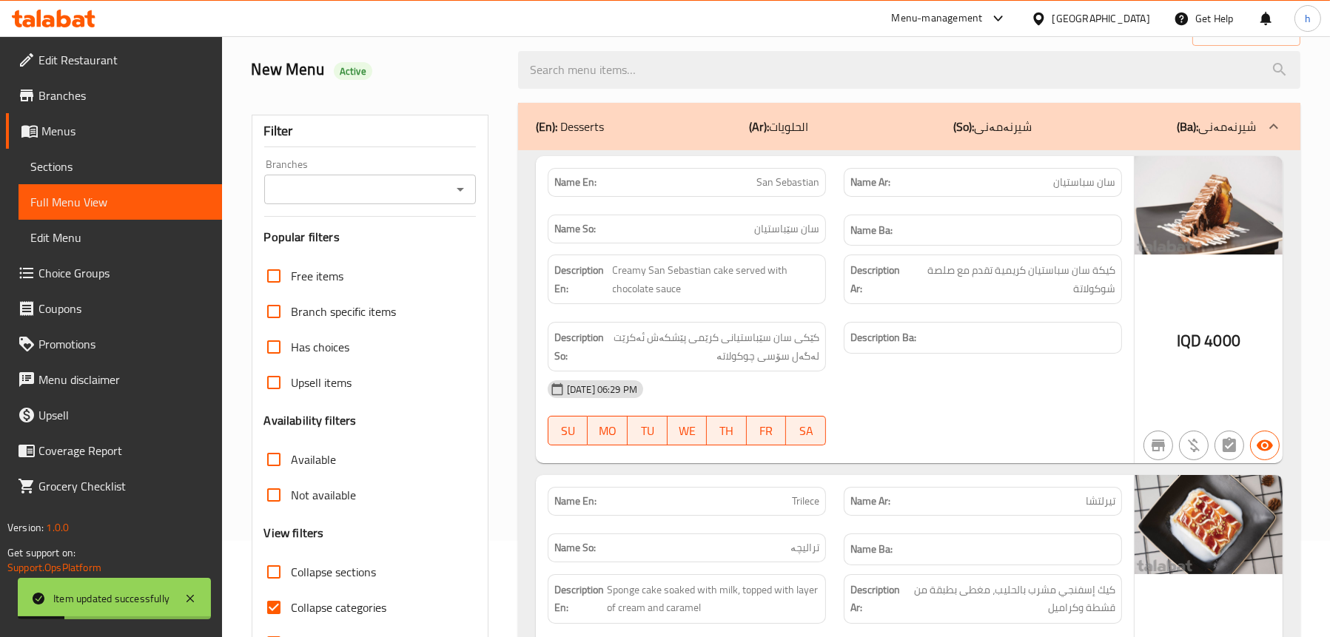
scroll to position [82, 0]
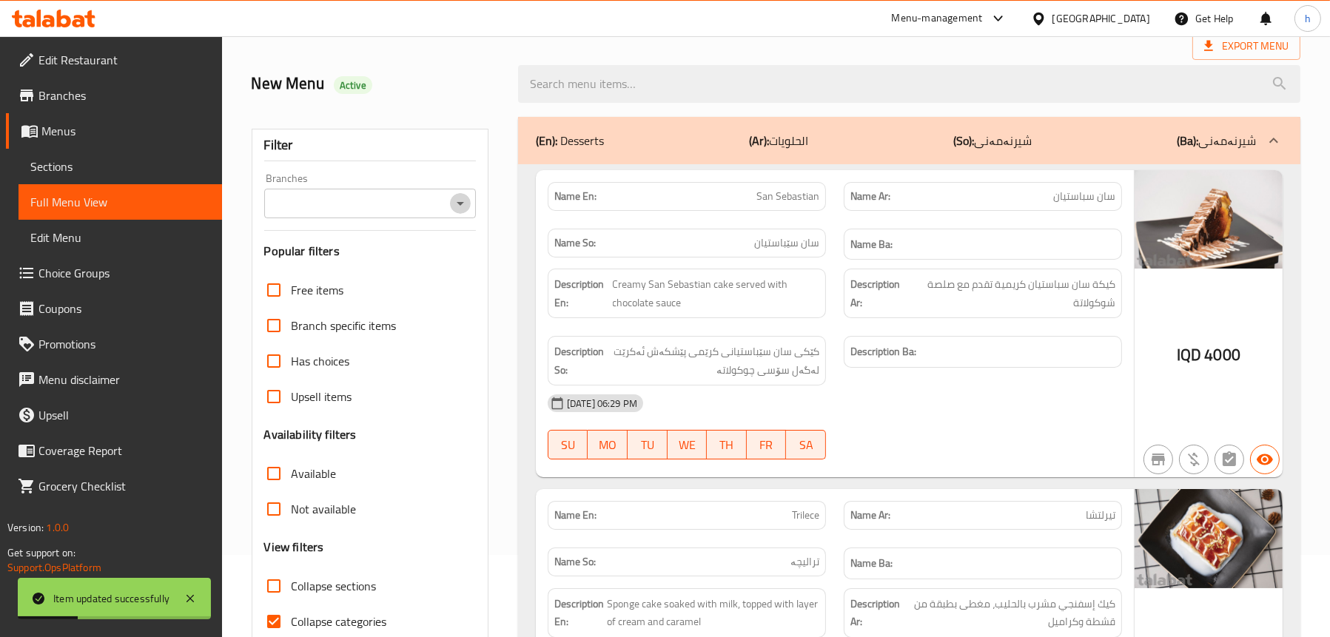
click at [460, 198] on icon "Open" at bounding box center [461, 204] width 18 height 18
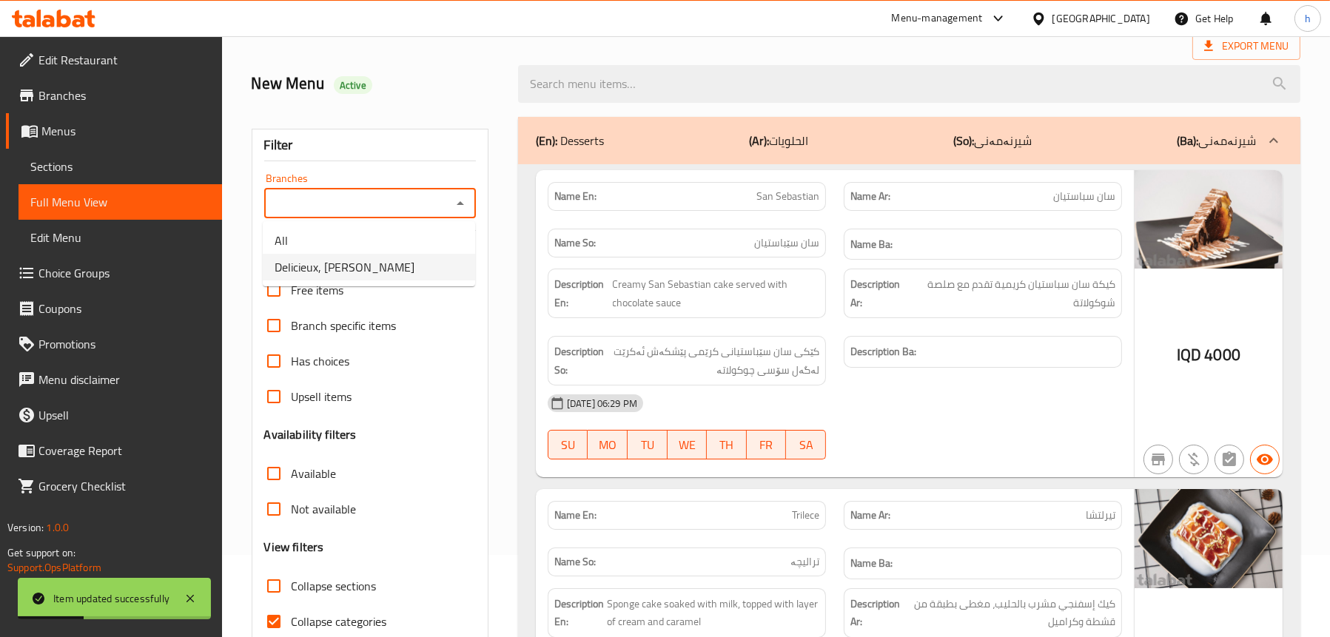
click at [389, 267] on li "Delicieux, [PERSON_NAME]" at bounding box center [369, 267] width 212 height 27
type input "Delicieux, [PERSON_NAME]"
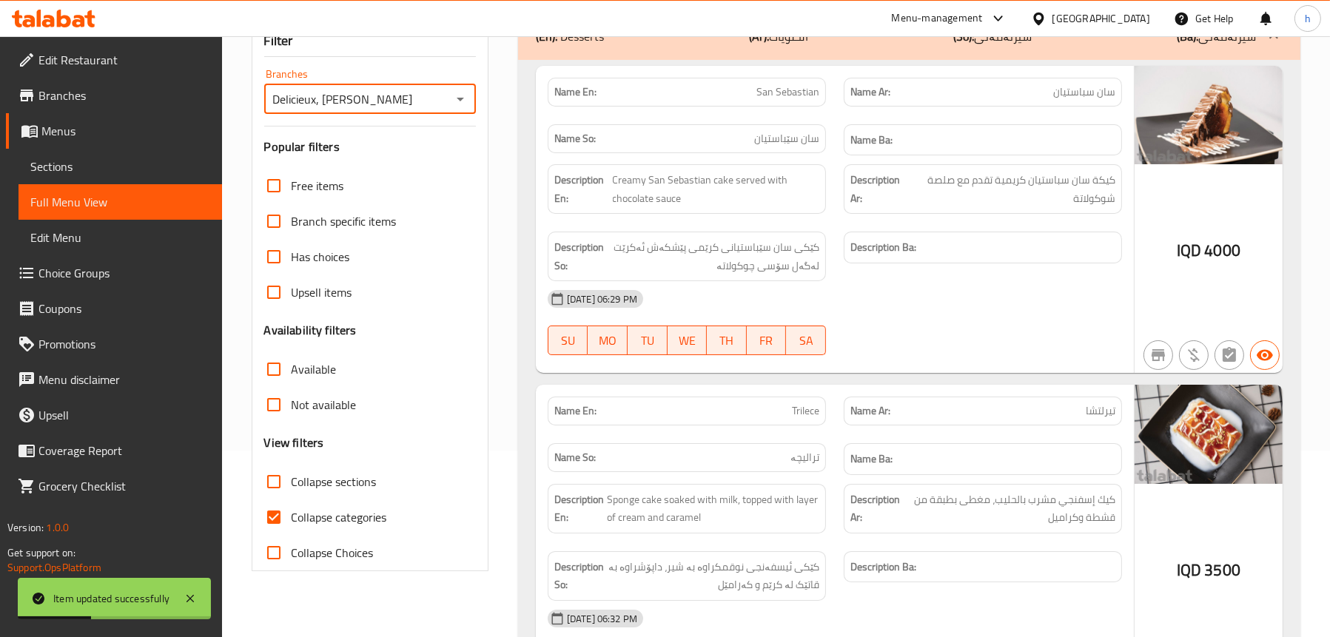
scroll to position [378, 0]
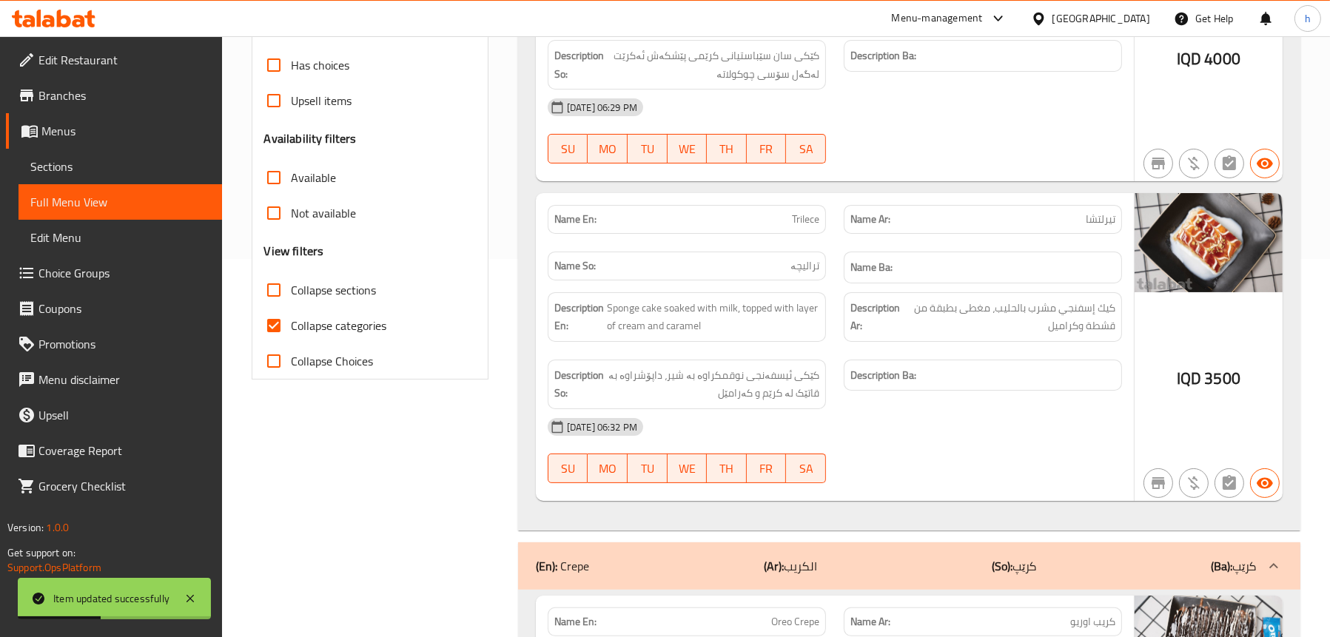
click at [327, 291] on span "Collapse sections" at bounding box center [334, 290] width 85 height 18
click at [292, 291] on input "Collapse sections" at bounding box center [274, 290] width 36 height 36
checkbox input "true"
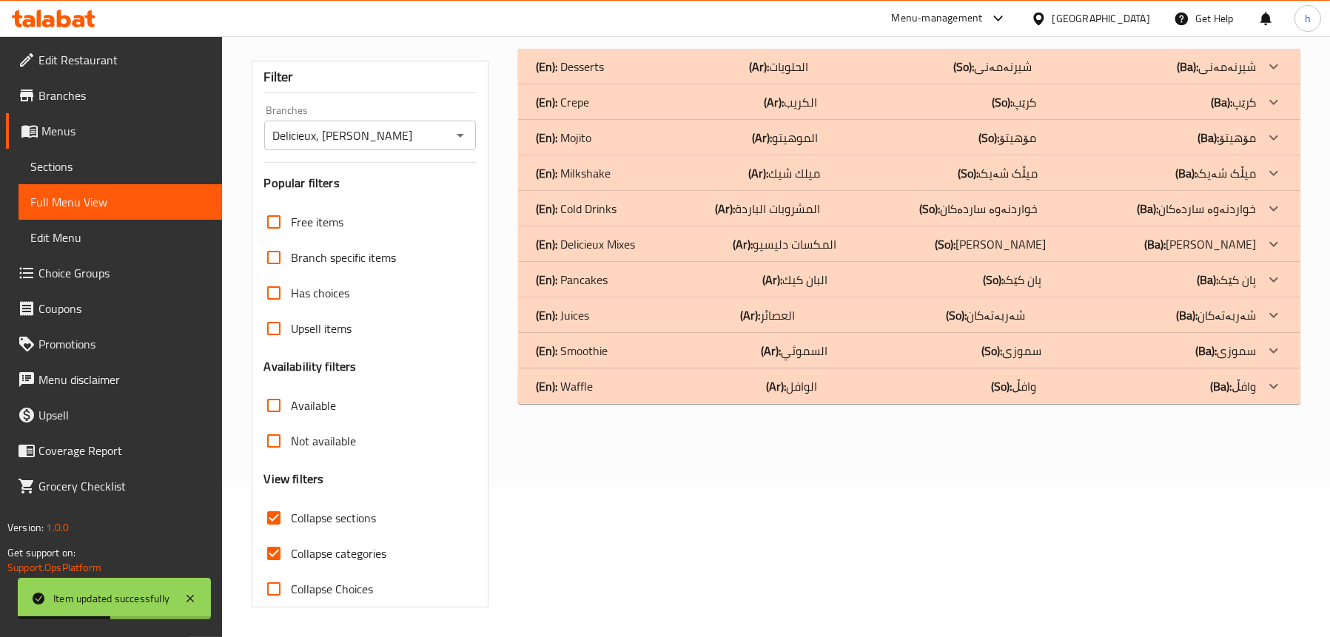
scroll to position [150, 0]
click at [599, 318] on div "(En): Juices (Ar): العصائر (So): شەربەتەکان (Ba): شەربەتەکان" at bounding box center [896, 315] width 720 height 18
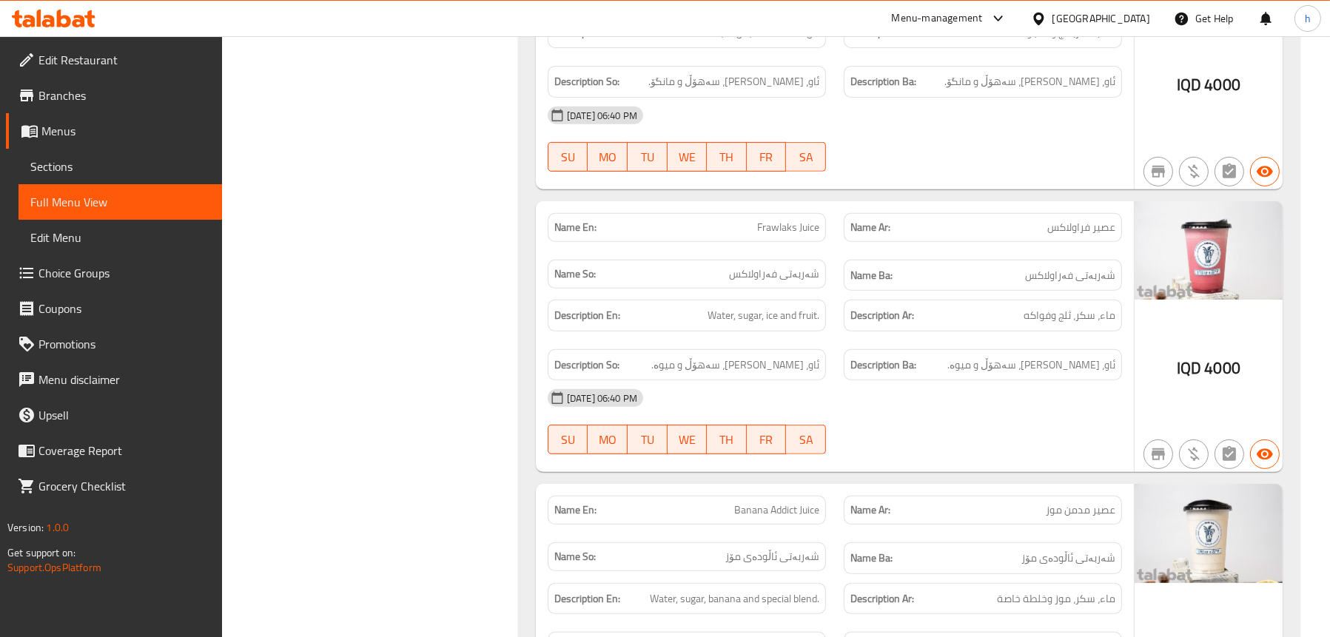
scroll to position [742, 0]
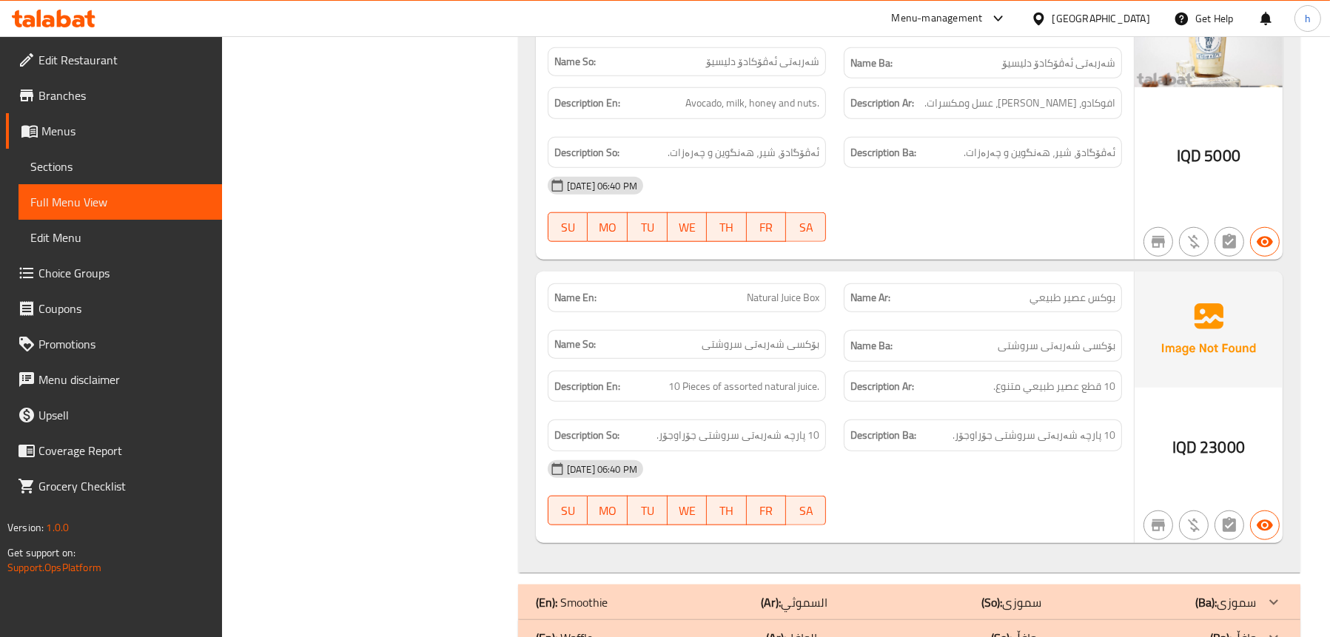
scroll to position [2268, 0]
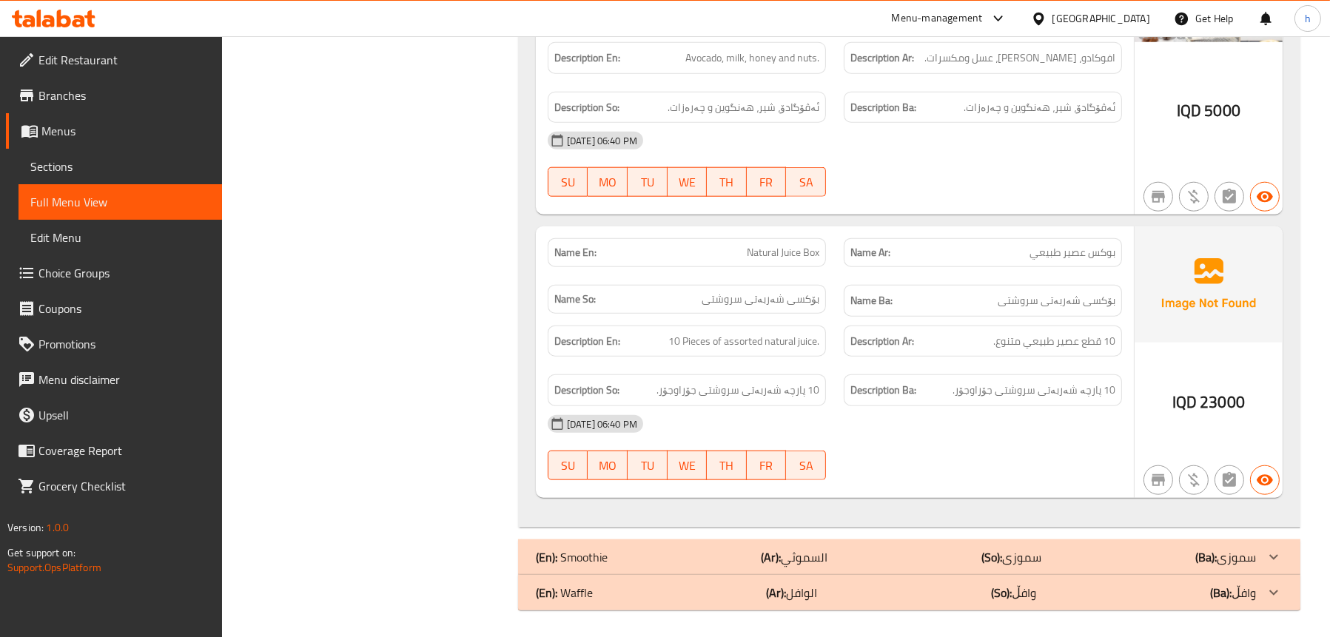
click at [547, 588] on b "(En):" at bounding box center [546, 593] width 21 height 22
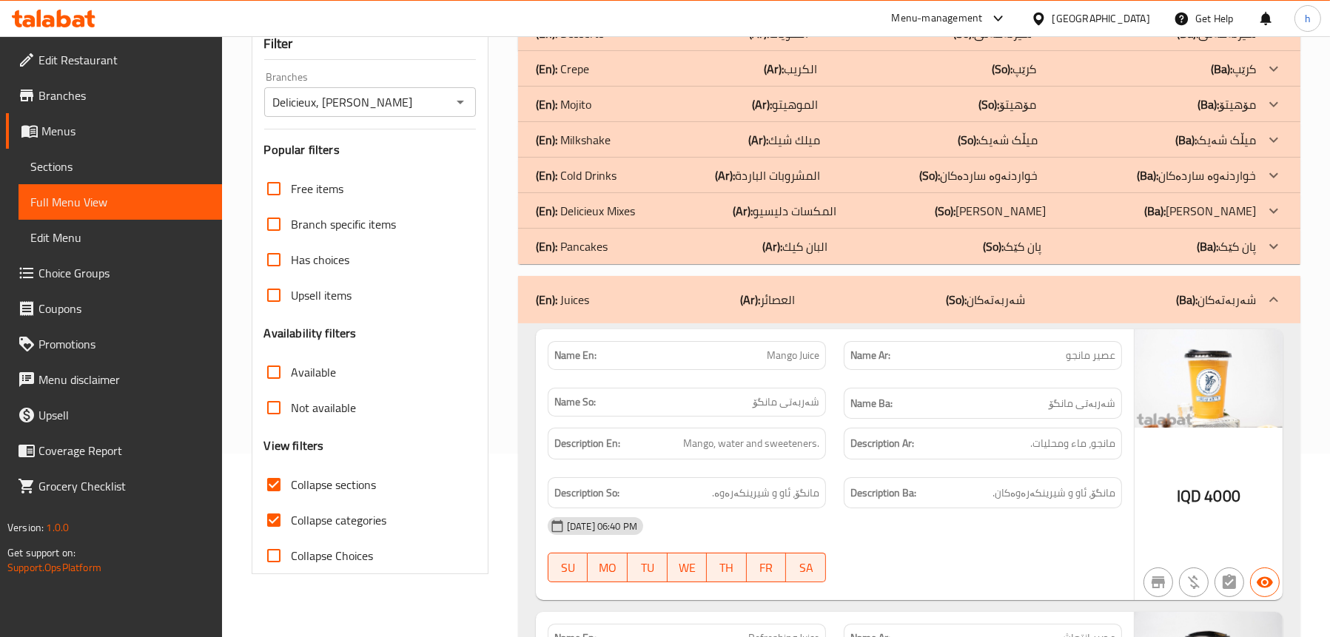
scroll to position [109, 0]
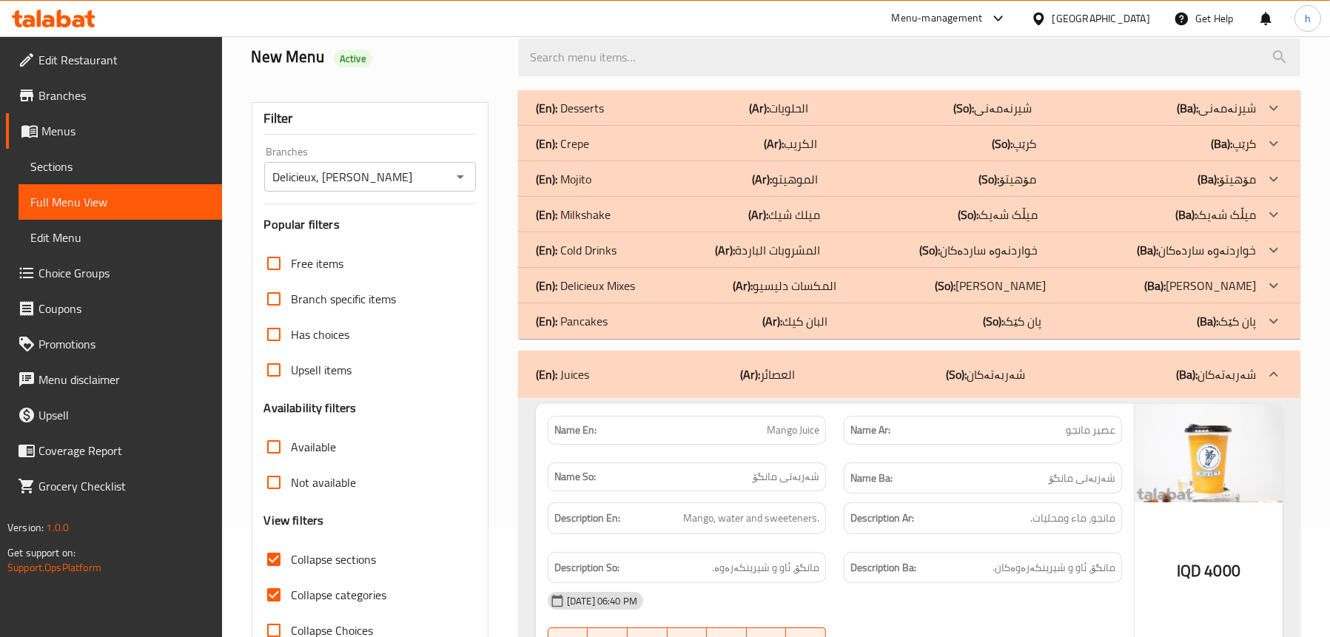
click at [611, 246] on p "(En): Cold Drinks" at bounding box center [576, 250] width 81 height 18
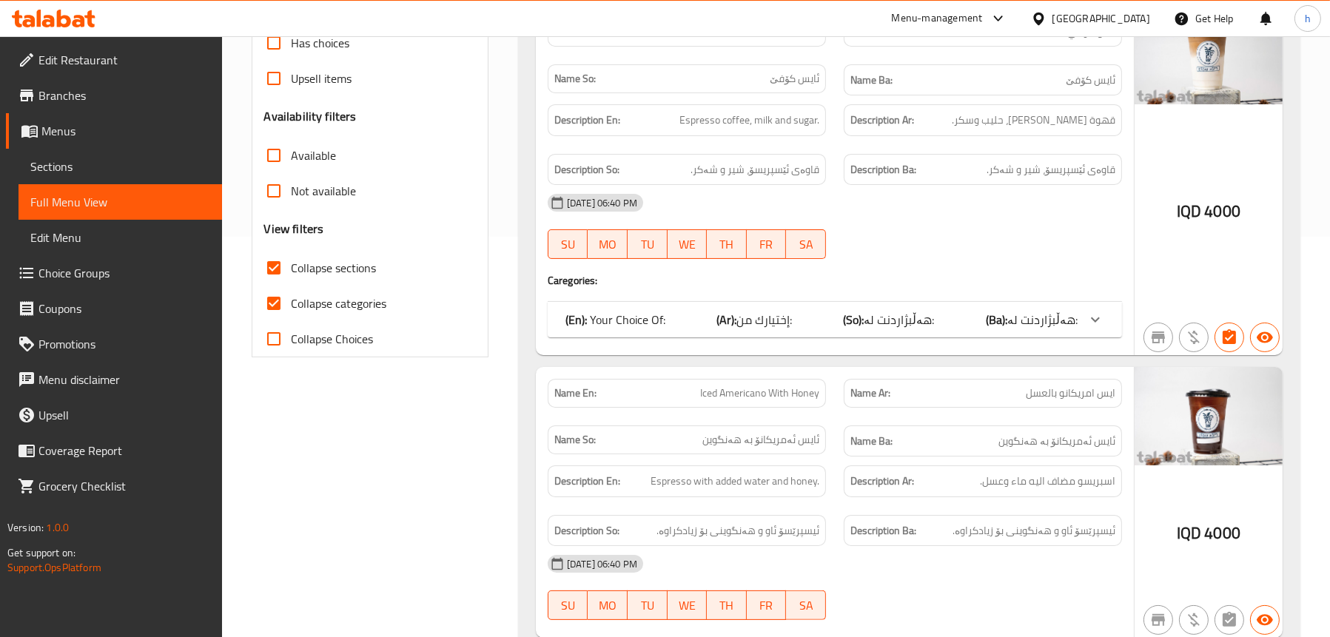
scroll to position [405, 0]
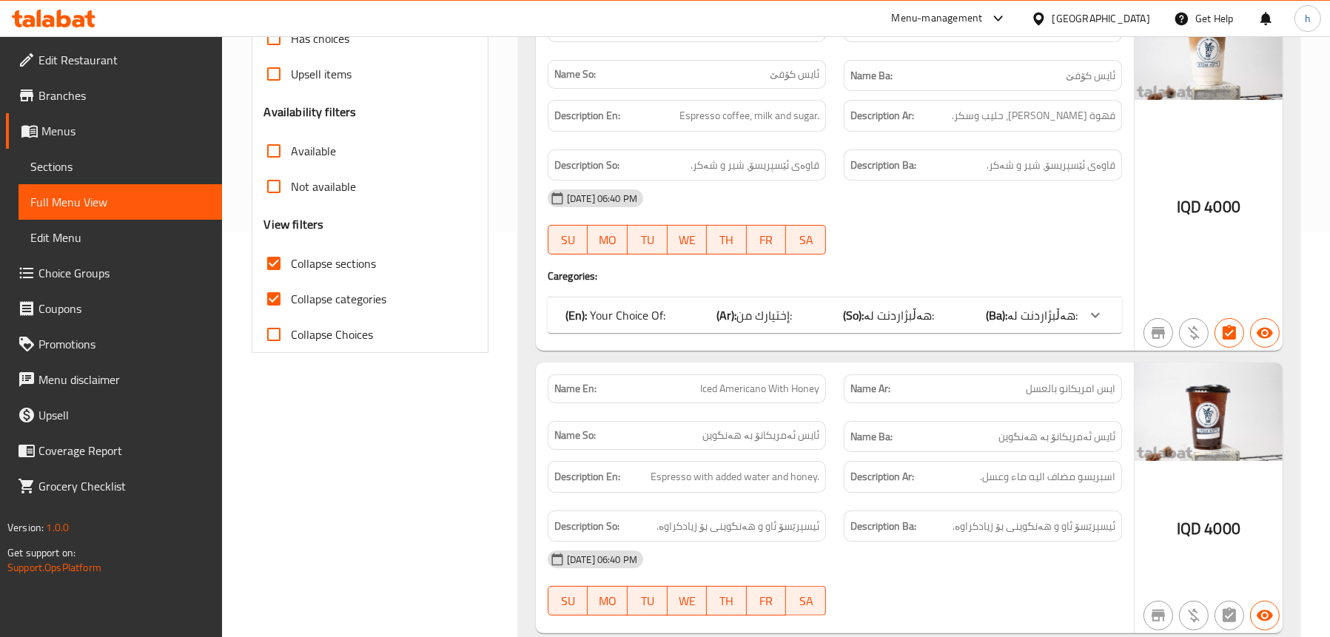
click at [839, 309] on div "(En): Your Choice Of: (Ar): إختيارك من: (So): هەڵبژاردنت لە: (Ba): هەڵبژاردنت ل…" at bounding box center [822, 315] width 512 height 18
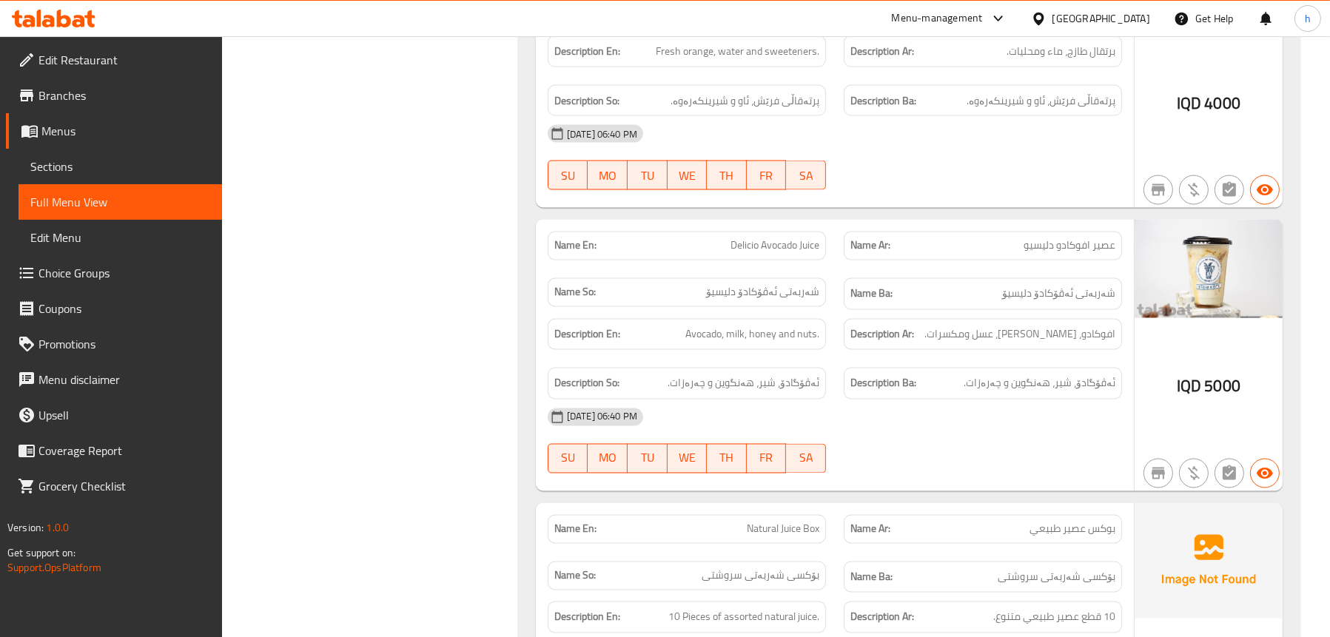
scroll to position [4120, 0]
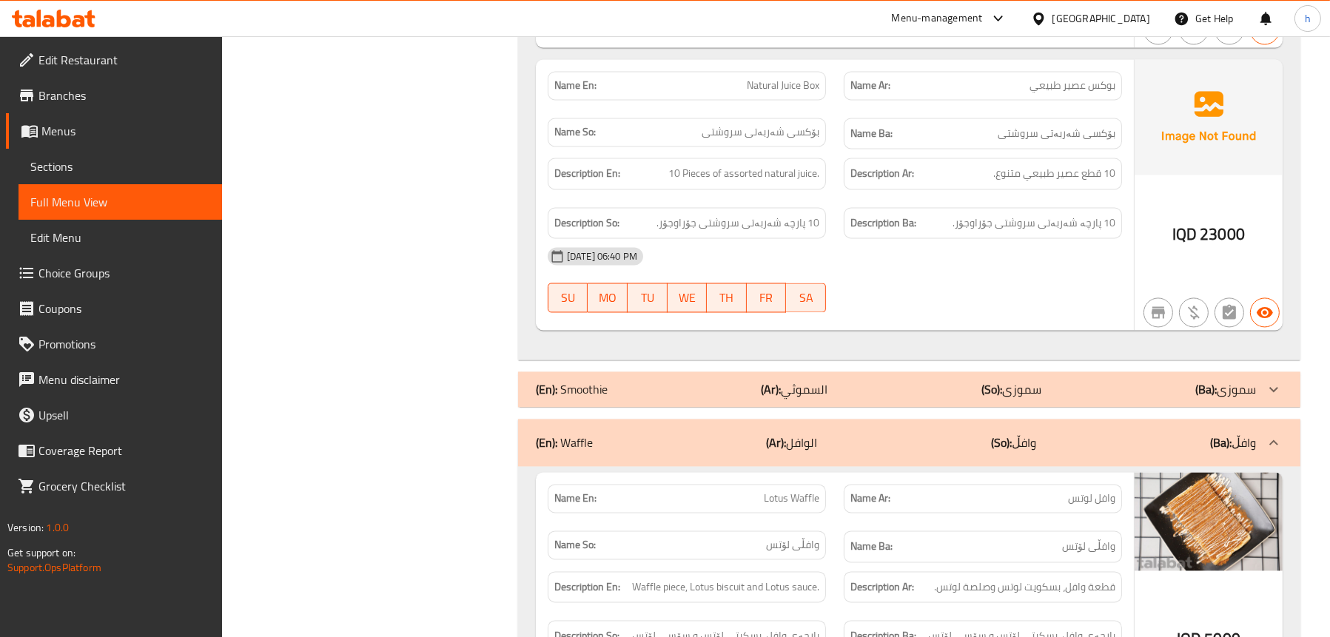
click at [1081, 78] on span "بوكس عصير طبيعي" at bounding box center [1073, 86] width 86 height 16
copy span "بوكس عصير طبيعي"
